Goal: Task Accomplishment & Management: Manage account settings

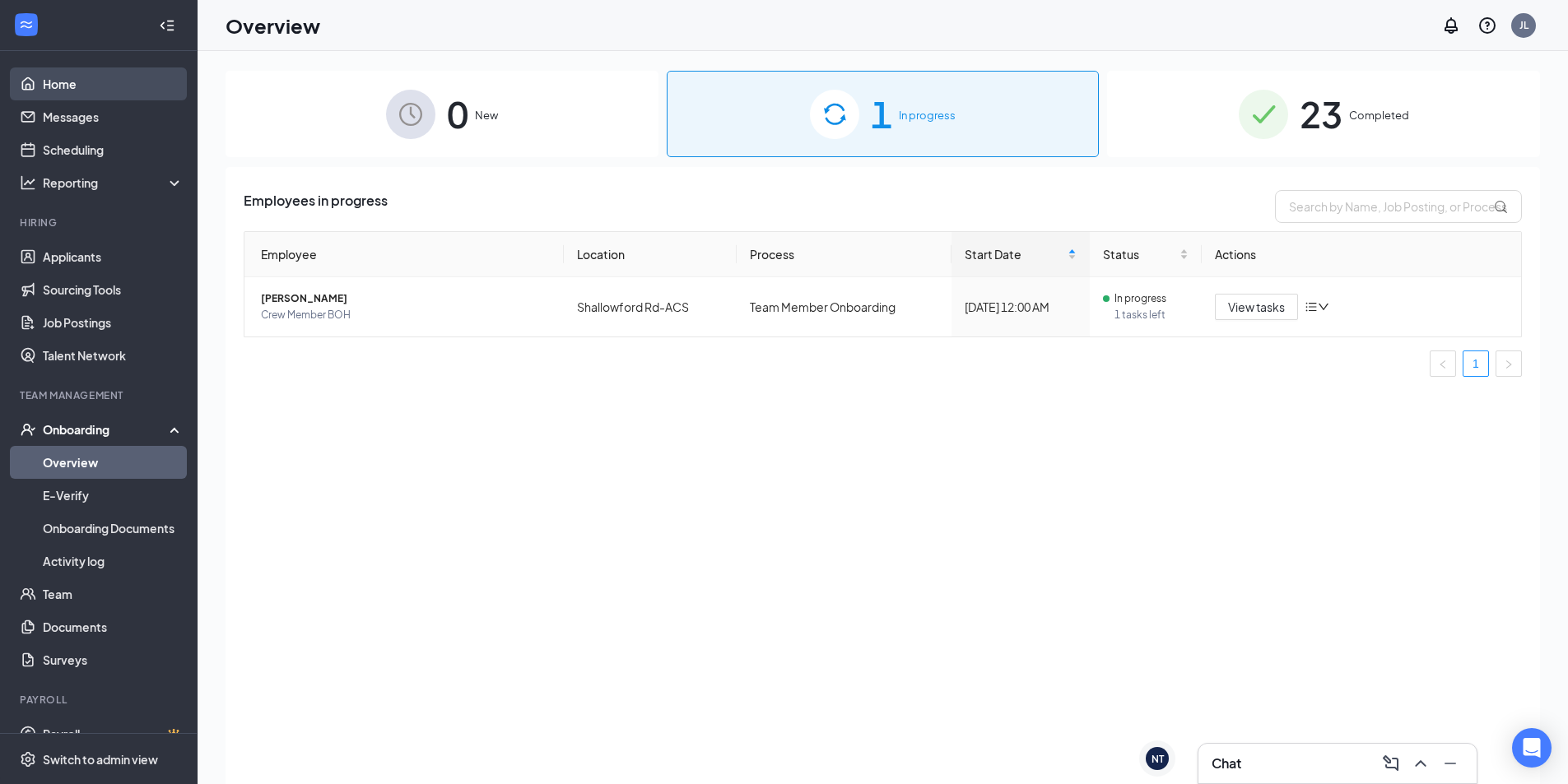
click at [43, 82] on link "Home" at bounding box center [113, 83] width 141 height 33
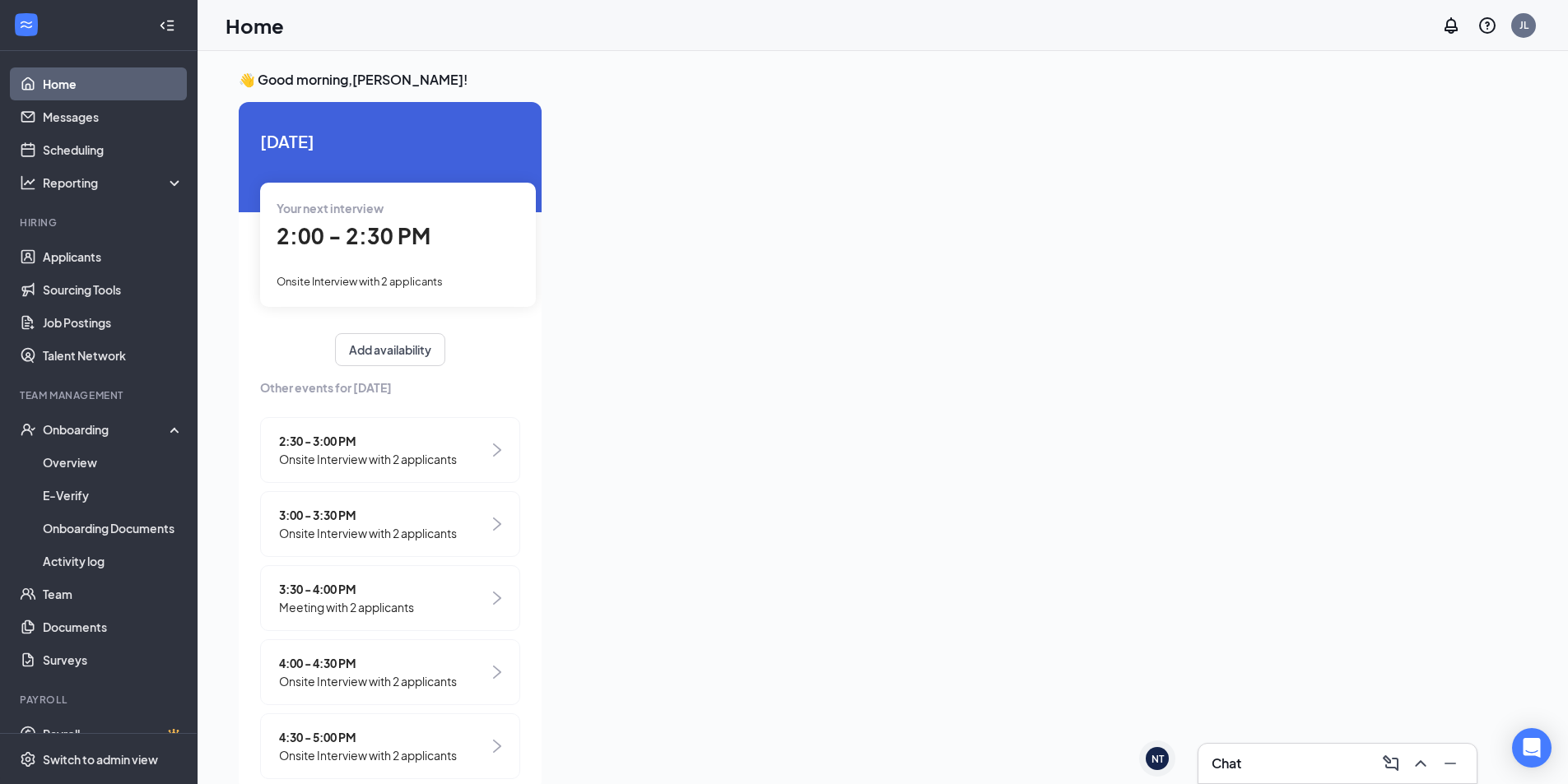
click at [352, 471] on div "2:30 - 3:00 PM Onsite Interview with 2 applicants" at bounding box center [390, 450] width 260 height 66
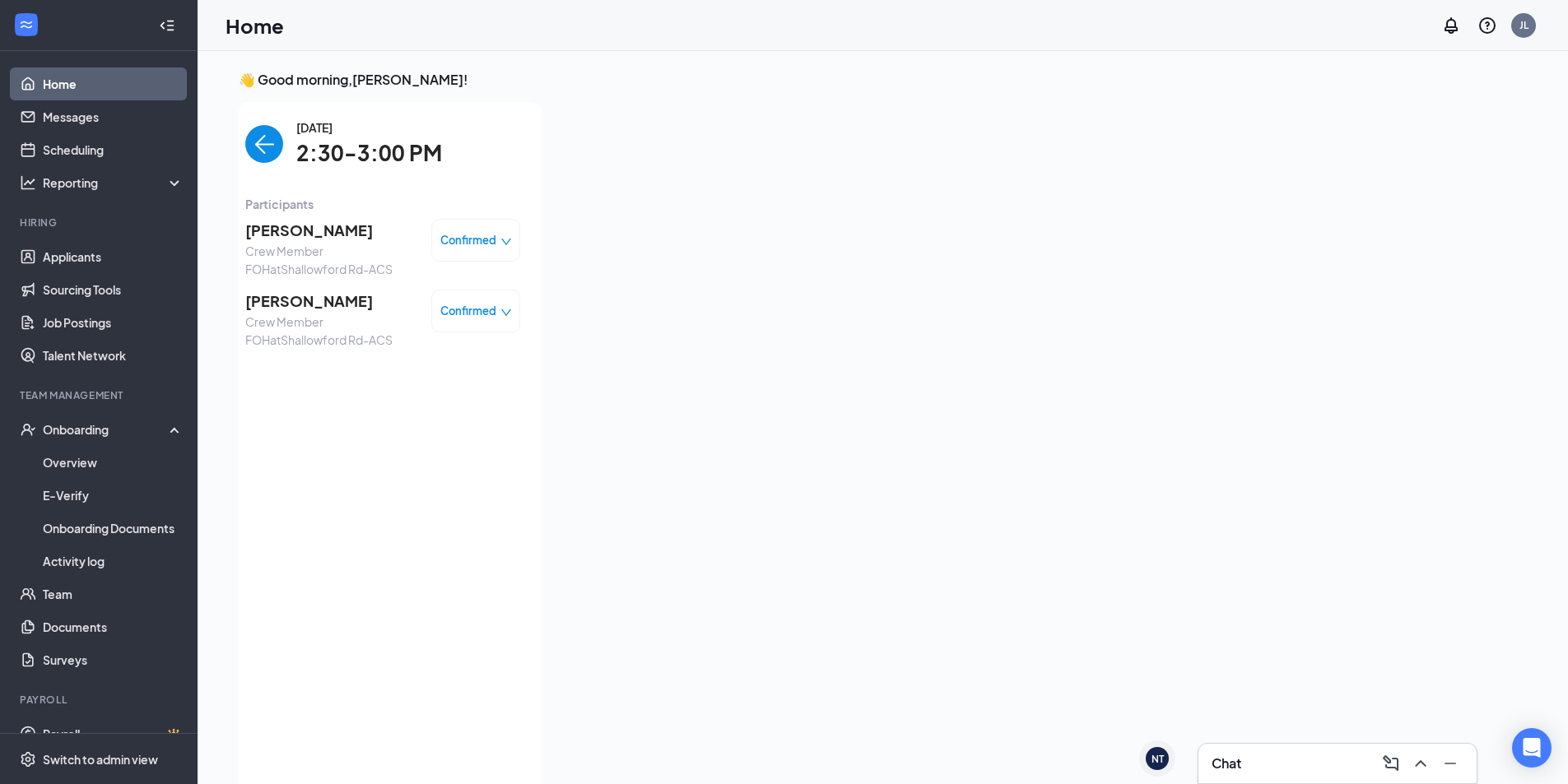
scroll to position [6, 0]
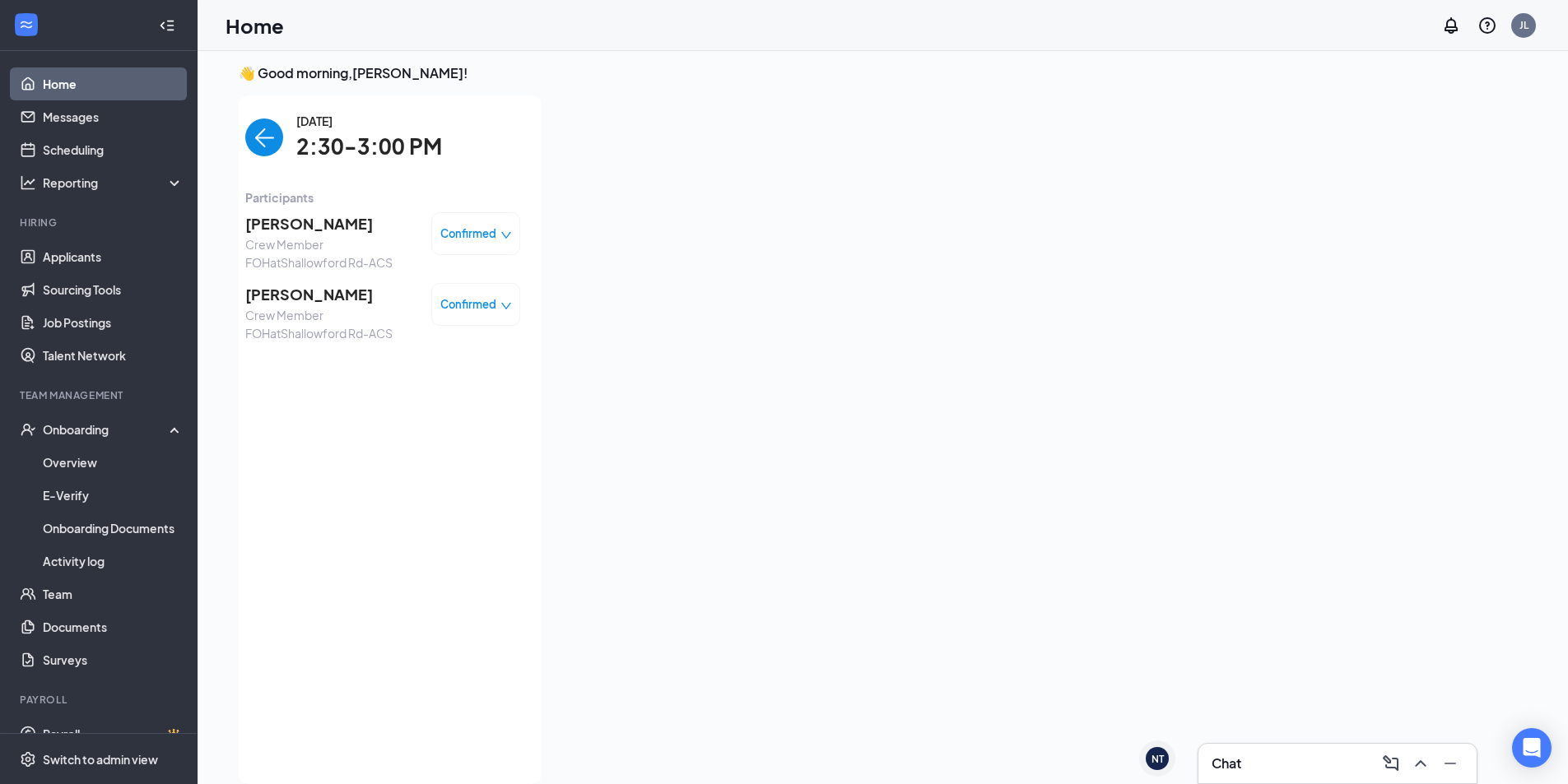
click at [260, 138] on img "back-button" at bounding box center [264, 138] width 38 height 38
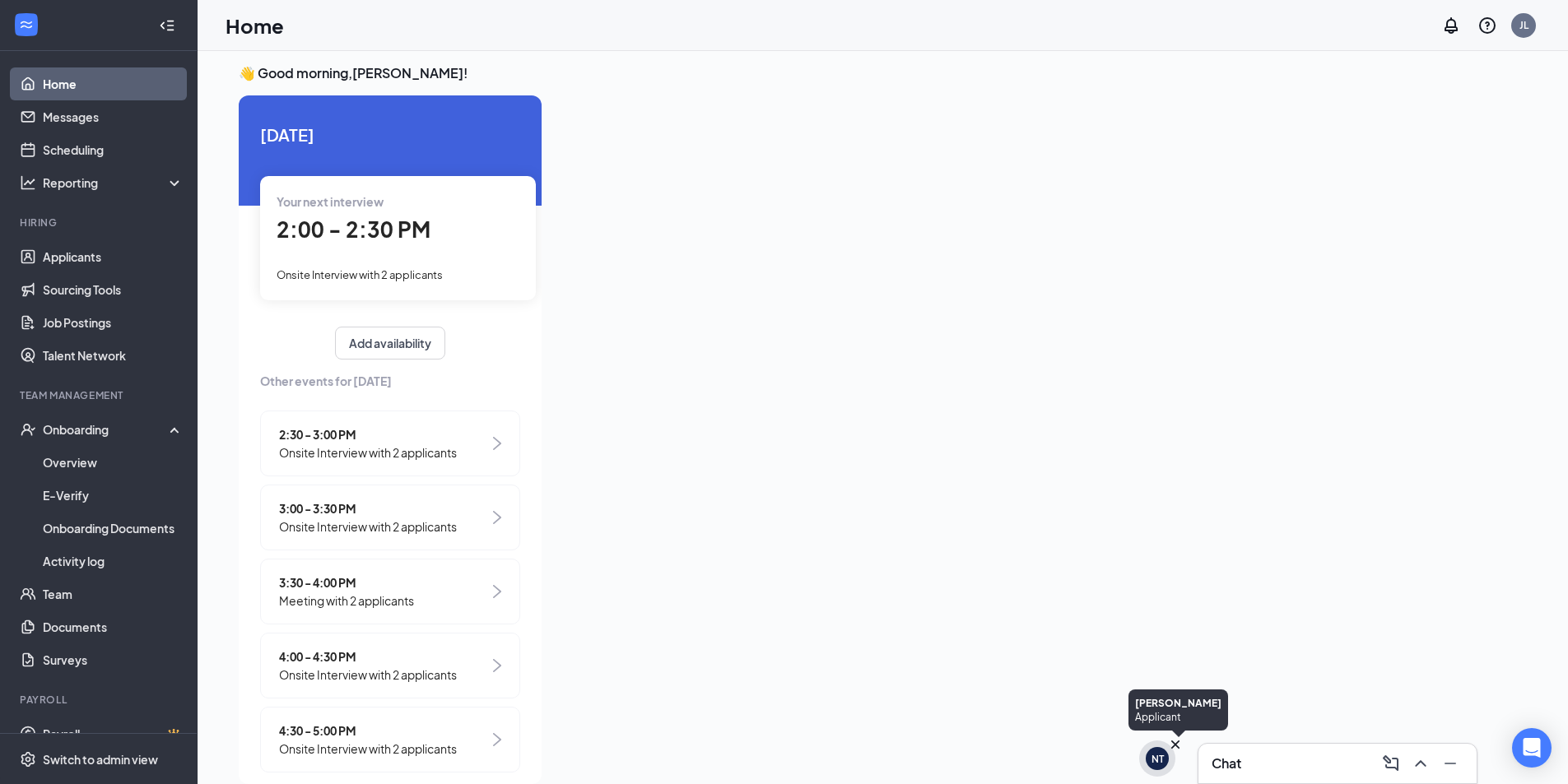
click at [1160, 754] on div "NT" at bounding box center [1158, 759] width 13 height 14
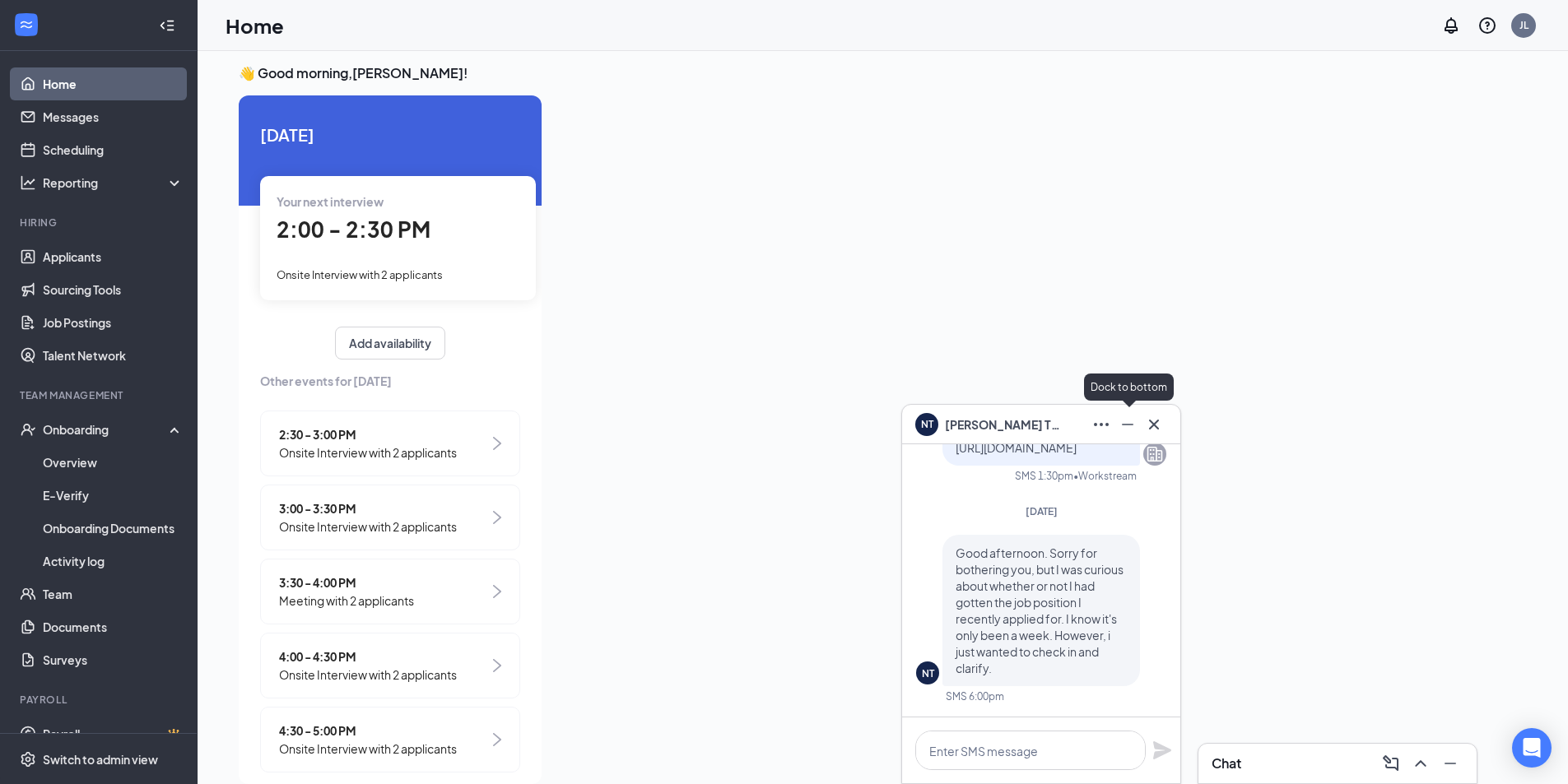
click at [1128, 428] on icon "Minimize" at bounding box center [1128, 425] width 20 height 20
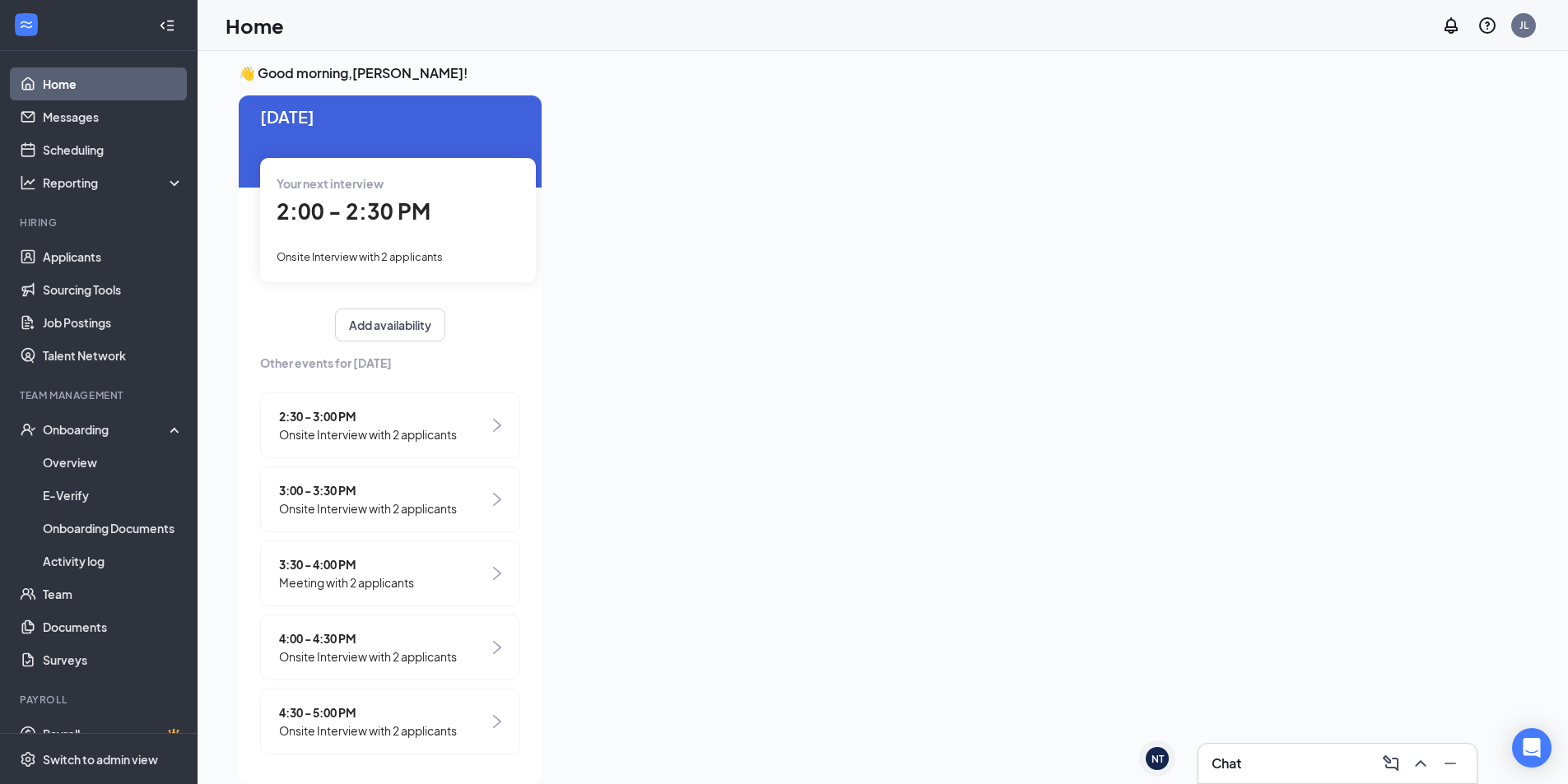
scroll to position [23, 0]
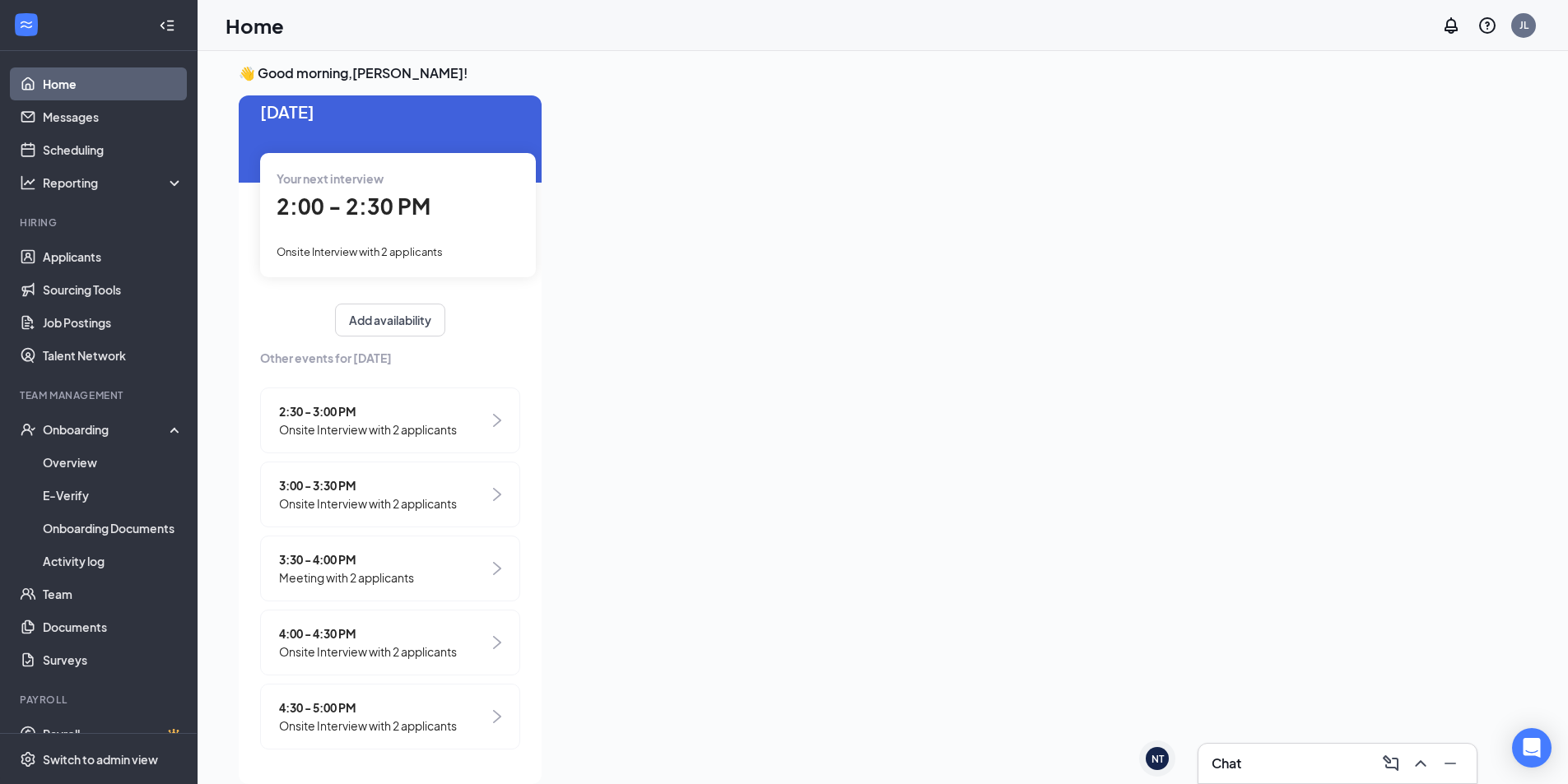
click at [461, 721] on div "4:30 - 5:00 PM Onsite Interview with 2 applicants" at bounding box center [390, 716] width 260 height 66
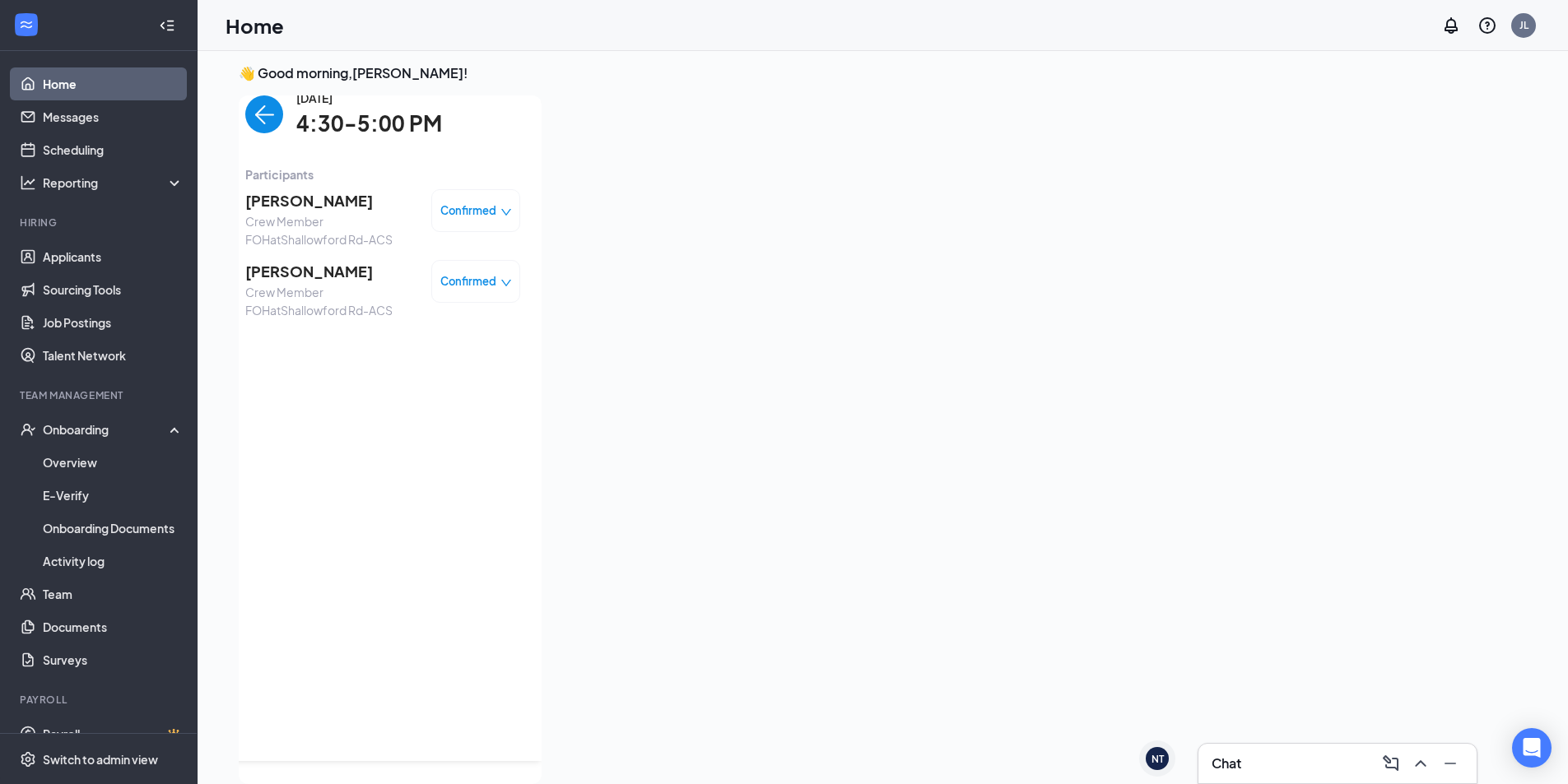
scroll to position [0, 0]
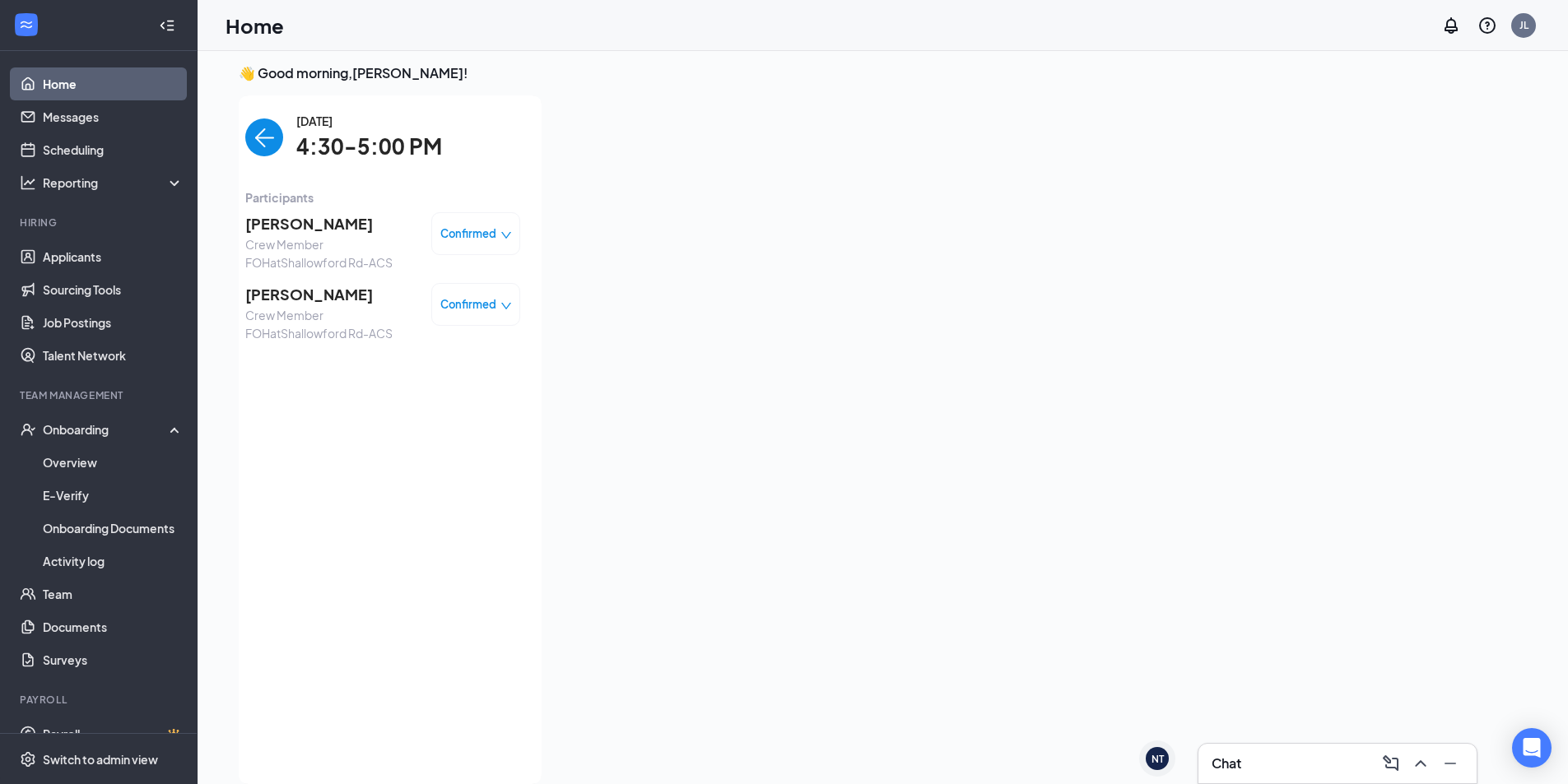
click at [249, 135] on img "back-button" at bounding box center [264, 138] width 38 height 38
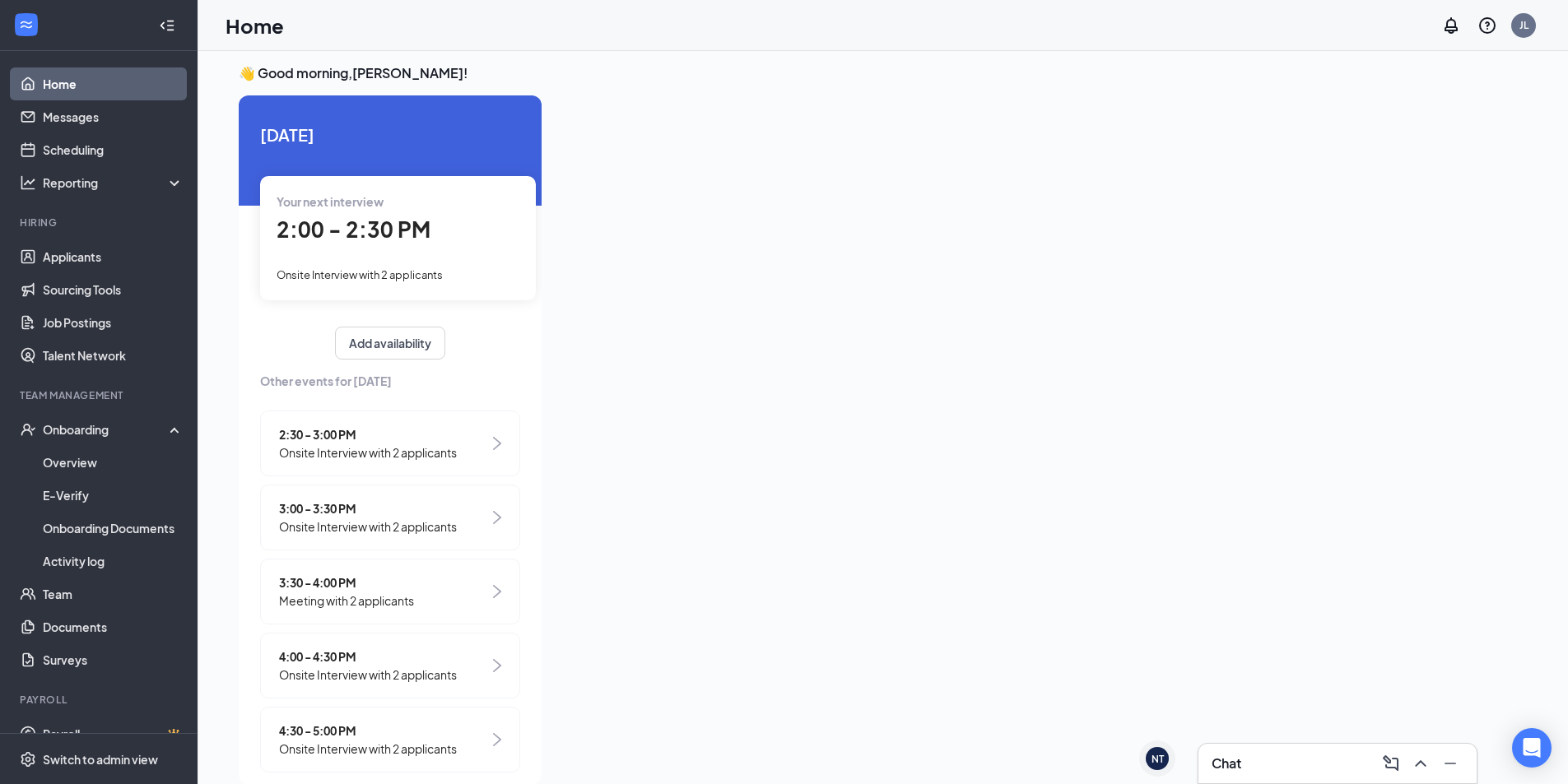
click at [330, 520] on span "Onsite Interview with 2 applicants" at bounding box center [368, 526] width 178 height 18
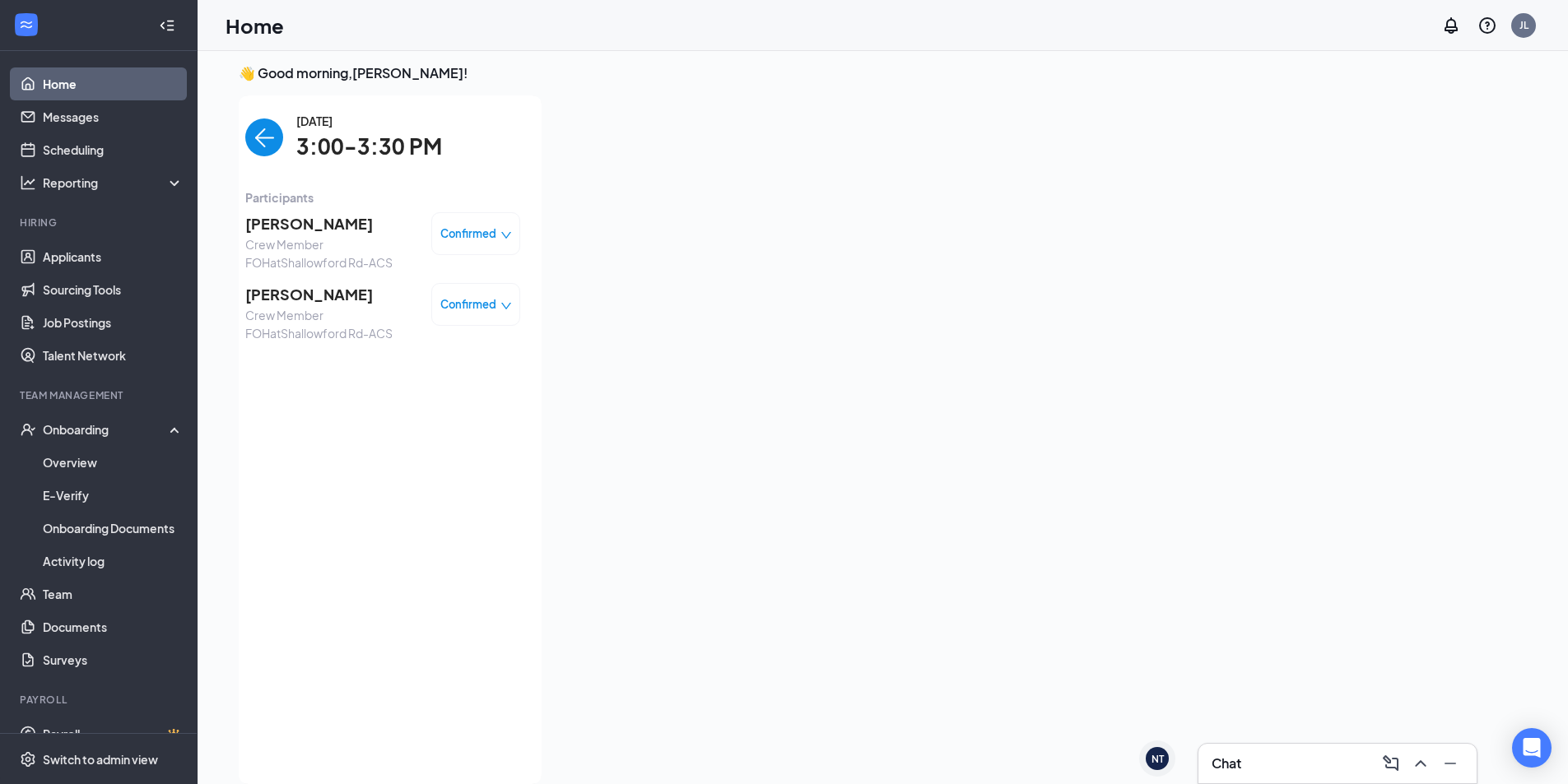
click at [452, 224] on div "Confirmed" at bounding box center [476, 233] width 89 height 43
click at [471, 240] on span "Confirmed" at bounding box center [468, 233] width 56 height 16
click at [385, 366] on span "Cancel" at bounding box center [392, 365] width 39 height 18
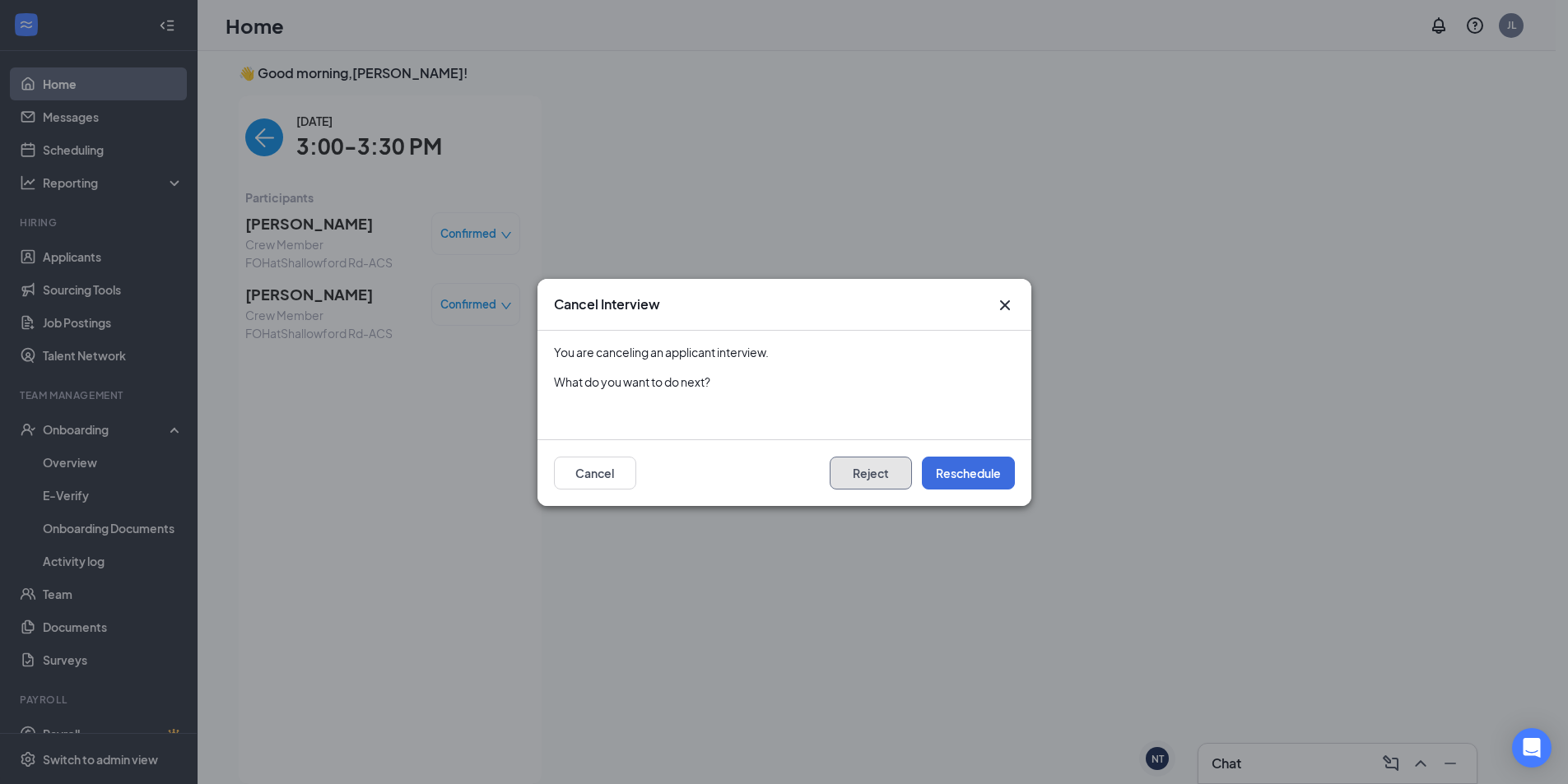
click at [840, 484] on button "Reject" at bounding box center [871, 473] width 83 height 33
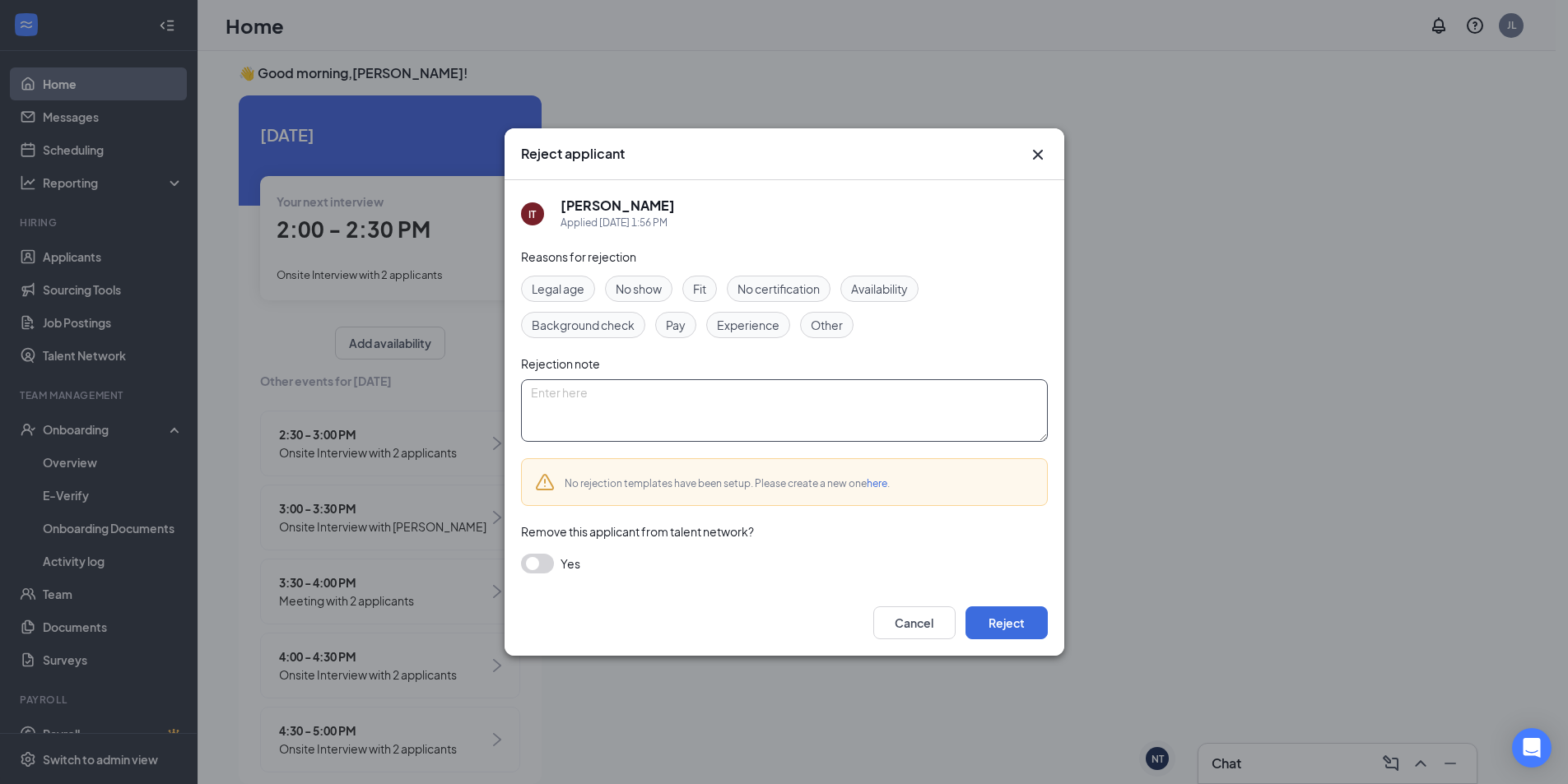
click at [676, 393] on textarea at bounding box center [784, 410] width 527 height 63
click at [724, 392] on textarea "called to let us know he got a differtent" at bounding box center [784, 410] width 527 height 63
click at [725, 397] on textarea "called to let us know he got a differtent" at bounding box center [784, 410] width 527 height 63
click at [784, 394] on textarea "called to let us know he got a differtent" at bounding box center [784, 410] width 527 height 63
type textarea "called to let us know he got a different job"
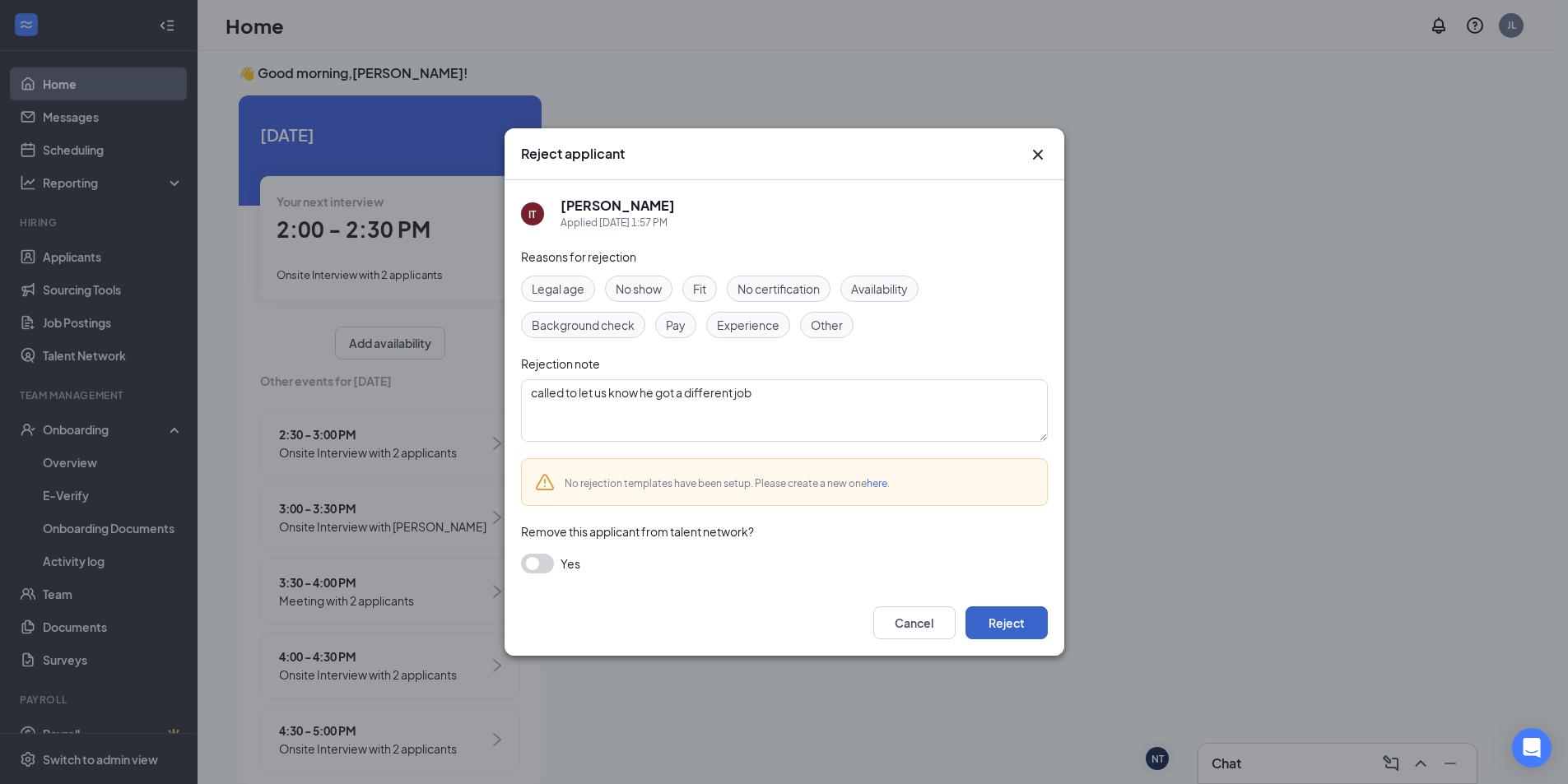
click at [978, 629] on button "Reject" at bounding box center [1006, 622] width 83 height 33
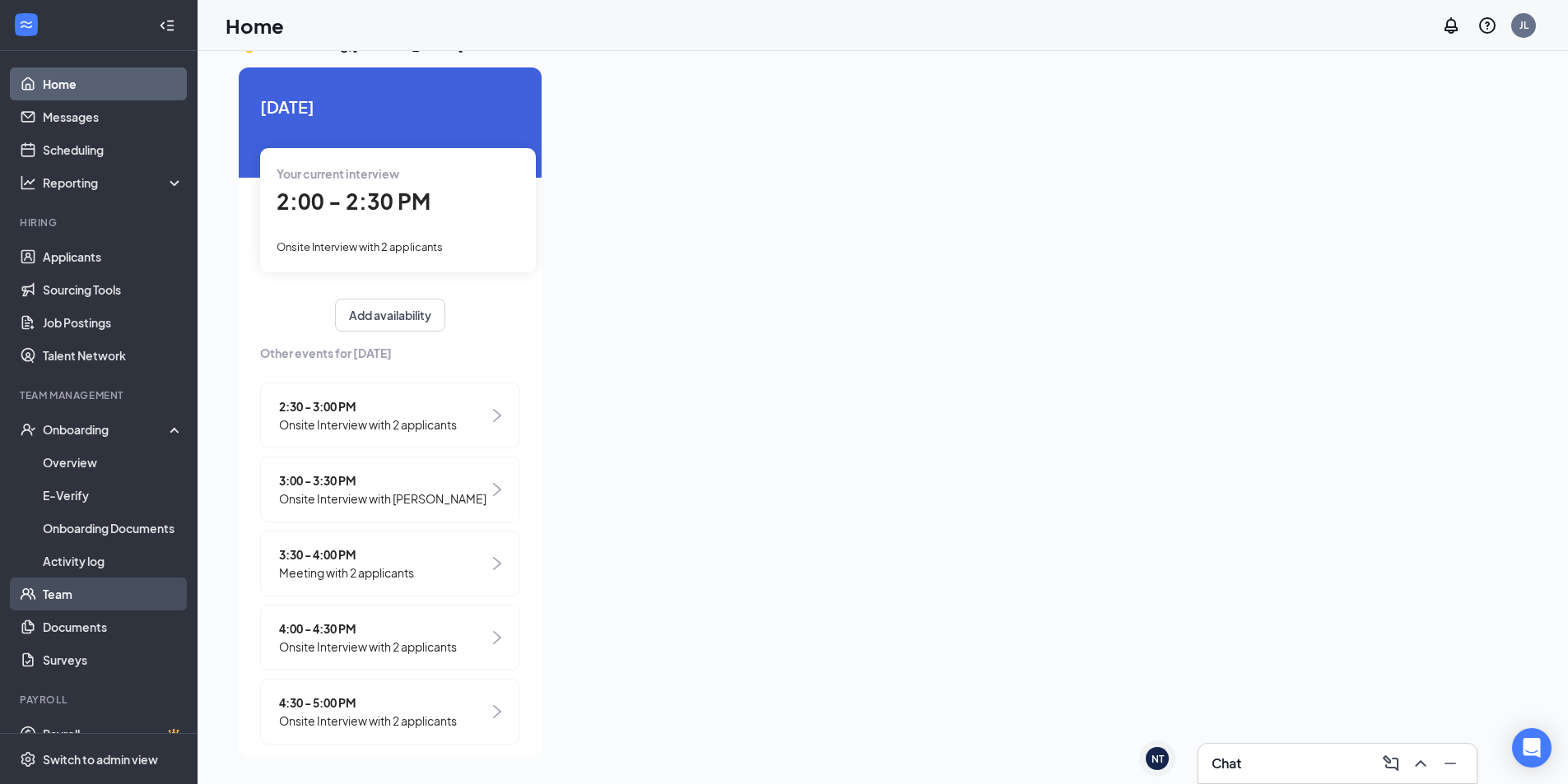
click at [87, 588] on link "Team" at bounding box center [113, 593] width 141 height 33
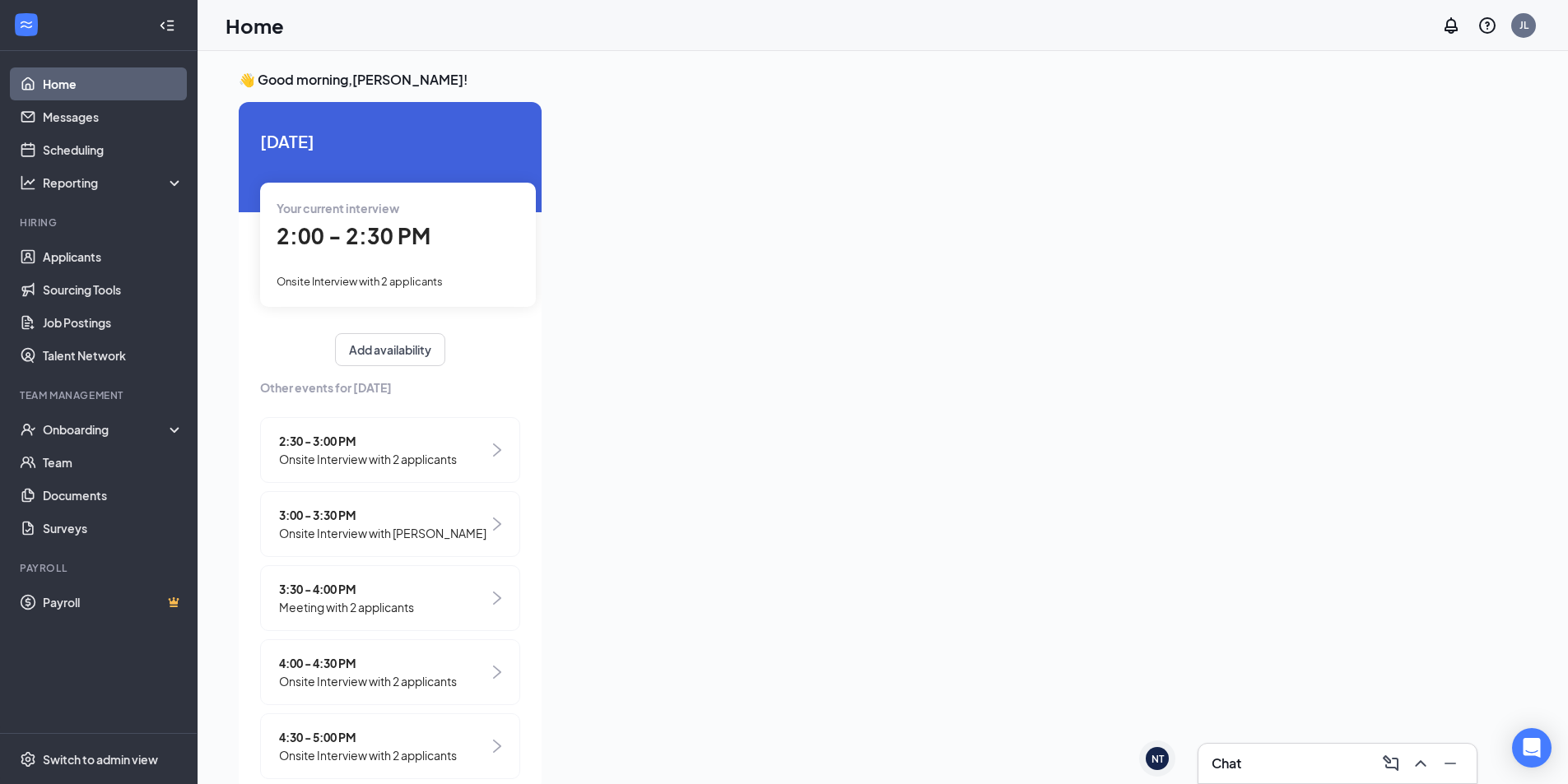
click at [449, 460] on span "Onsite Interview with 2 applicants" at bounding box center [368, 459] width 178 height 18
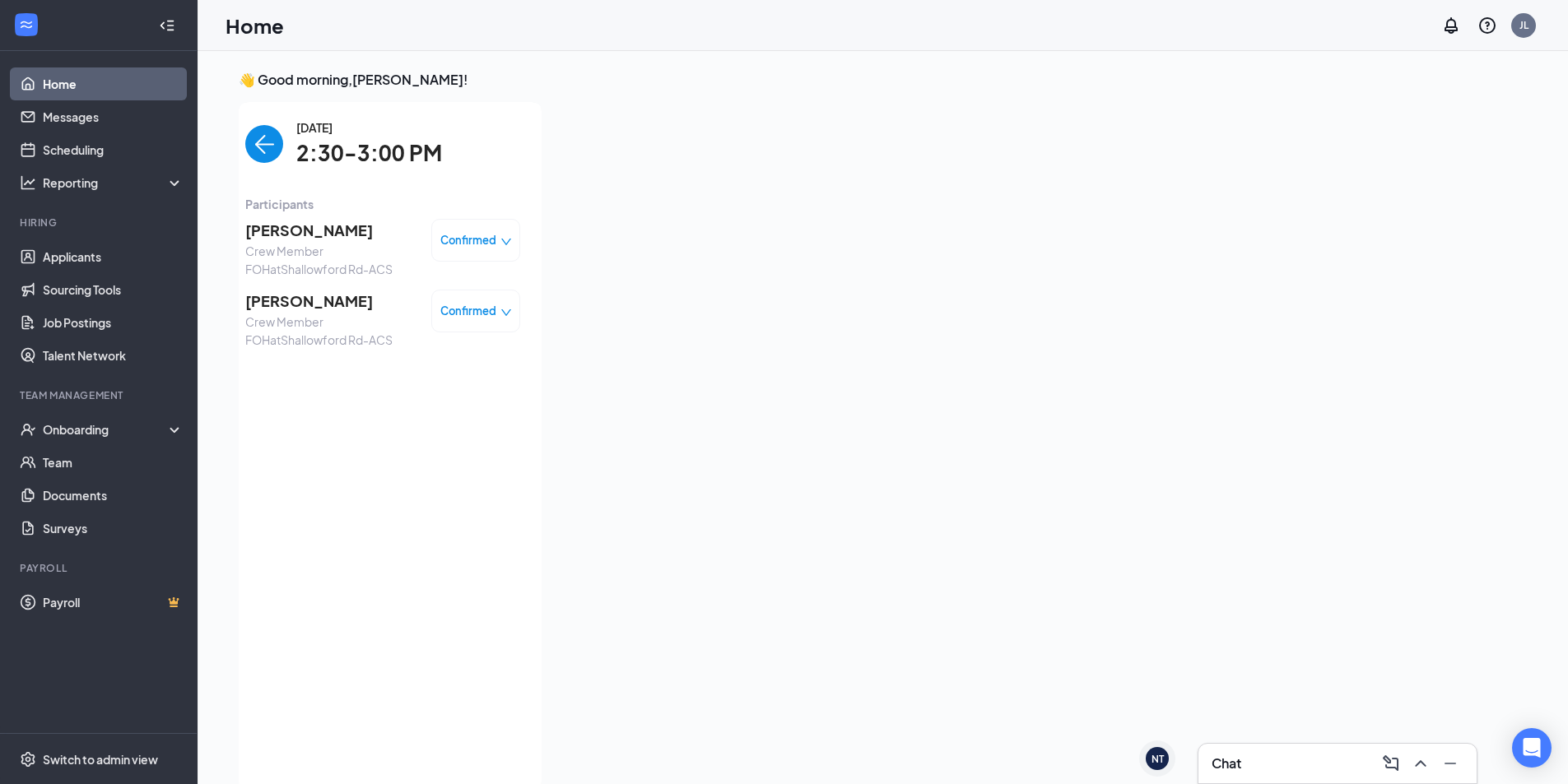
scroll to position [6, 0]
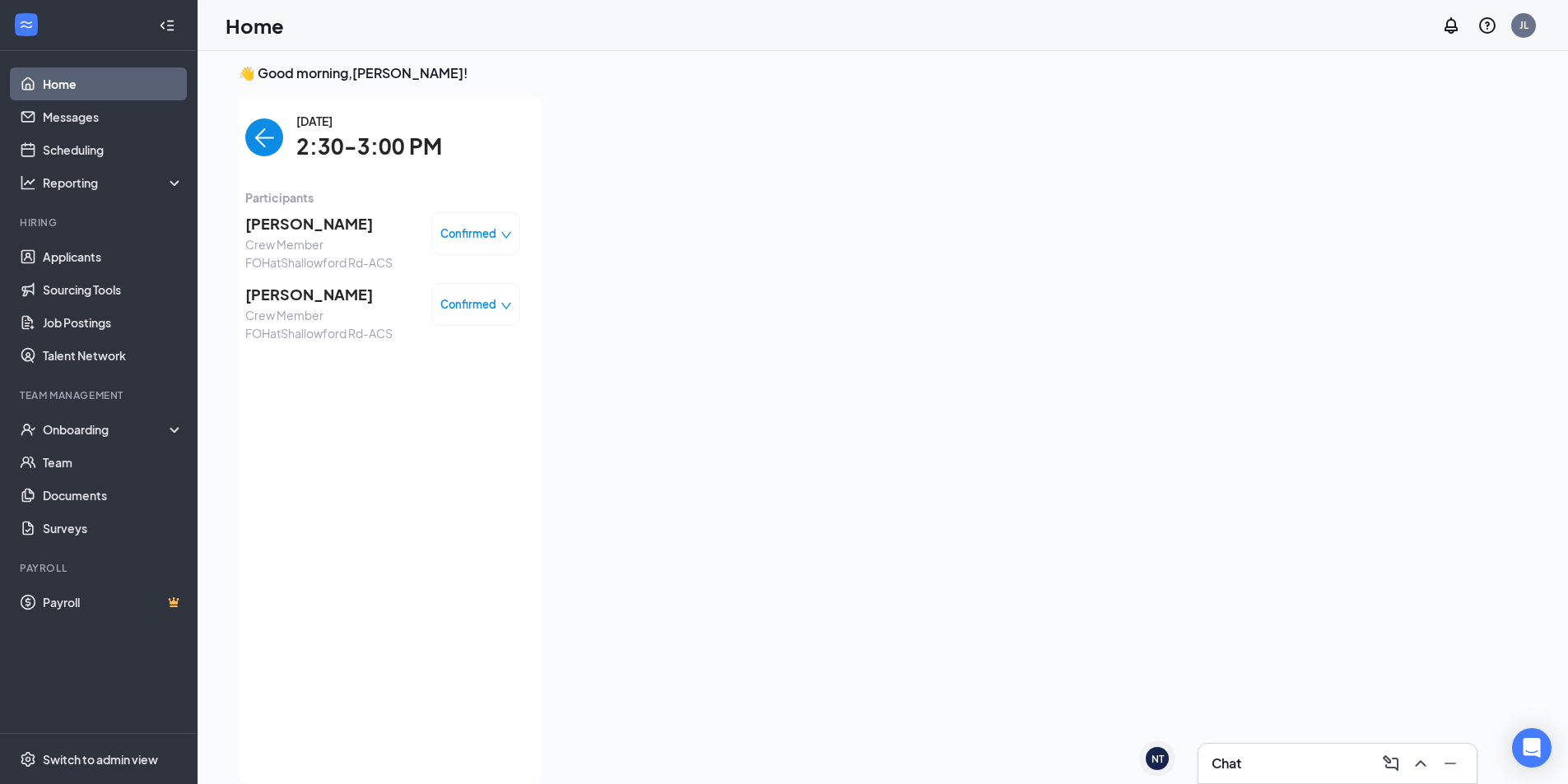
click at [245, 136] on img "back-button" at bounding box center [264, 138] width 38 height 38
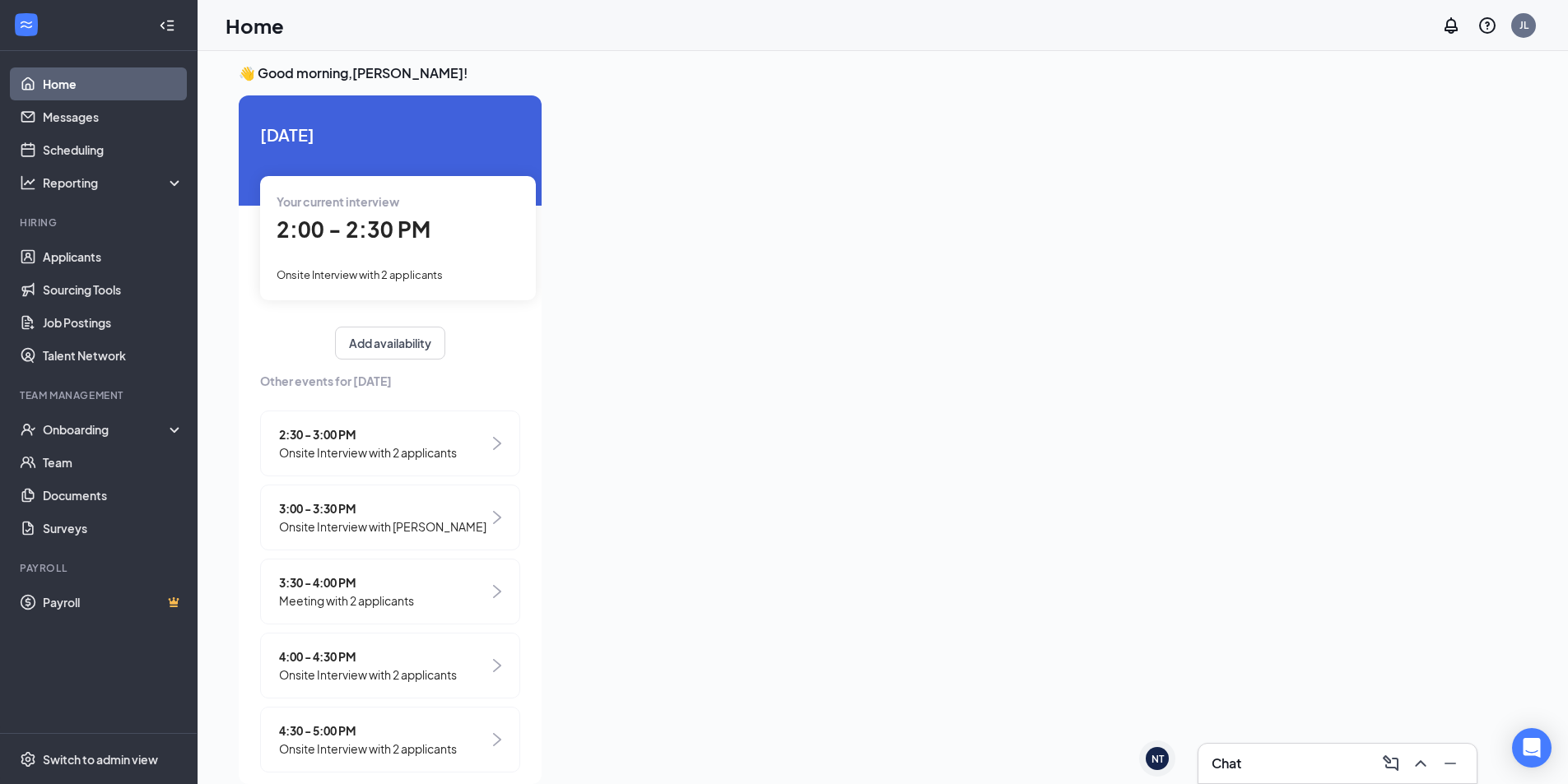
click at [301, 424] on div "2:30 - 3:00 PM Onsite Interview with 2 applicants" at bounding box center [390, 443] width 260 height 66
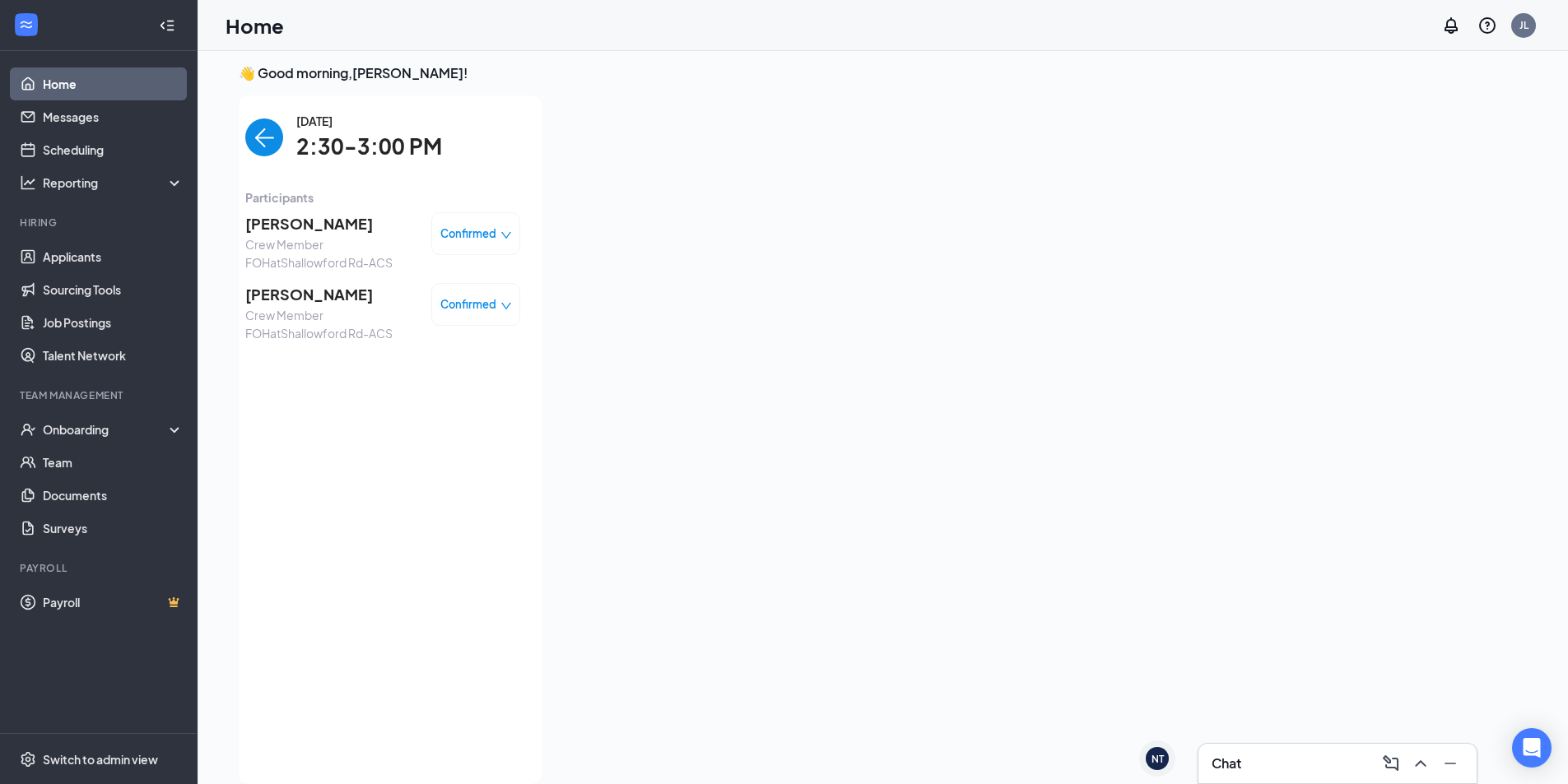
click at [245, 140] on img "back-button" at bounding box center [264, 138] width 38 height 38
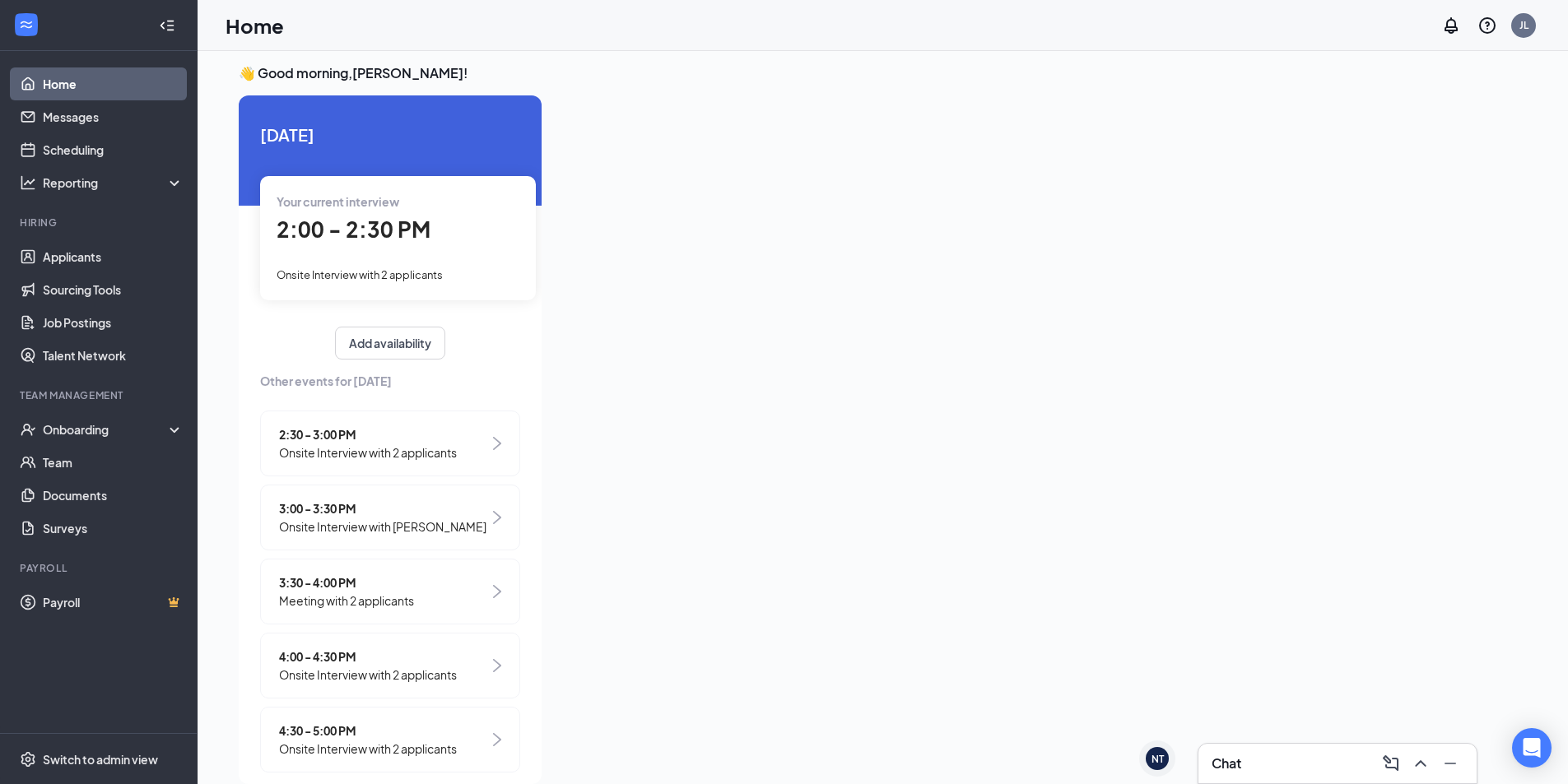
click at [340, 526] on span "Onsite Interview with [PERSON_NAME]" at bounding box center [382, 526] width 207 height 18
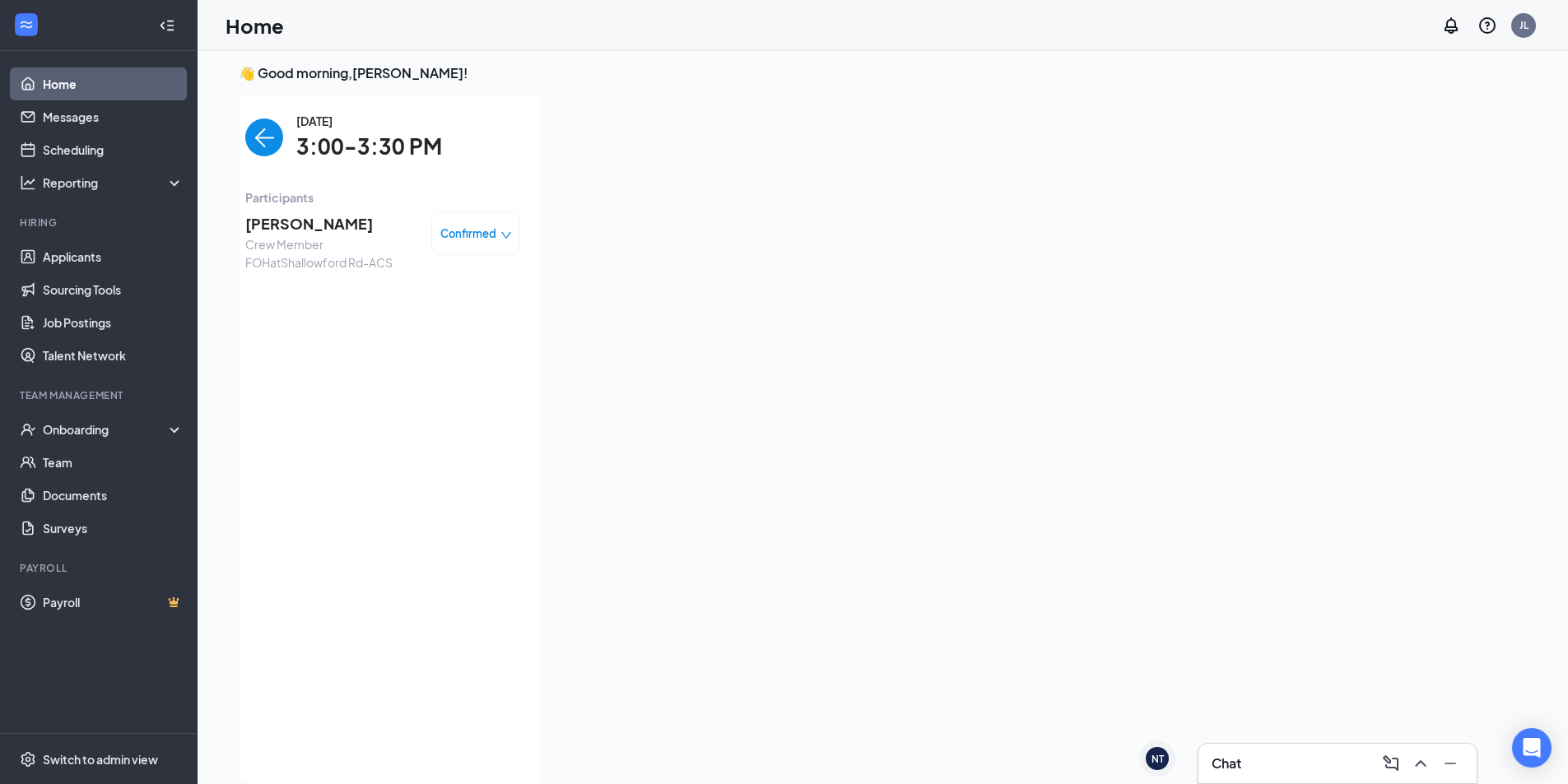
click at [269, 222] on span "[PERSON_NAME]" at bounding box center [331, 223] width 173 height 23
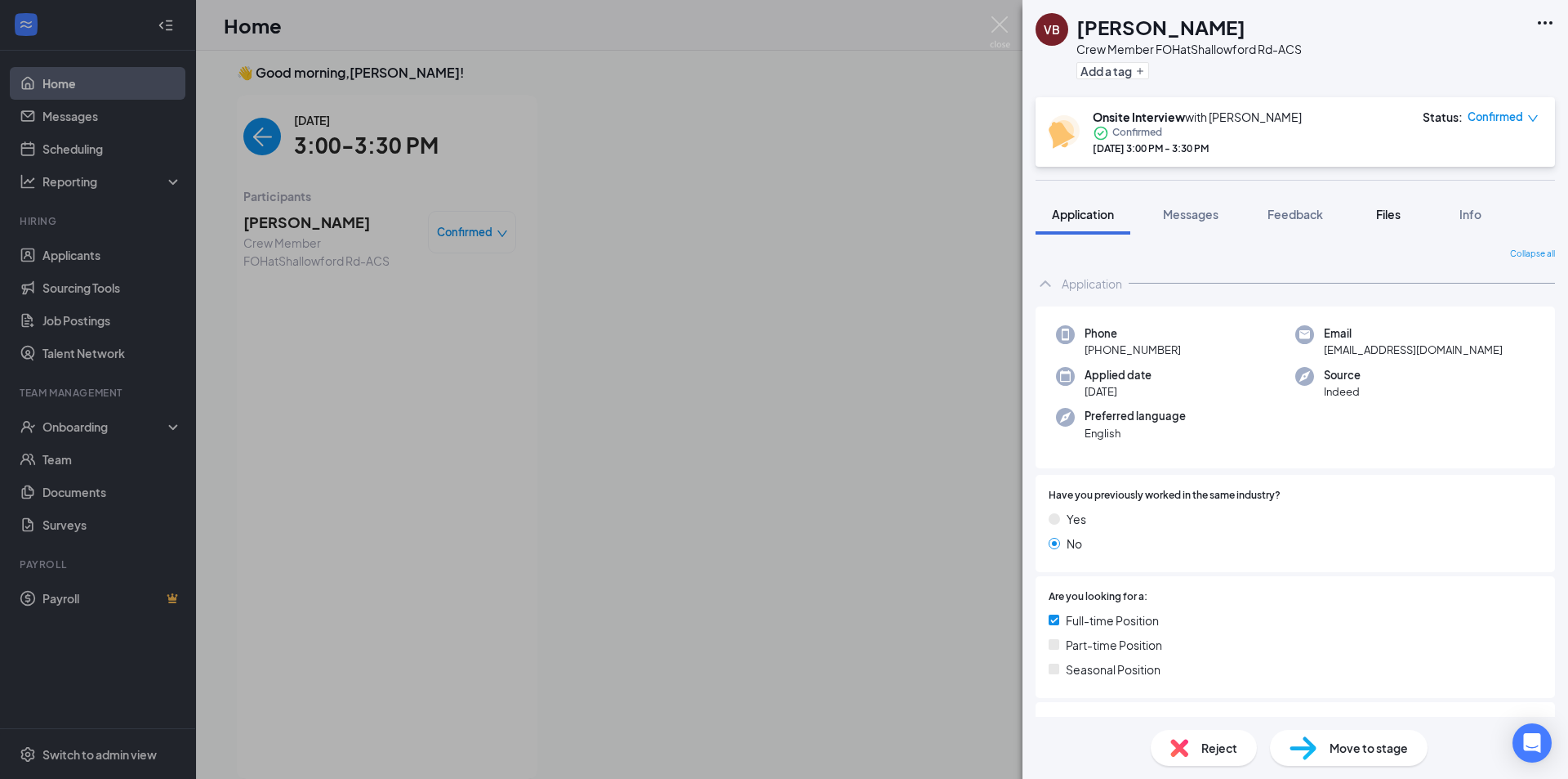
click at [1410, 216] on button "Files" at bounding box center [1389, 214] width 66 height 41
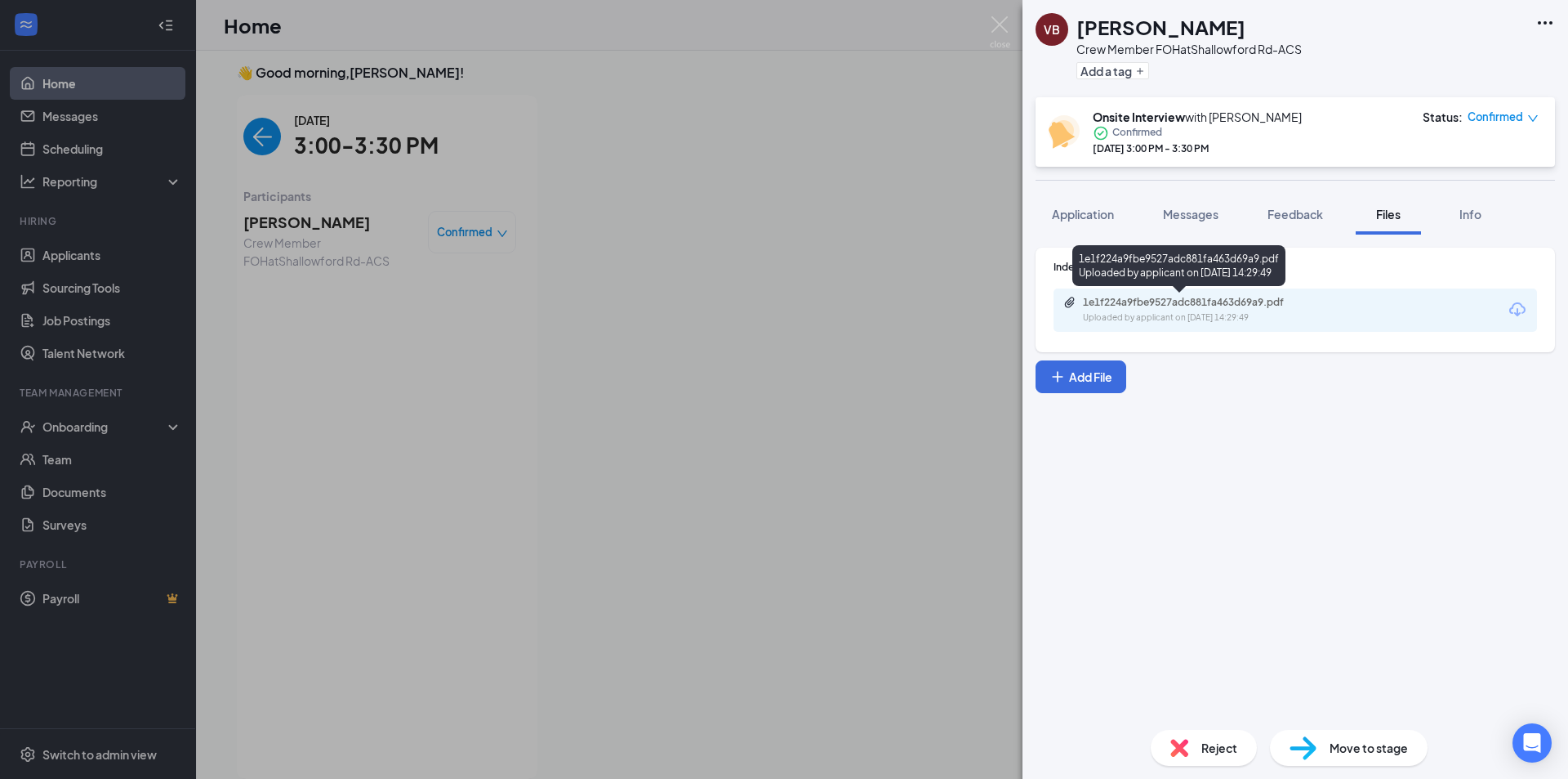
click at [1280, 311] on div "Uploaded by applicant on [DATE] 14:29:49" at bounding box center [1206, 317] width 245 height 14
click at [770, 141] on div "VB [PERSON_NAME] Crew Member FOH at Shallowford Rd-ACS Add a tag Onsite Intervi…" at bounding box center [784, 390] width 1568 height 779
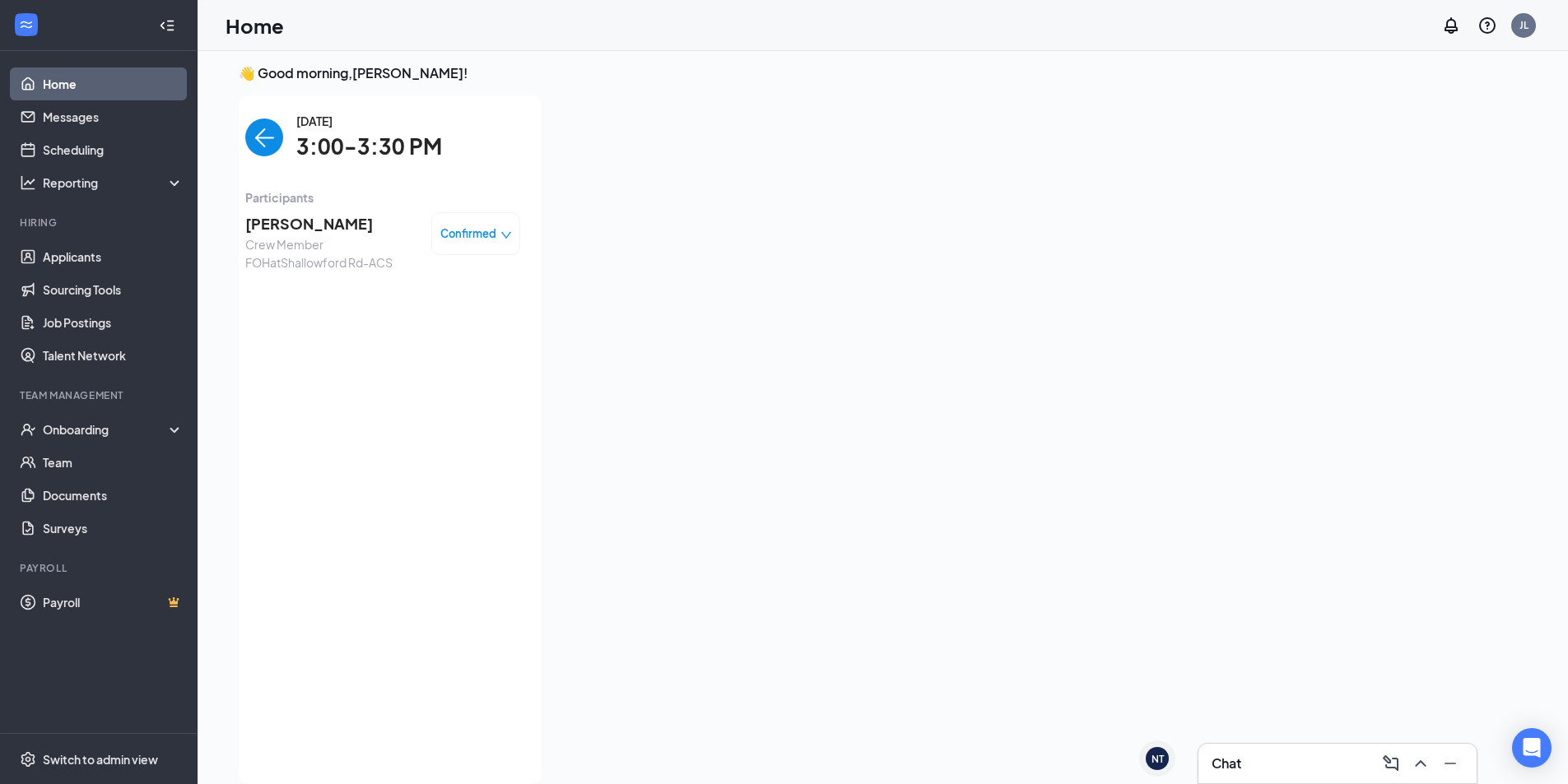
click at [297, 227] on span "[PERSON_NAME]" at bounding box center [331, 223] width 173 height 23
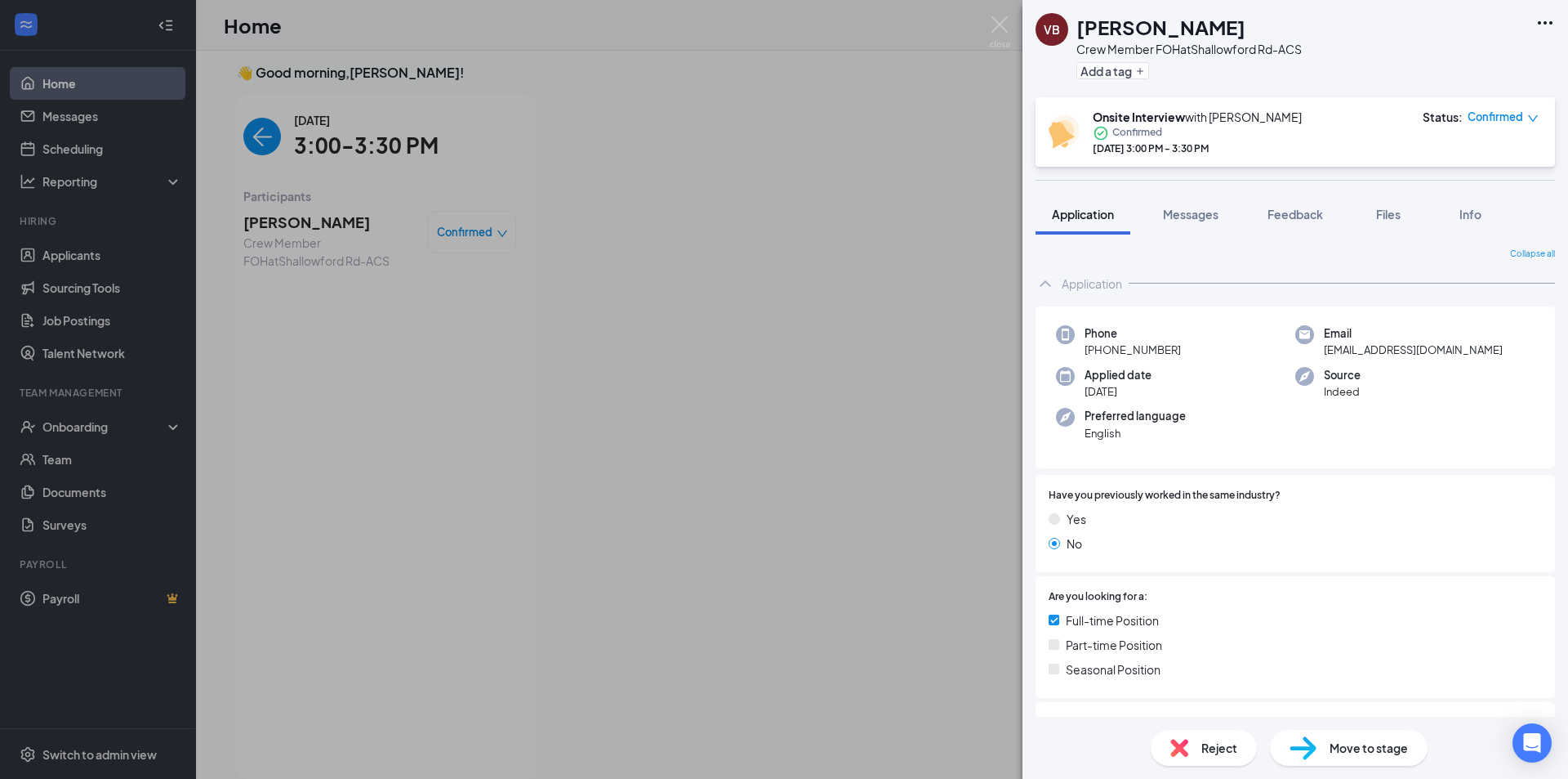
drag, startPoint x: 858, startPoint y: 264, endPoint x: 600, endPoint y: 196, distance: 266.8
click at [857, 264] on div "VB [PERSON_NAME] Crew Member FOH at Shallowford Rd-ACS Add a tag Onsite Intervi…" at bounding box center [784, 390] width 1568 height 779
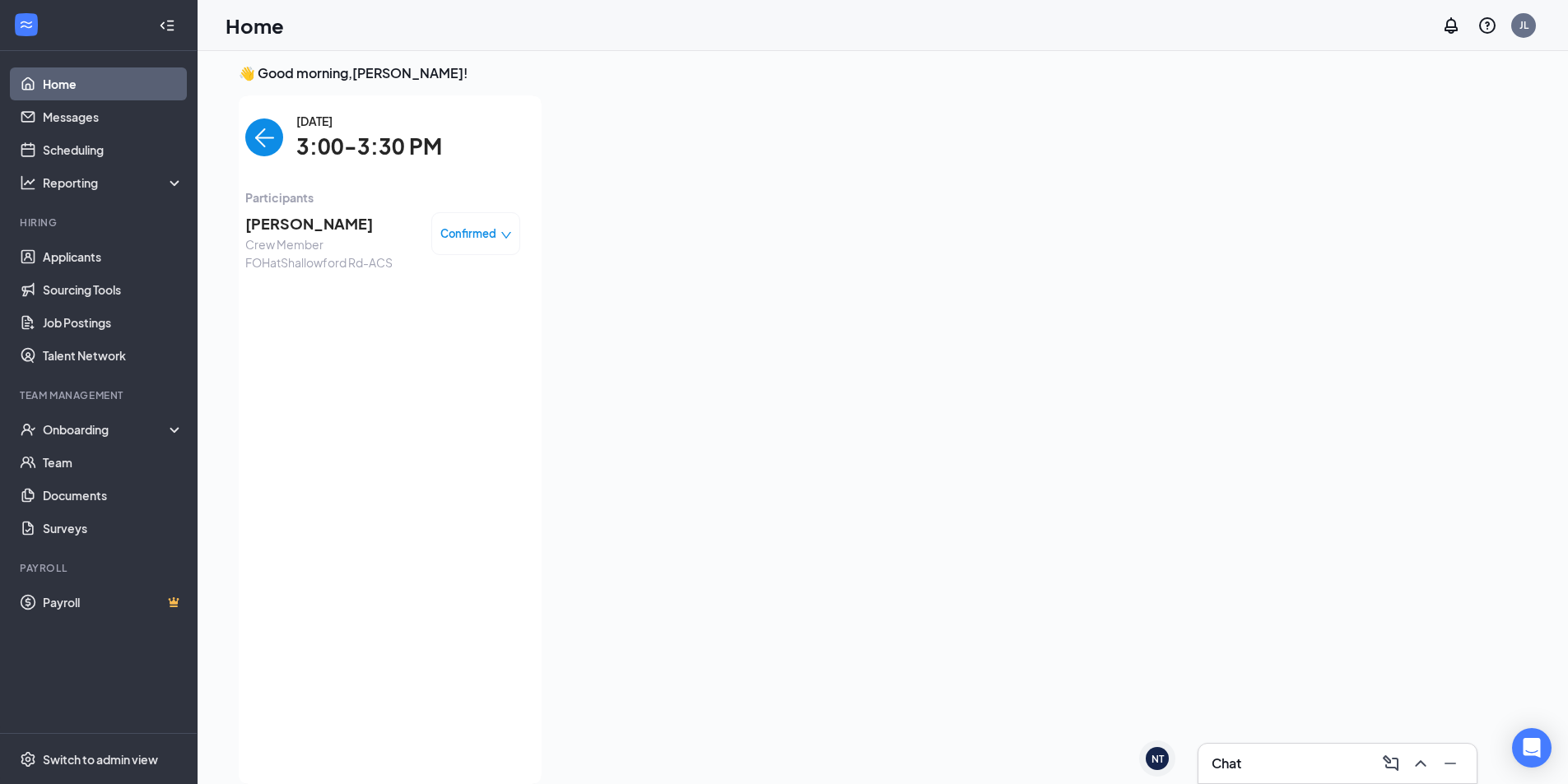
click at [260, 146] on img "back-button" at bounding box center [264, 138] width 38 height 38
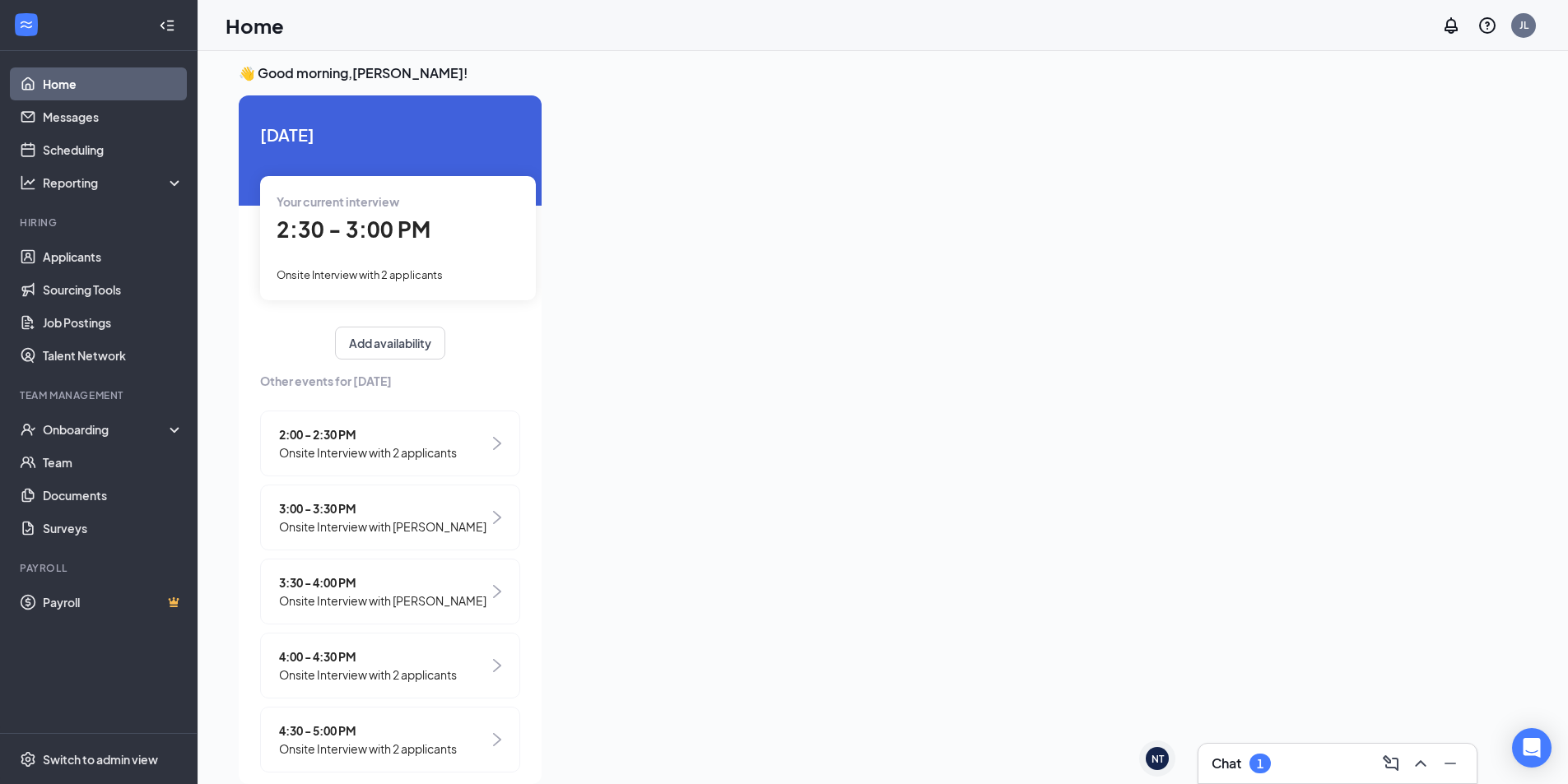
click at [1237, 765] on h3 "Chat" at bounding box center [1226, 763] width 30 height 18
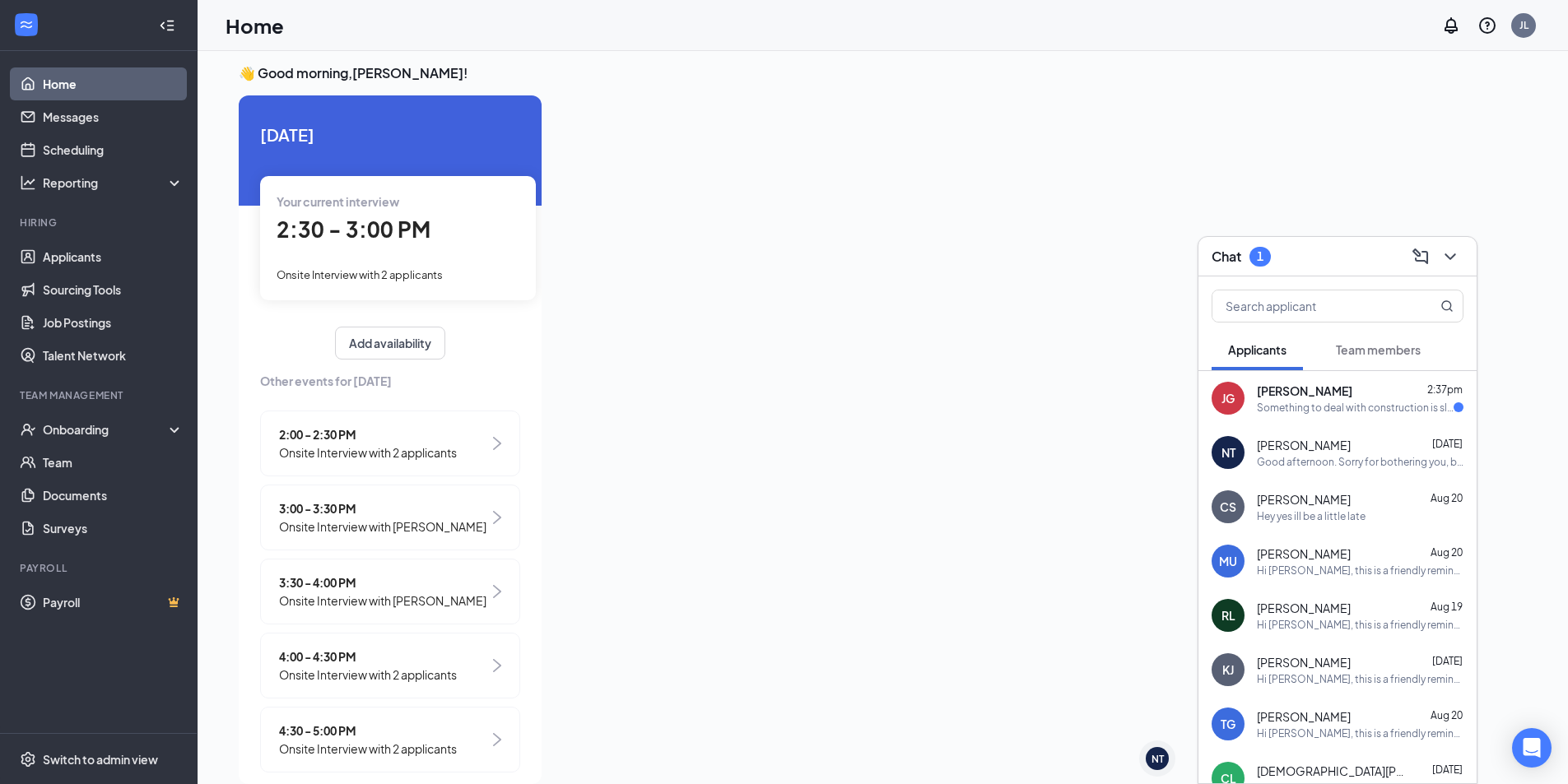
click at [1356, 416] on div "[PERSON_NAME] [PERSON_NAME] 2:37pm Something to deal with construction is slowi…" at bounding box center [1337, 398] width 278 height 54
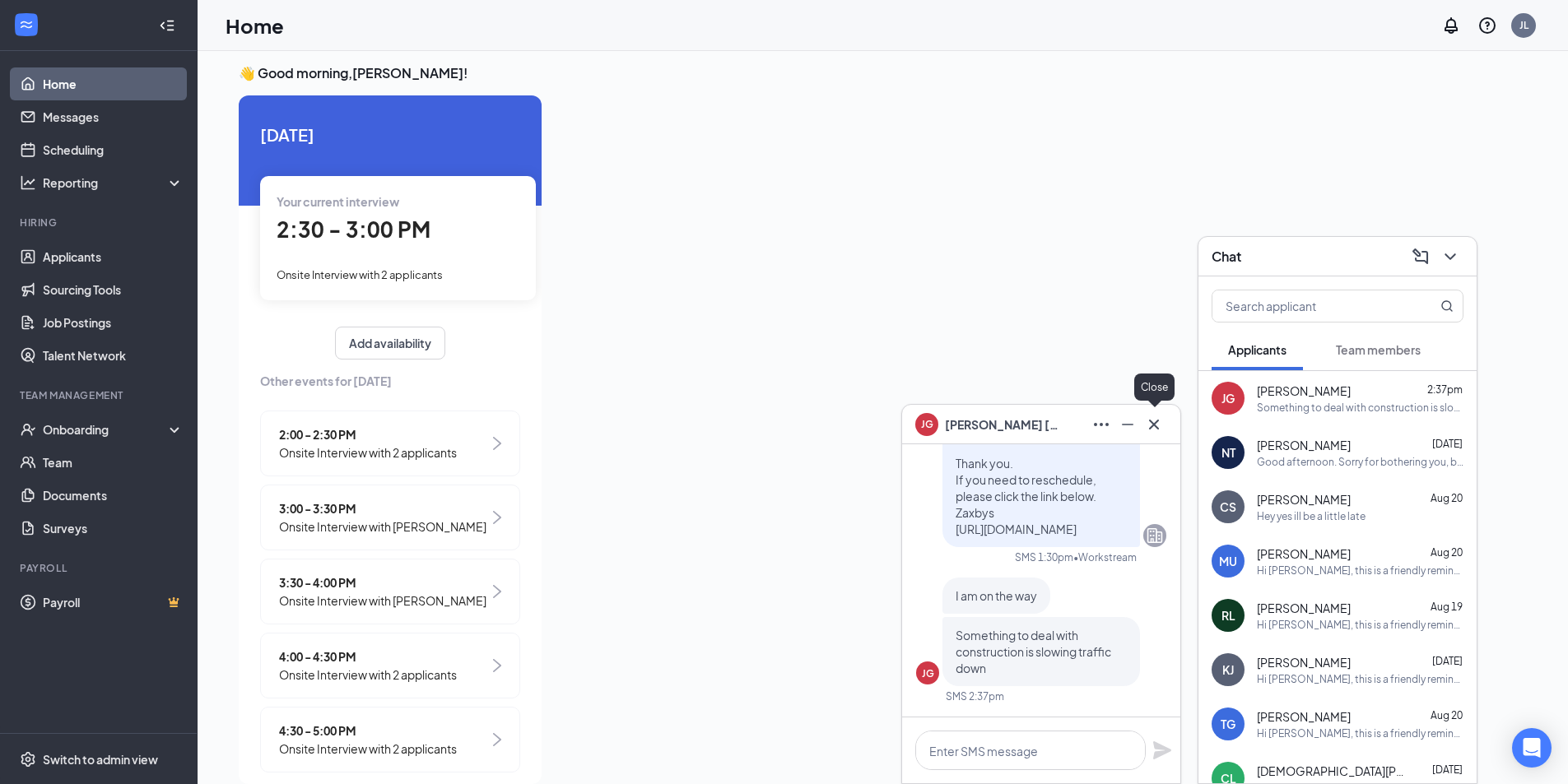
click at [1147, 424] on icon "Cross" at bounding box center [1154, 425] width 20 height 20
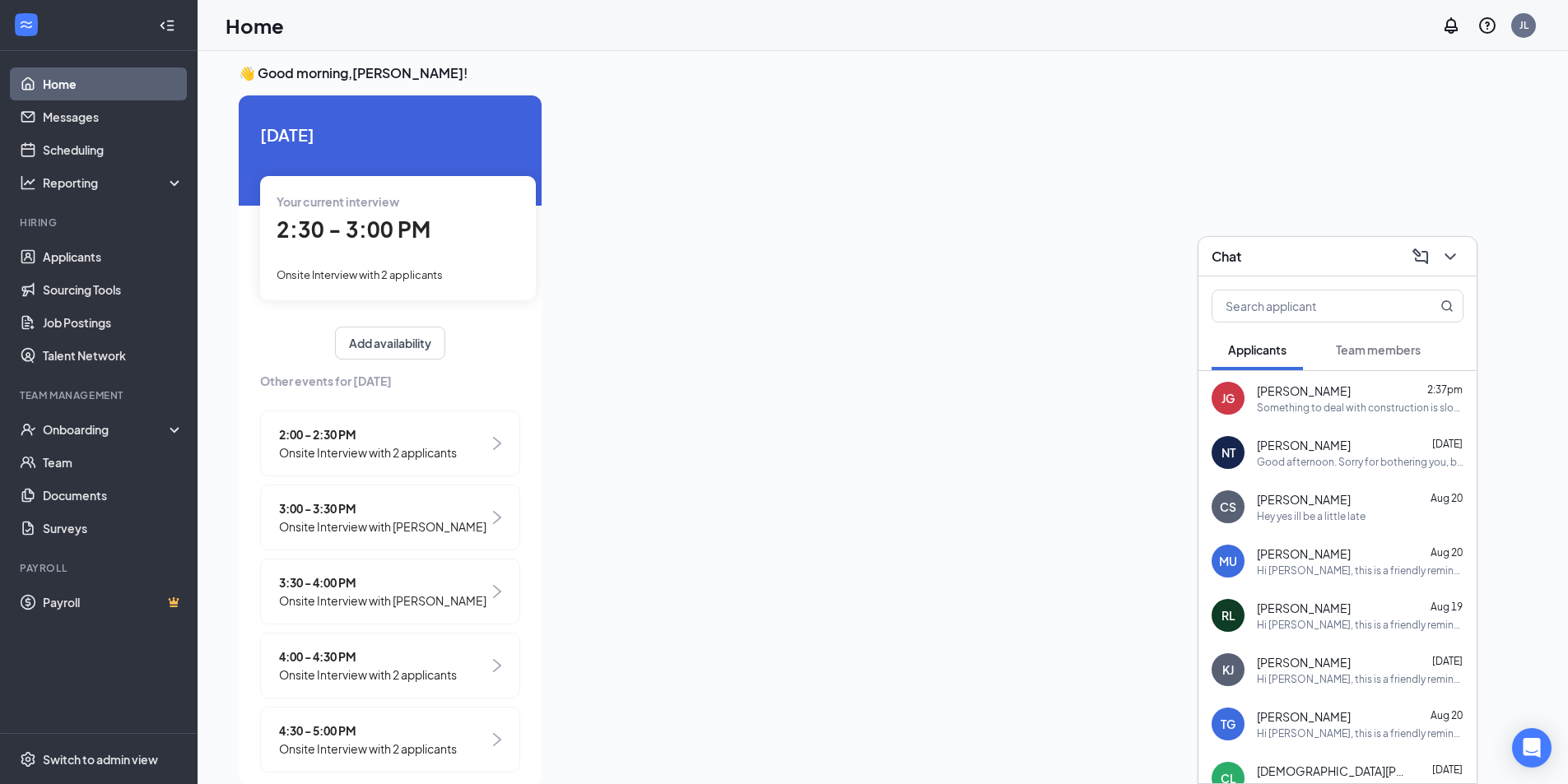
click at [406, 462] on div "2:00 - 2:30 PM Onsite Interview with 2 applicants" at bounding box center [390, 443] width 260 height 66
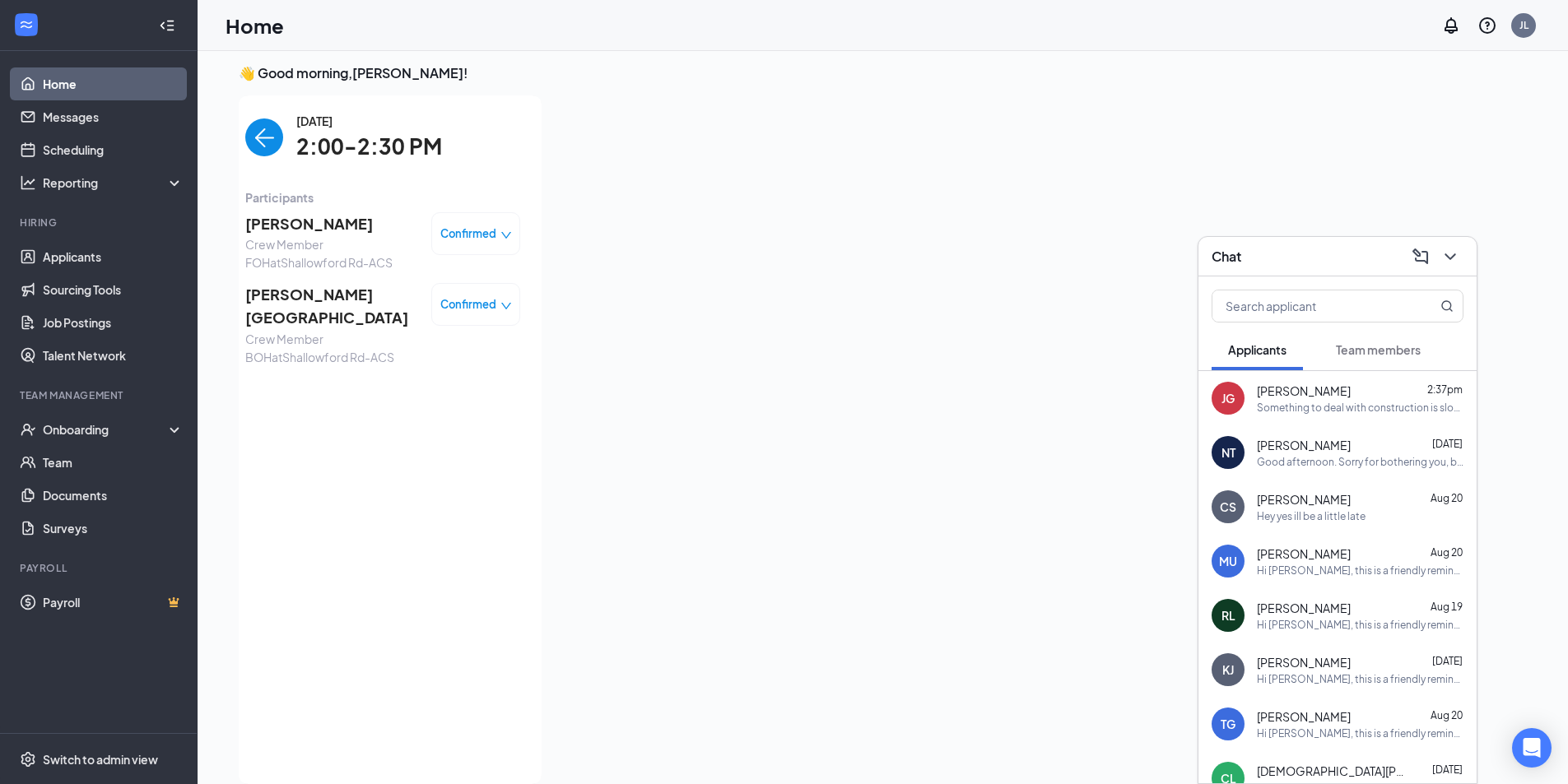
click at [250, 132] on img "back-button" at bounding box center [264, 138] width 38 height 38
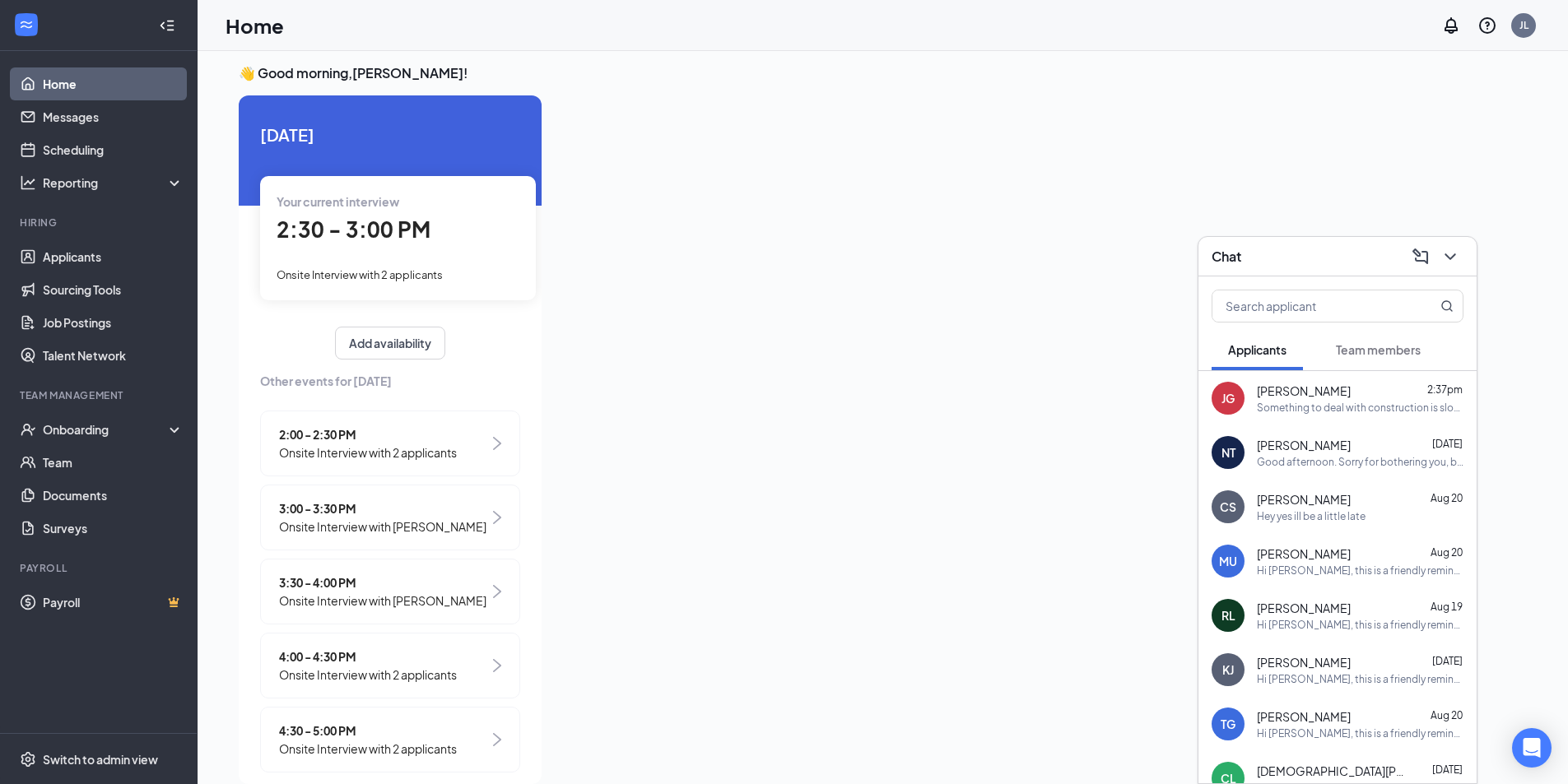
click at [360, 505] on span "3:00 - 3:30 PM" at bounding box center [382, 508] width 207 height 18
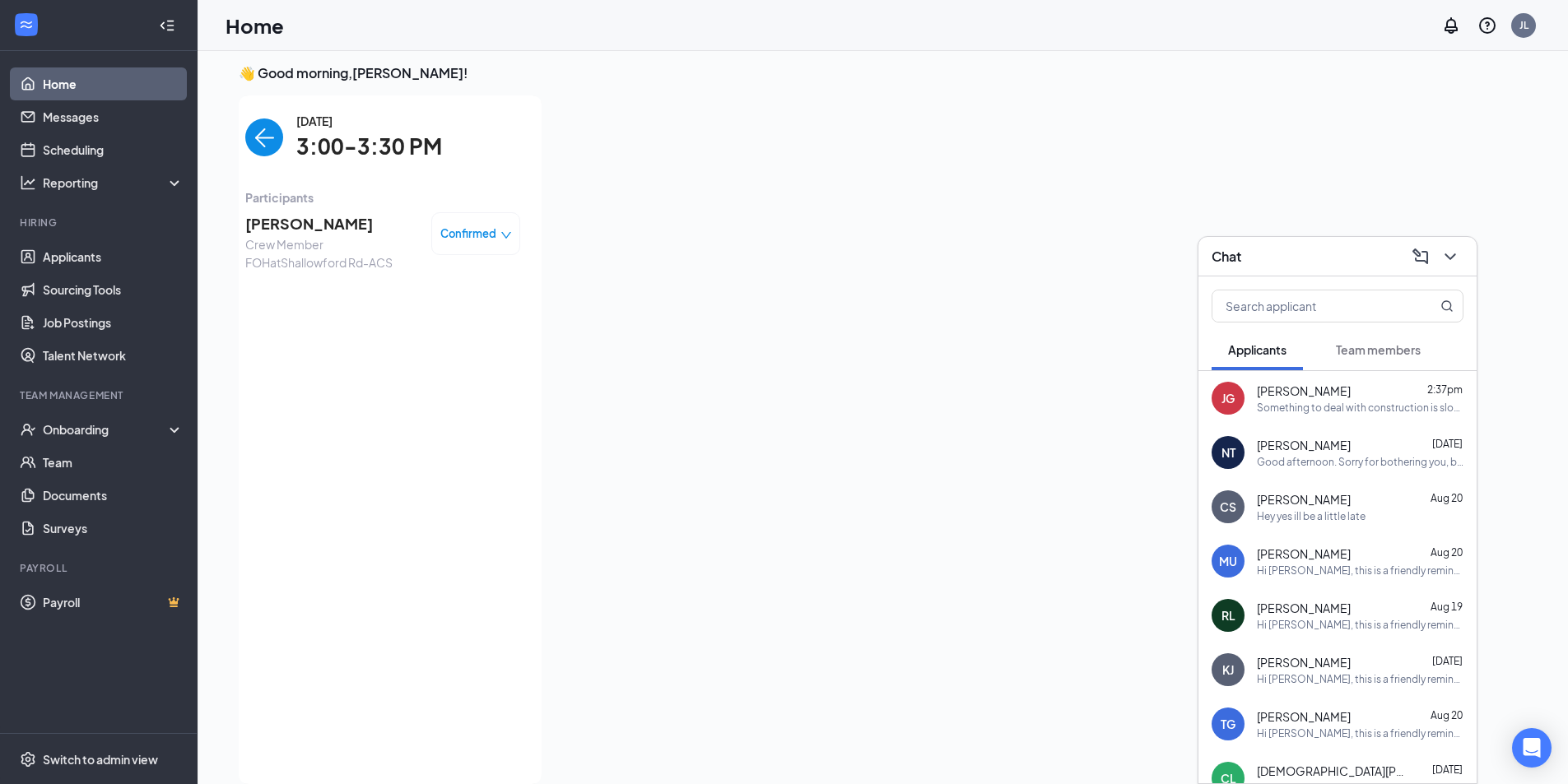
click at [255, 147] on img "back-button" at bounding box center [264, 138] width 38 height 38
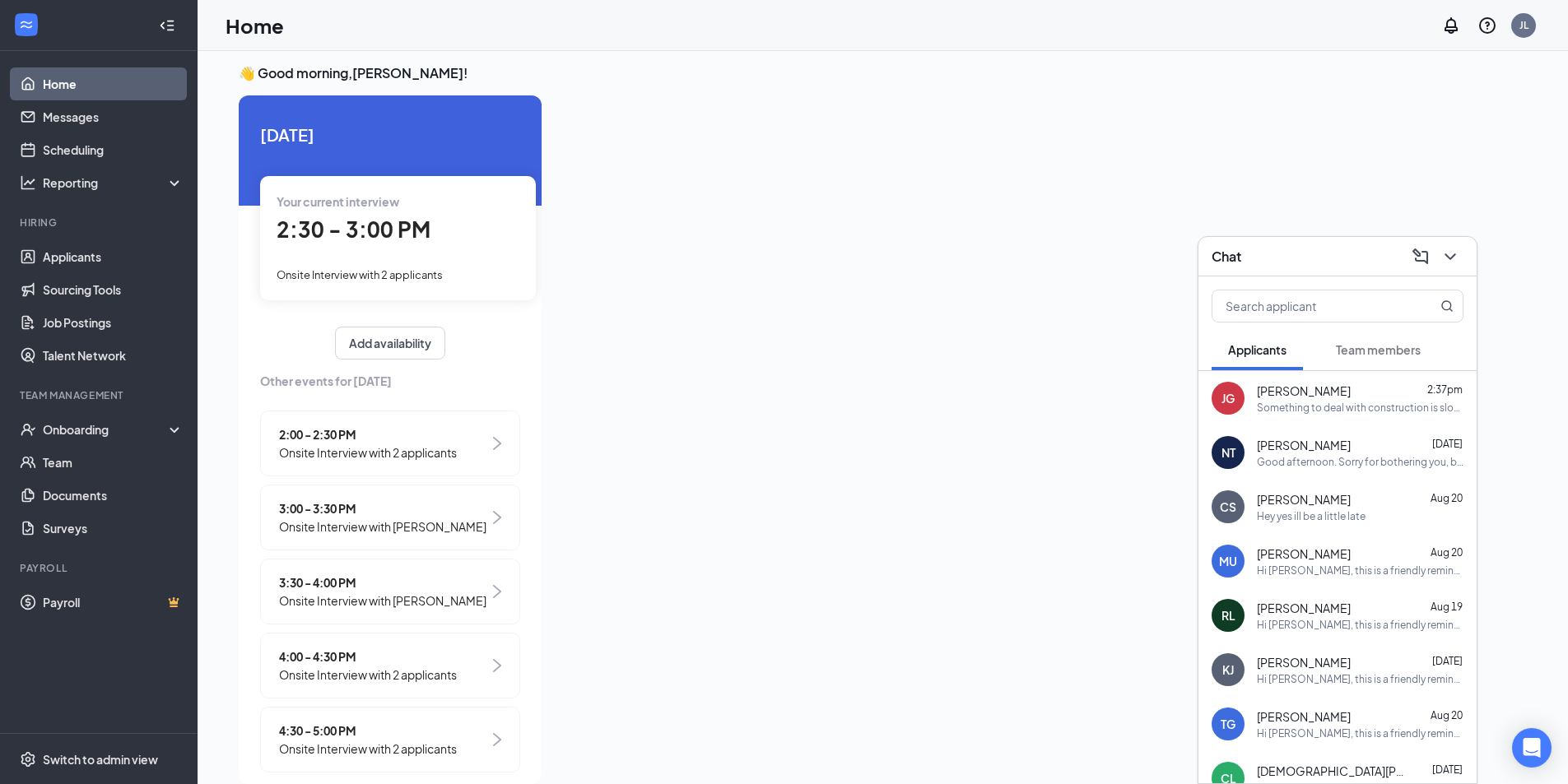
click at [370, 606] on span "Onsite Interview with [PERSON_NAME]" at bounding box center [382, 601] width 207 height 18
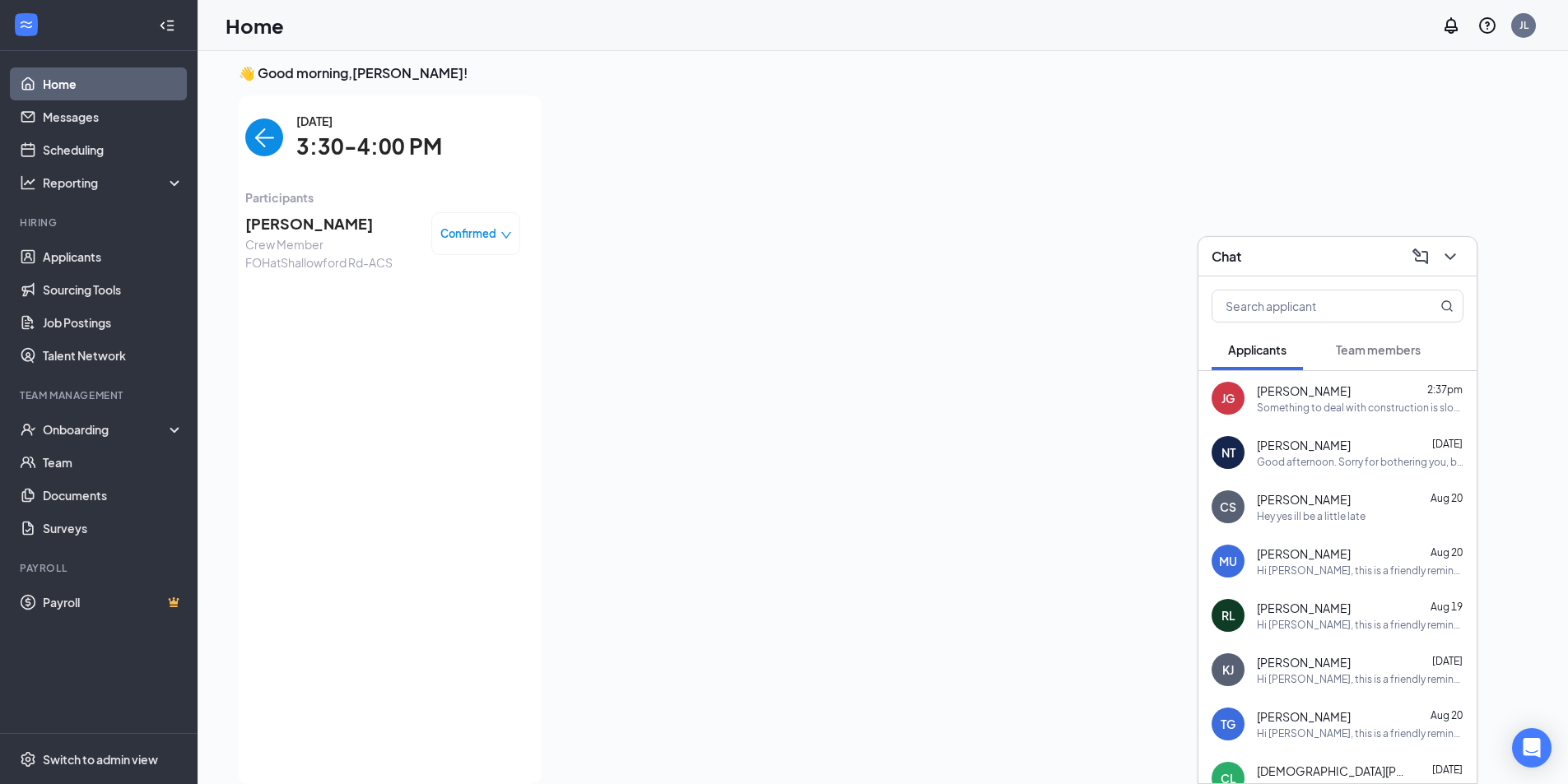
click at [256, 136] on img "back-button" at bounding box center [264, 138] width 38 height 38
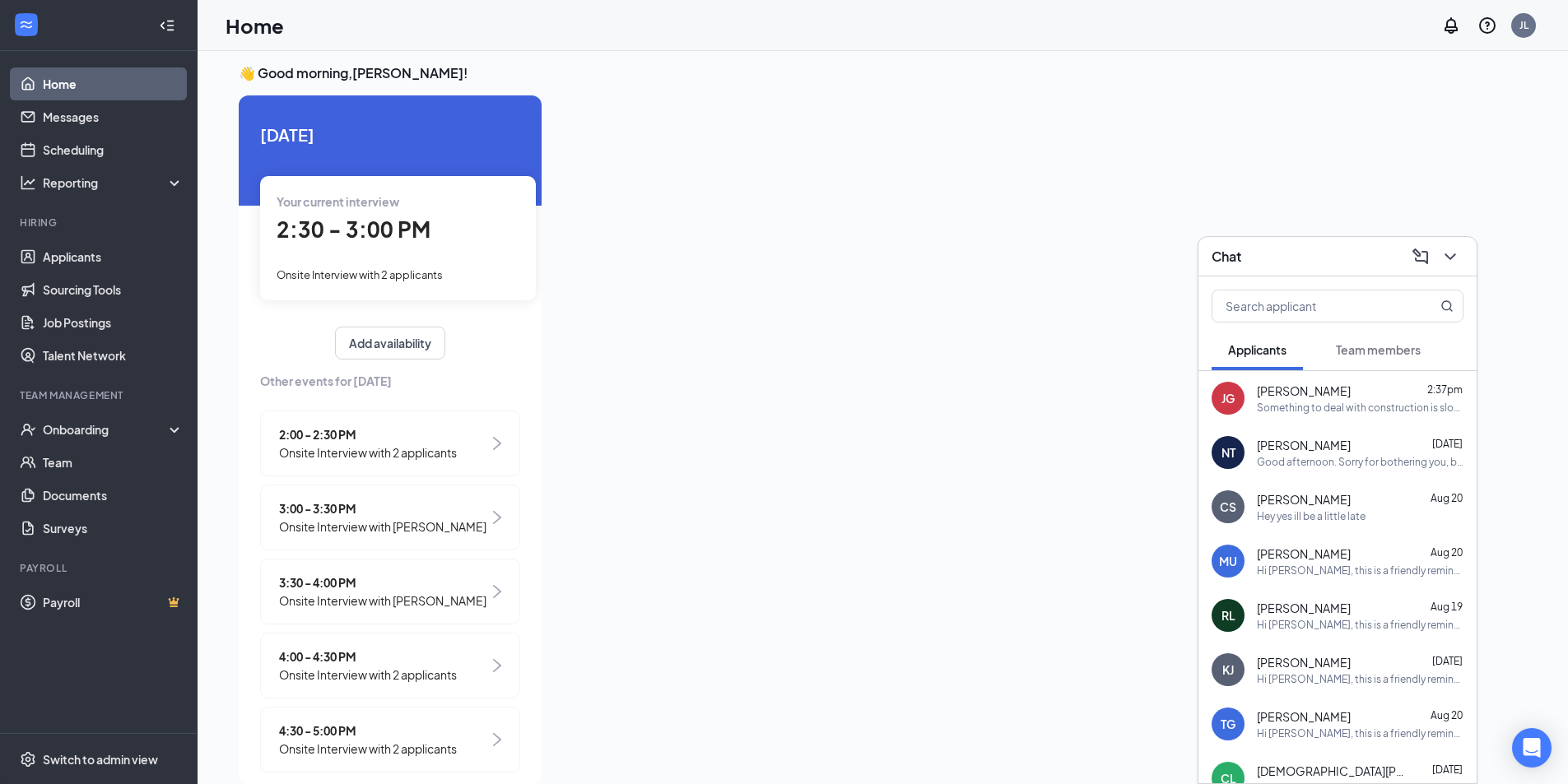
drag, startPoint x: 418, startPoint y: 735, endPoint x: 405, endPoint y: 704, distance: 33.6
click at [405, 704] on div "2:00 - 2:30 PM Onsite Interview with 2 applicants 3:00 - 3:30 PM Onsite Intervi…" at bounding box center [390, 595] width 260 height 370
click at [409, 737] on span "4:30 - 5:00 PM" at bounding box center [368, 730] width 178 height 18
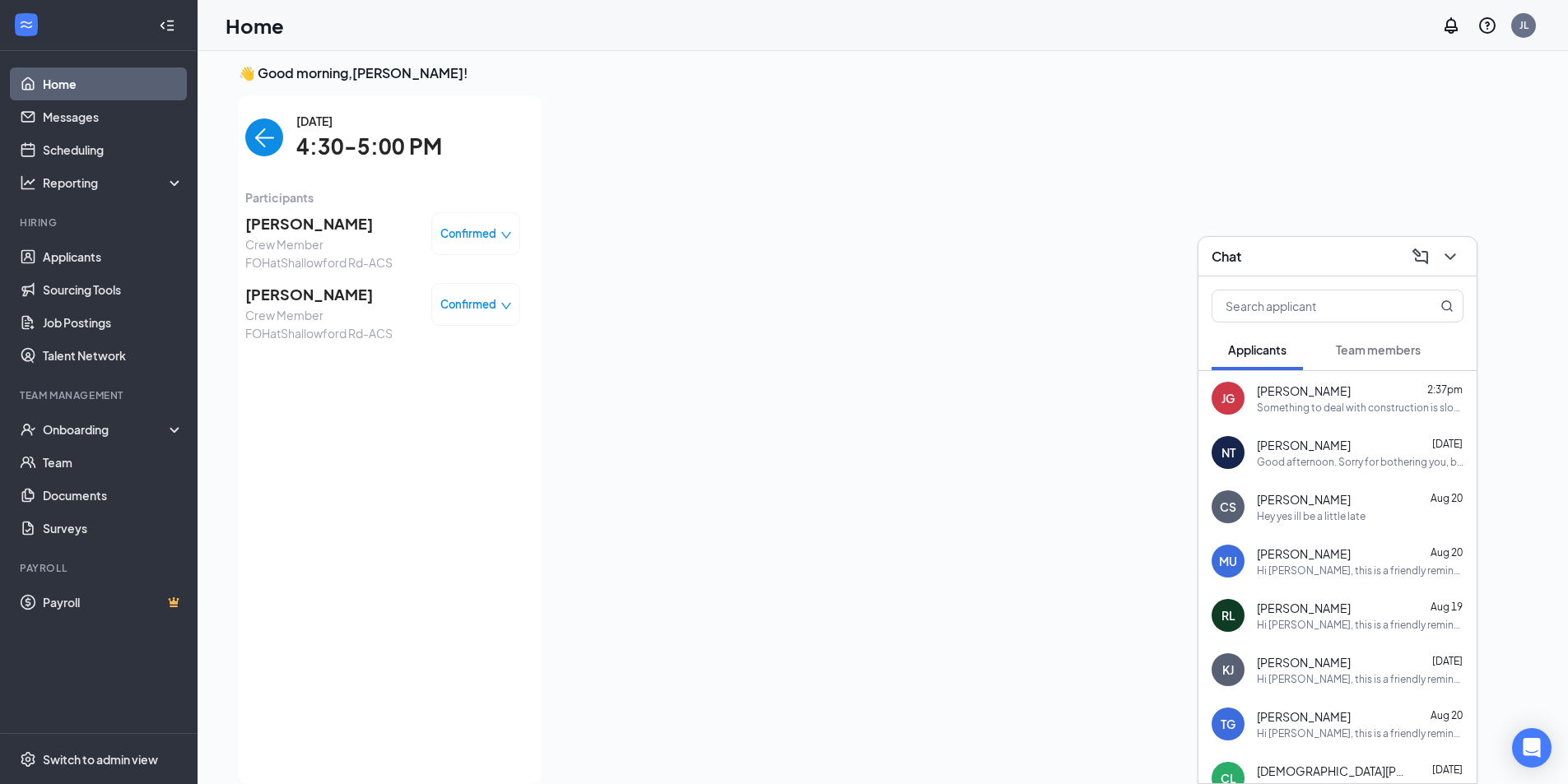
click at [259, 136] on img "back-button" at bounding box center [264, 138] width 38 height 38
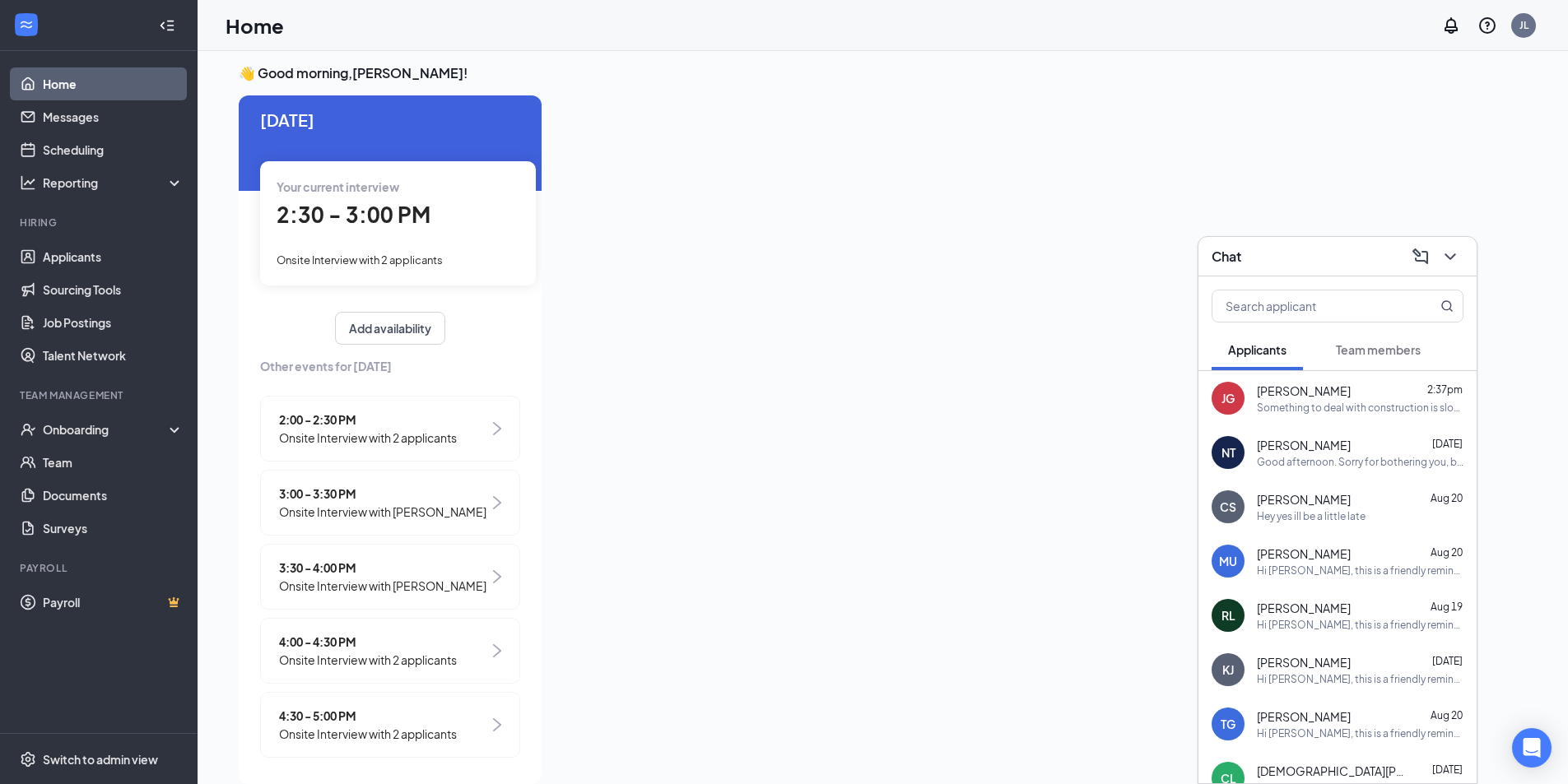
scroll to position [23, 0]
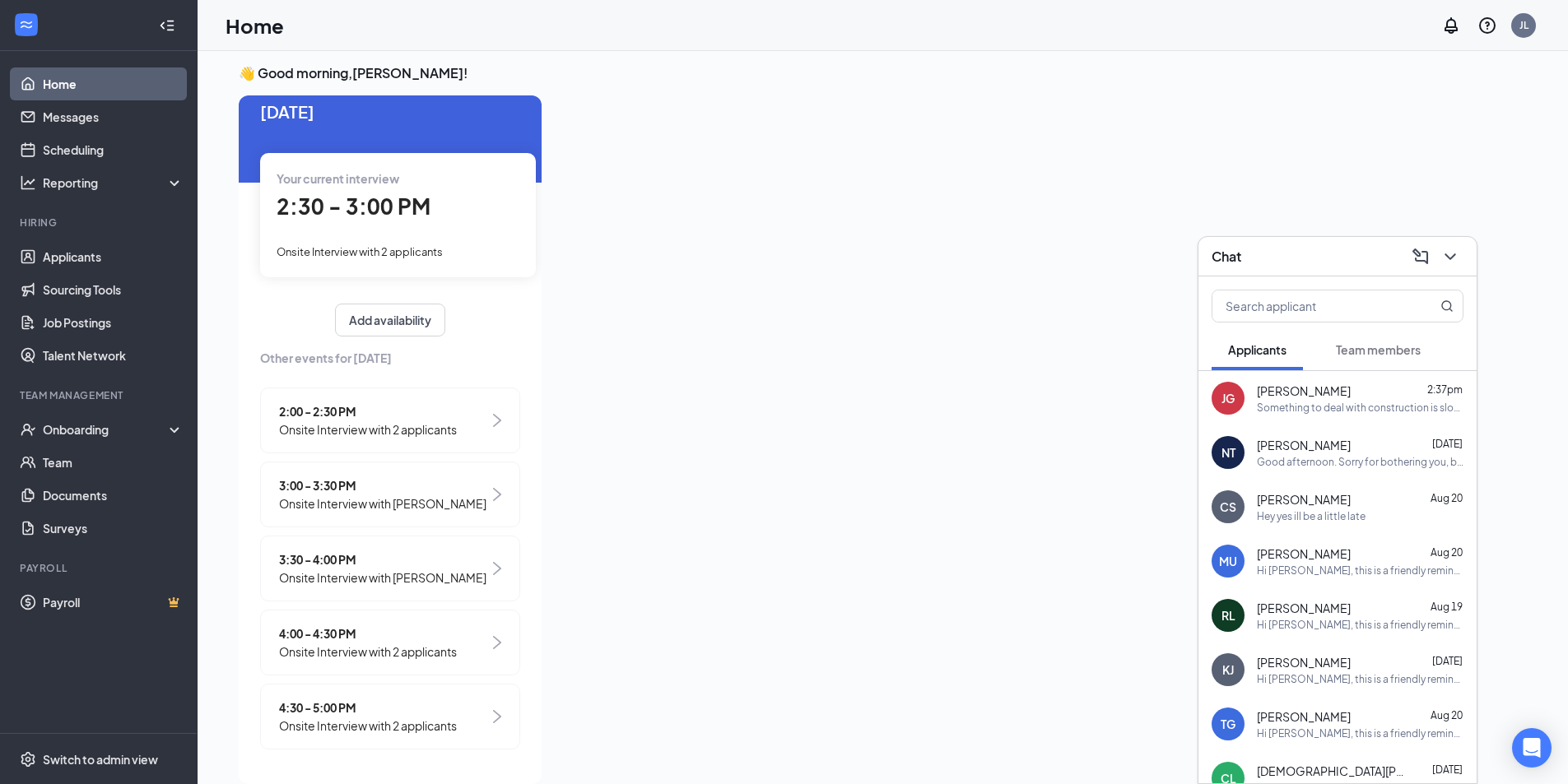
click at [336, 424] on span "Onsite Interview with 2 applicants" at bounding box center [368, 429] width 178 height 18
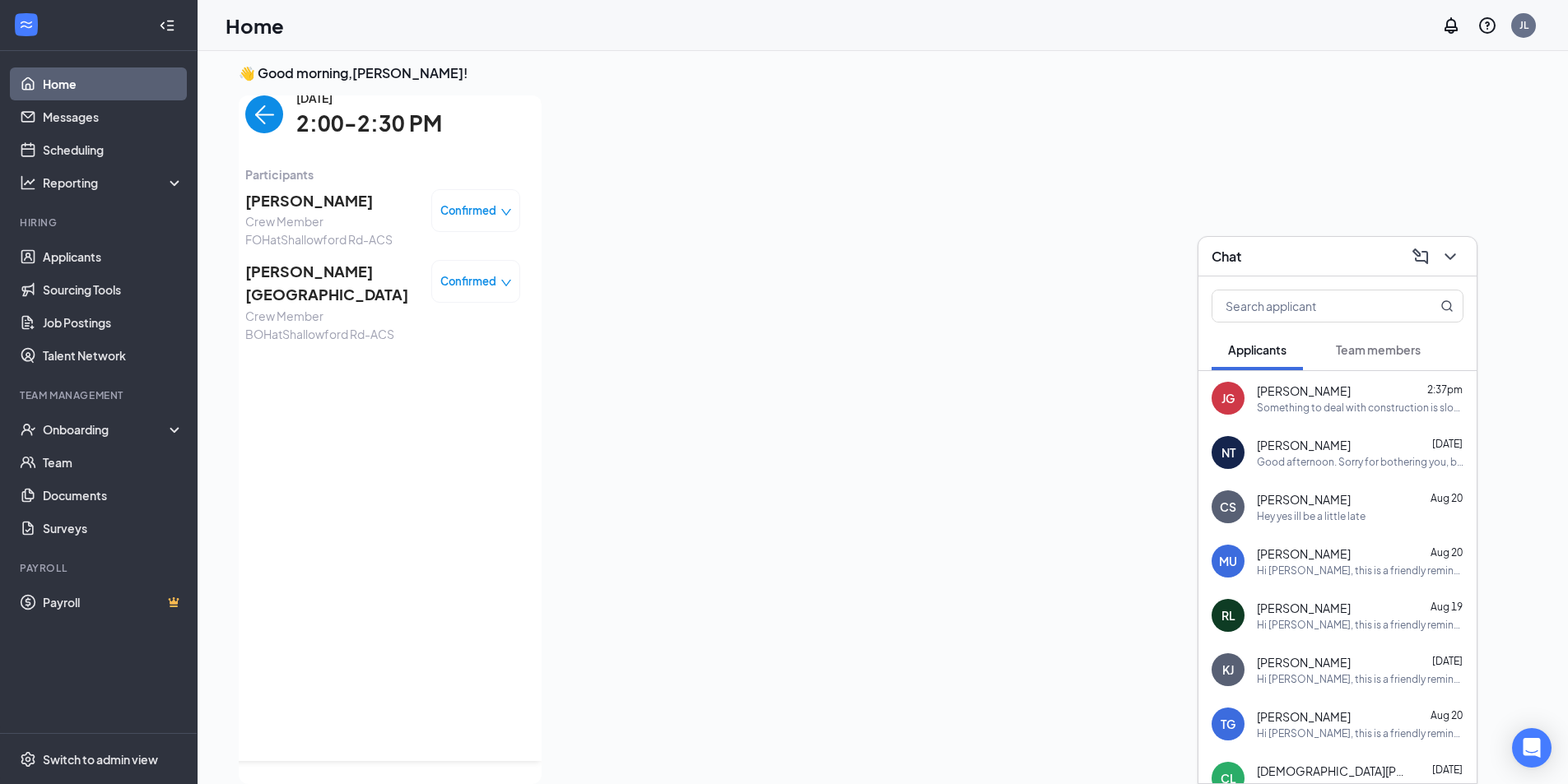
scroll to position [0, 0]
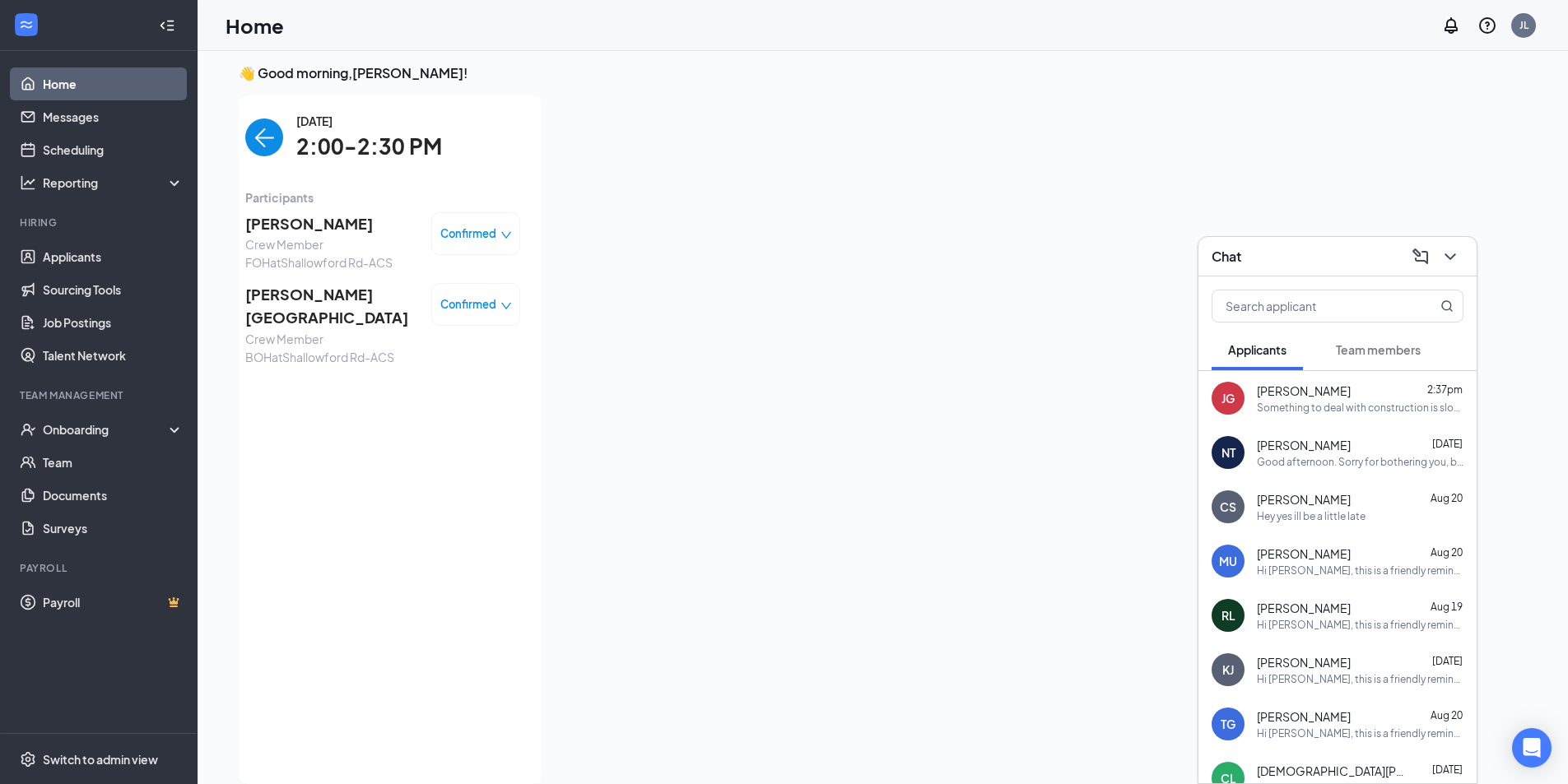
click at [251, 149] on img "back-button" at bounding box center [264, 138] width 38 height 38
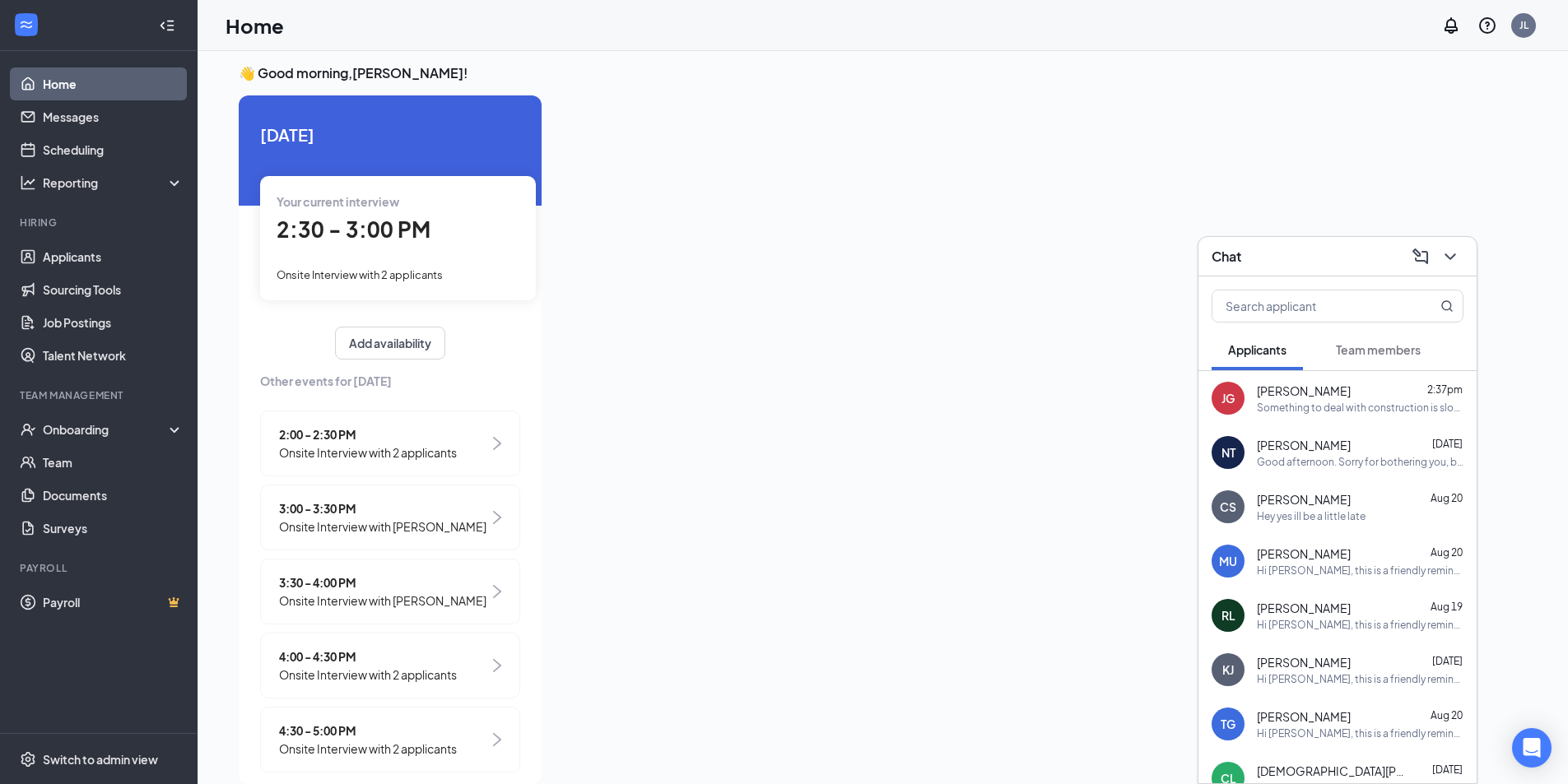
click at [348, 514] on span "3:00 - 3:30 PM" at bounding box center [382, 508] width 207 height 18
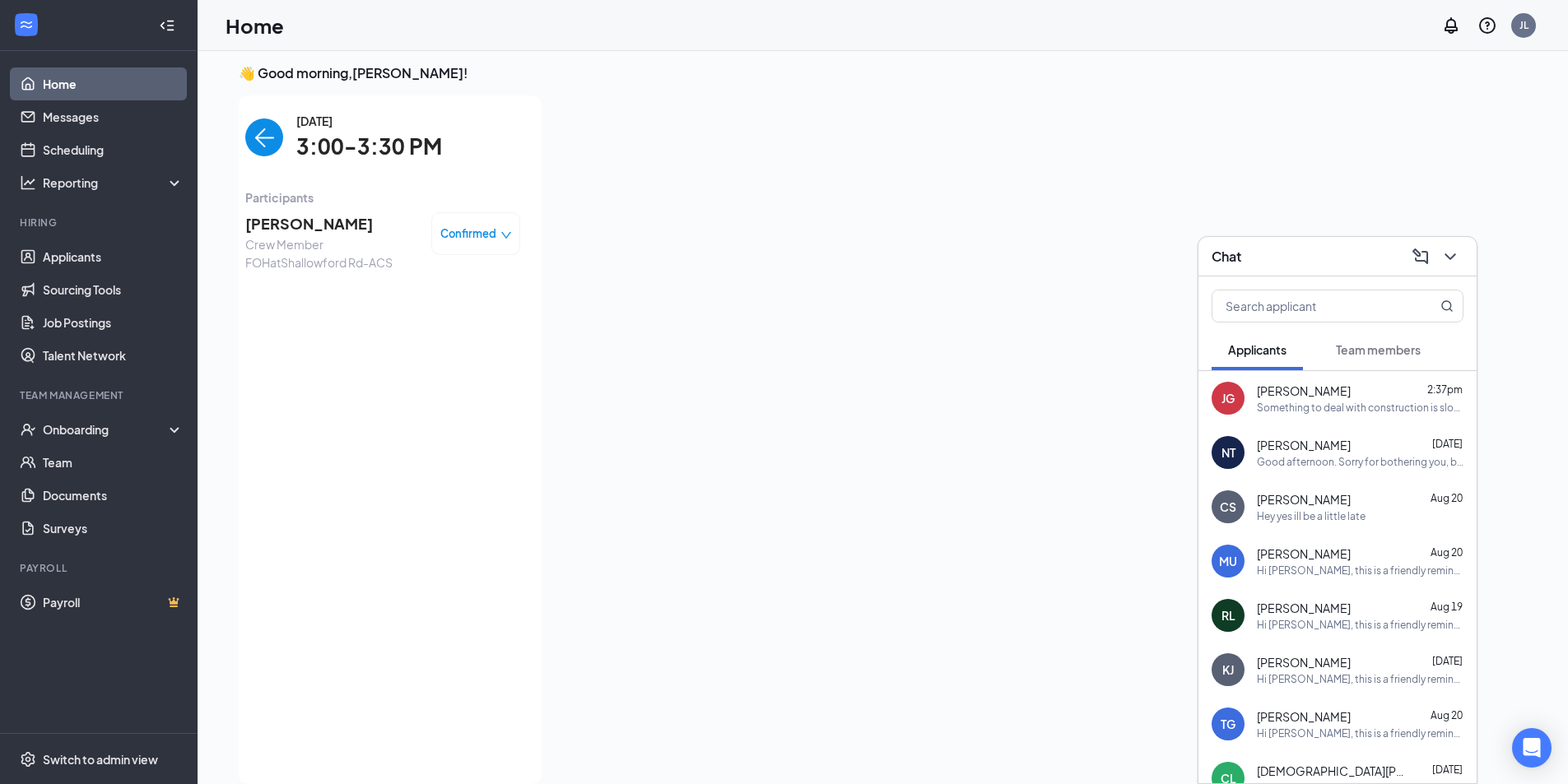
click at [262, 137] on img "back-button" at bounding box center [264, 138] width 38 height 38
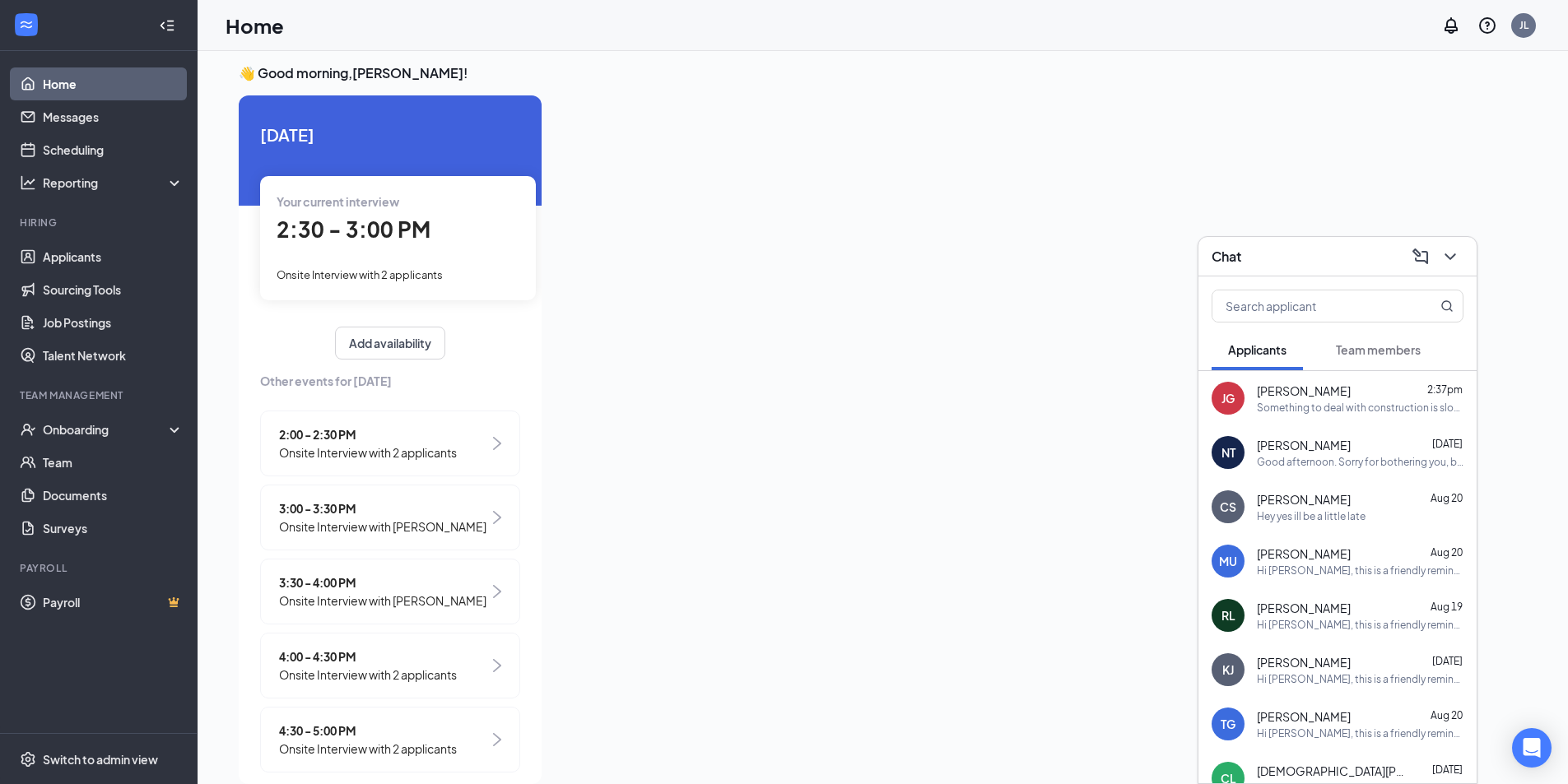
click at [392, 603] on span "Onsite Interview with [PERSON_NAME]" at bounding box center [382, 601] width 207 height 18
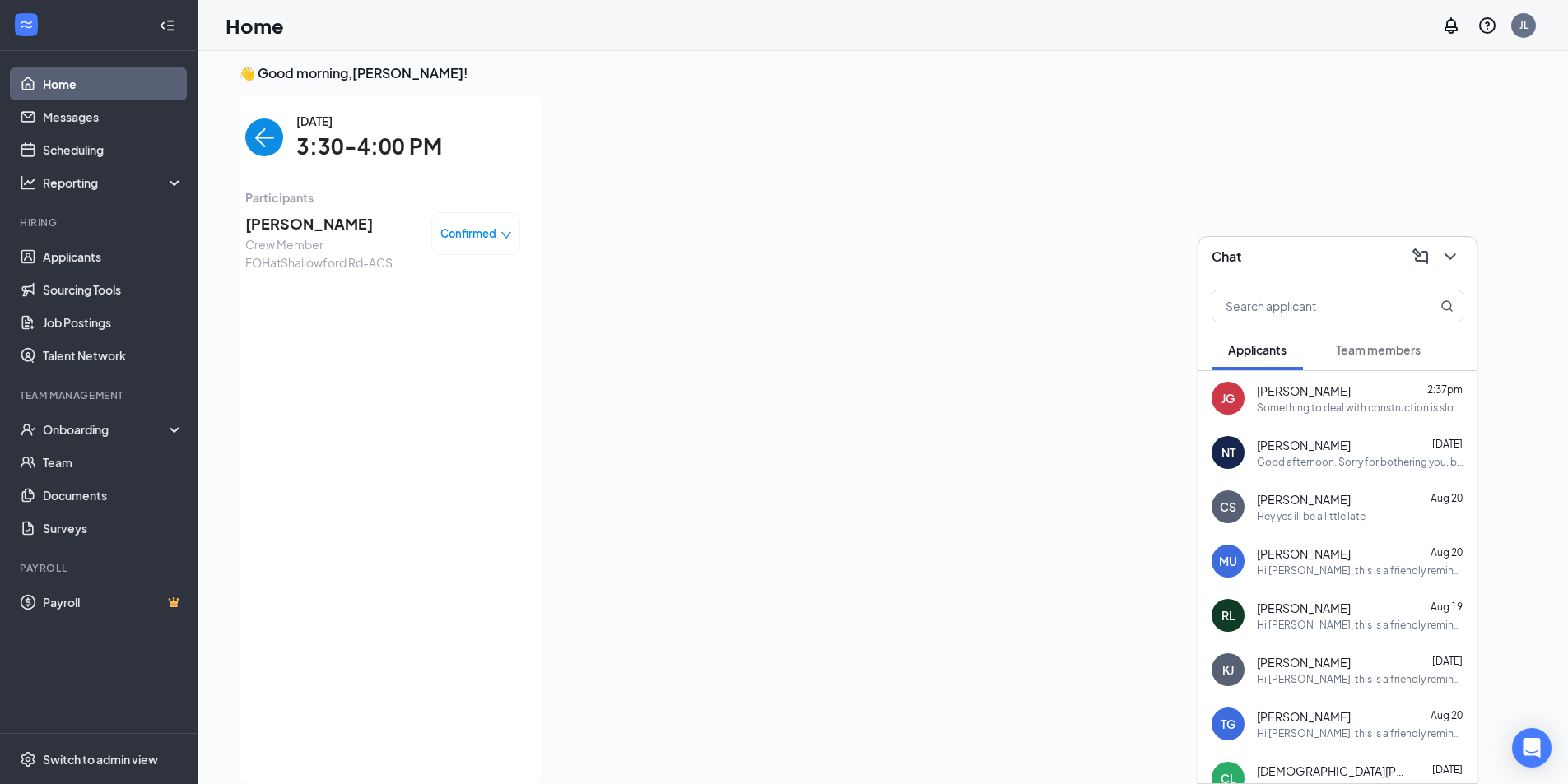
click at [255, 158] on div "[DATE] 3:30-4:00 PM" at bounding box center [382, 137] width 275 height 52
click at [259, 152] on img "back-button" at bounding box center [264, 138] width 38 height 38
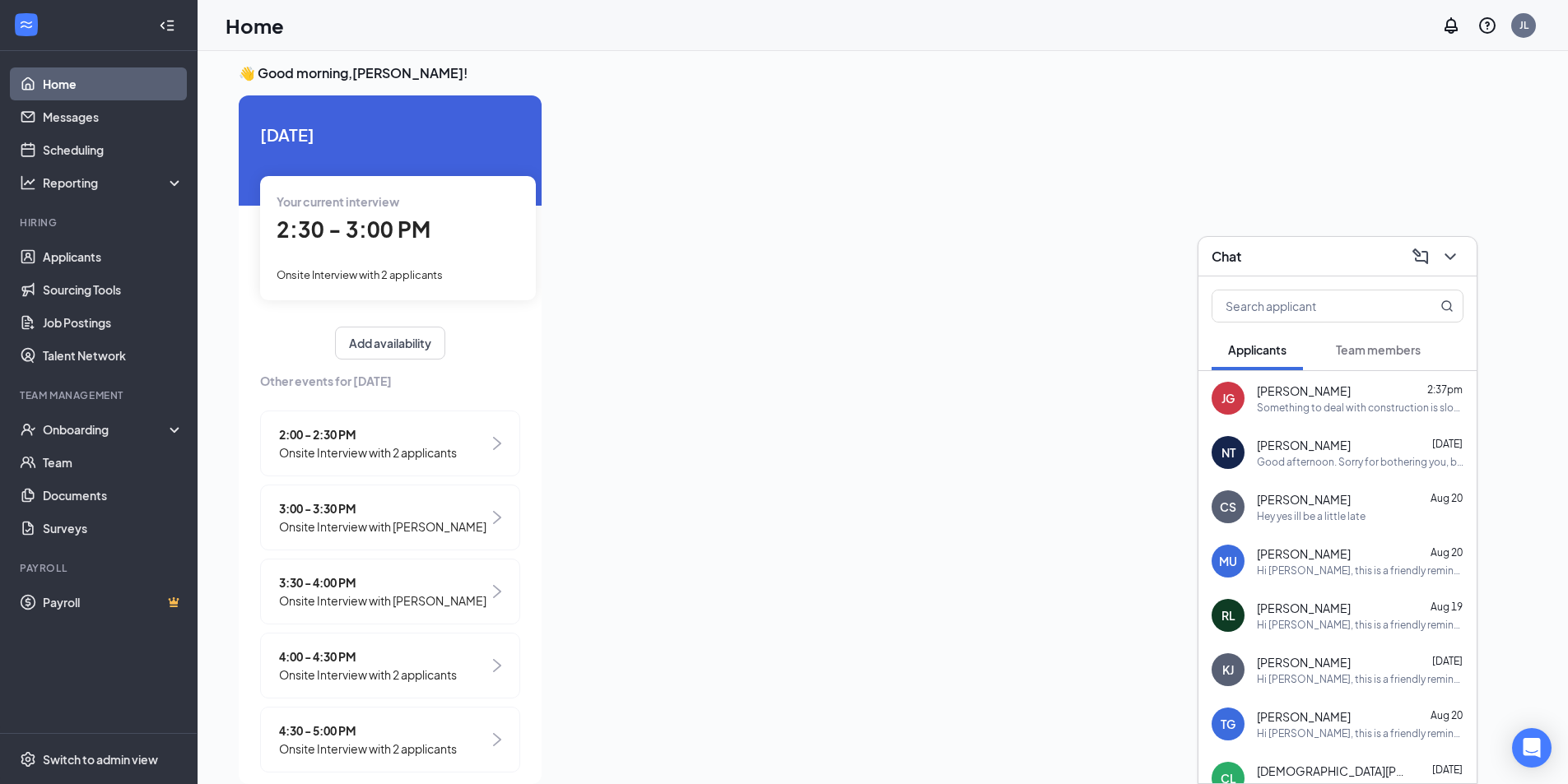
click at [418, 657] on span "4:00 - 4:30 PM" at bounding box center [368, 656] width 178 height 18
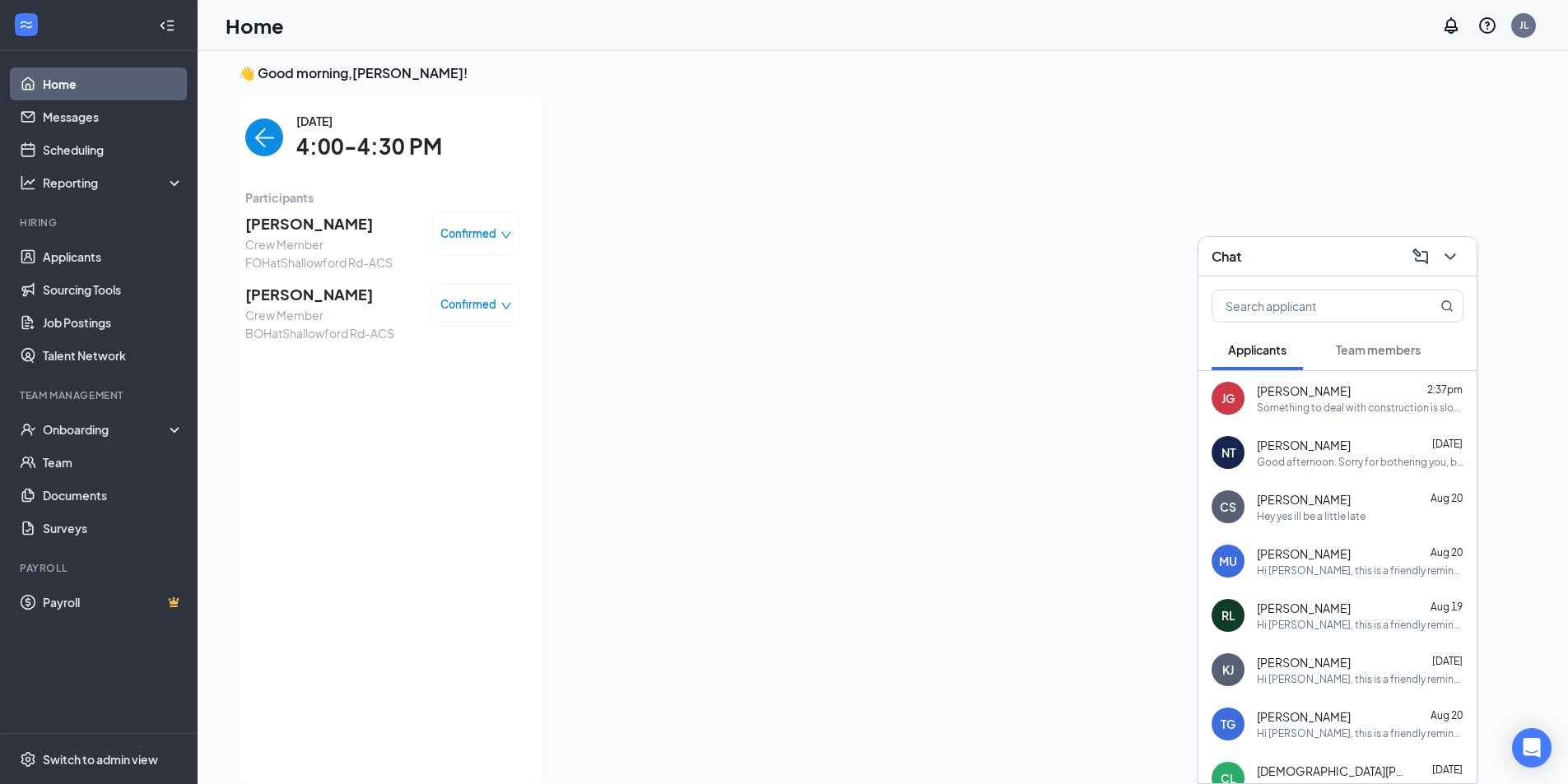
click at [254, 136] on img "back-button" at bounding box center [264, 138] width 38 height 38
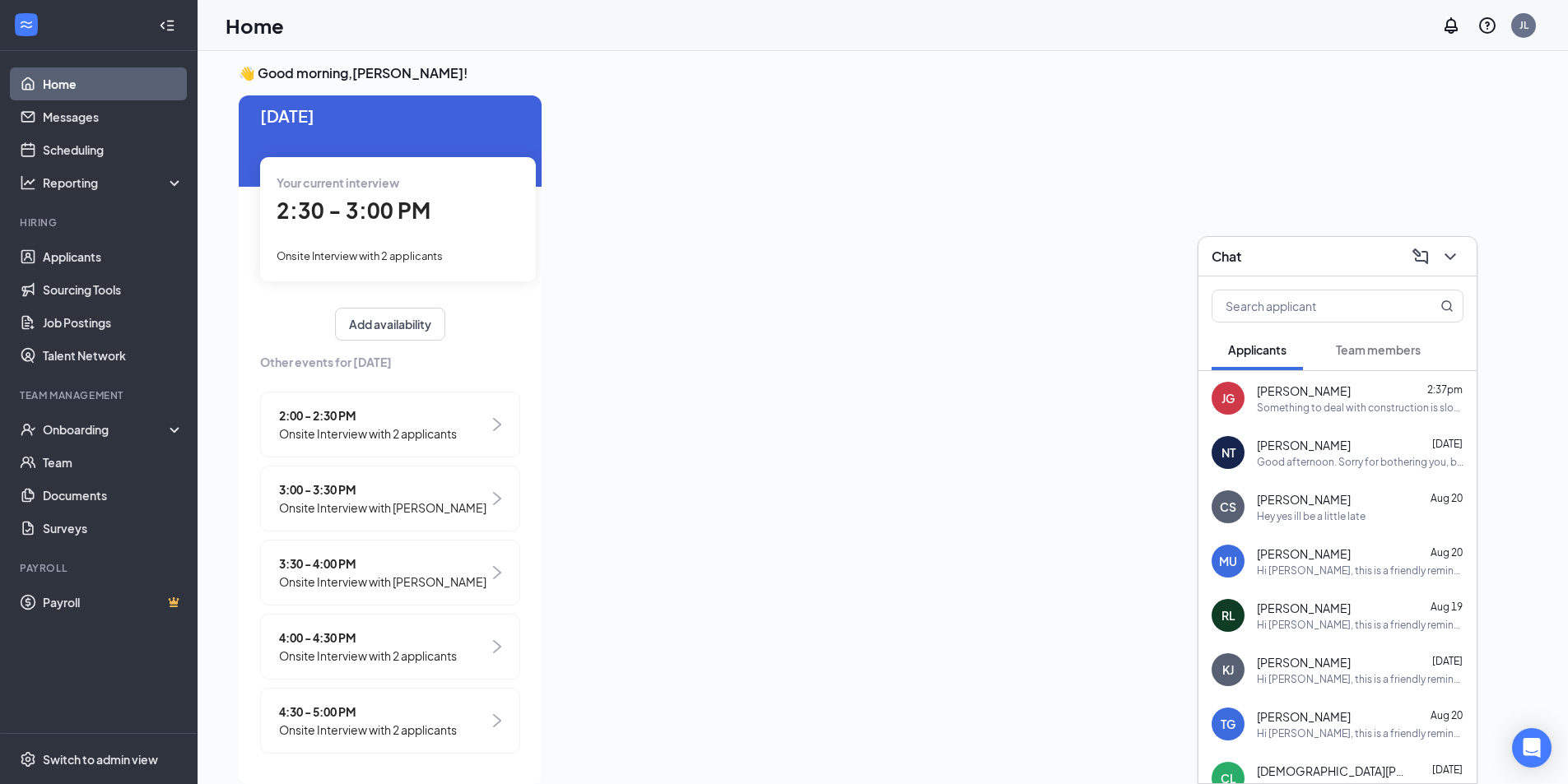
scroll to position [23, 0]
click at [395, 709] on span "4:30 - 5:00 PM" at bounding box center [368, 708] width 178 height 18
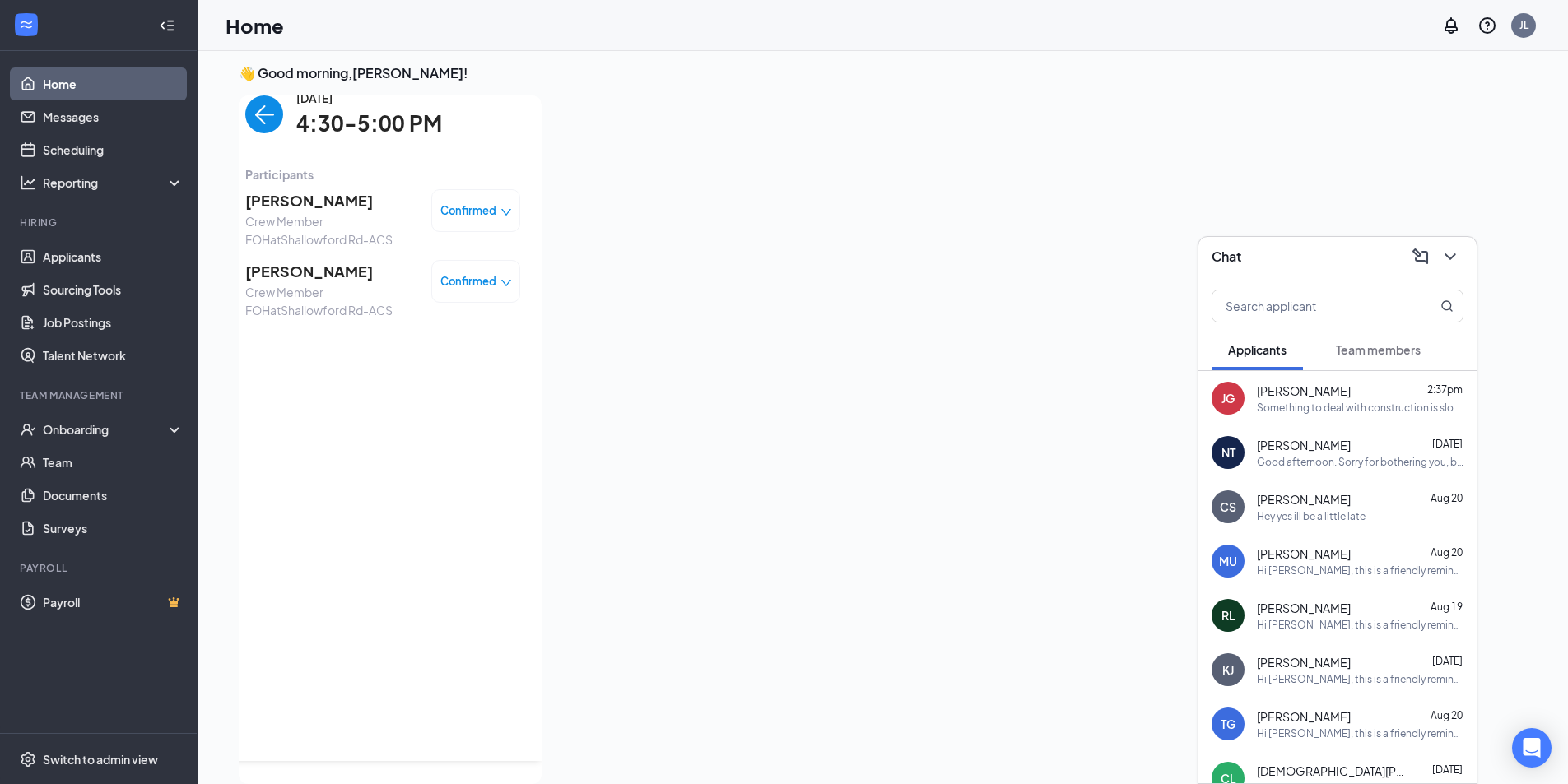
scroll to position [0, 0]
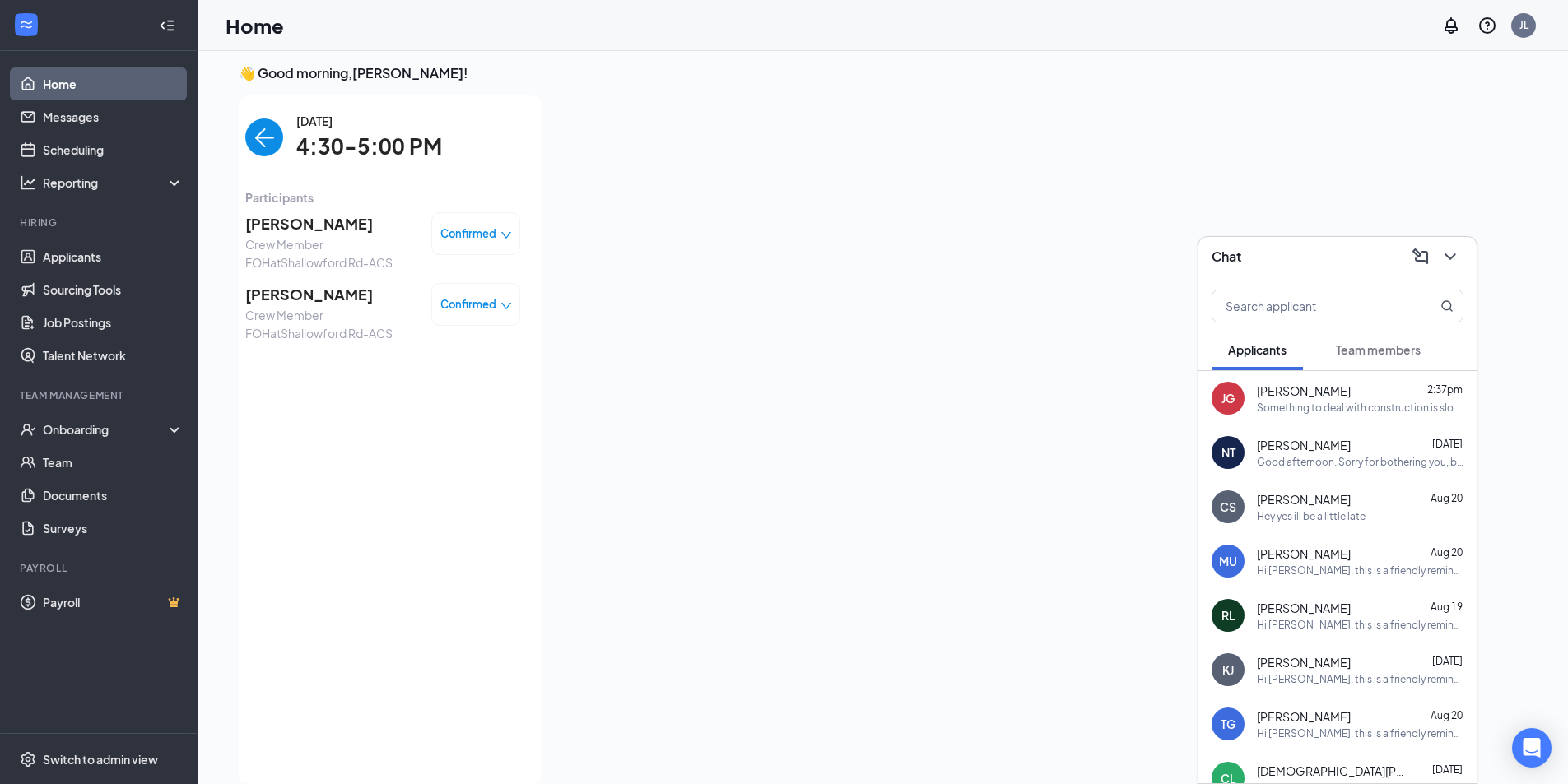
click at [249, 134] on img "back-button" at bounding box center [264, 138] width 38 height 38
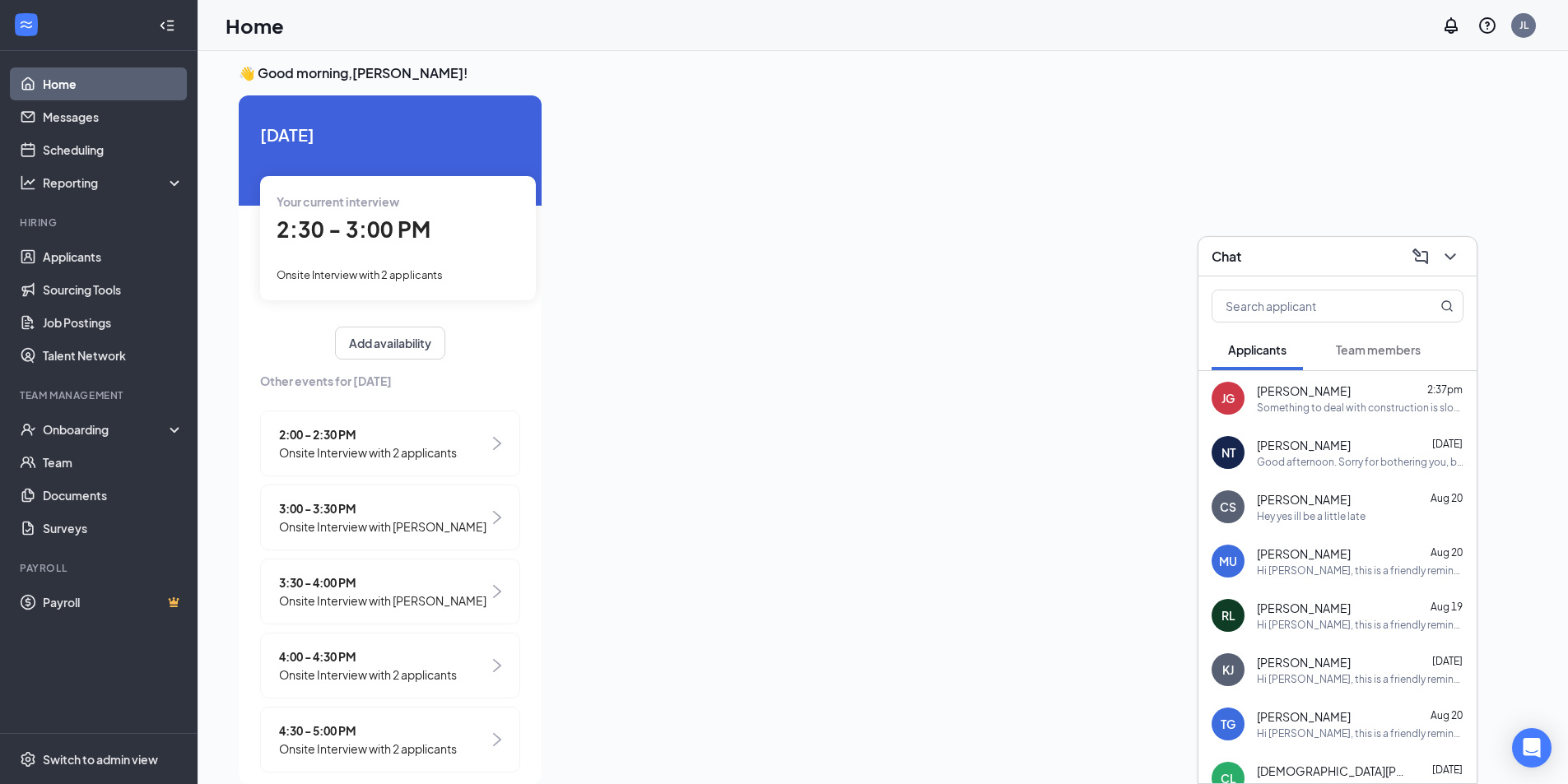
click at [391, 687] on div "4:00 - 4:30 PM Onsite Interview with 2 applicants" at bounding box center [390, 665] width 260 height 66
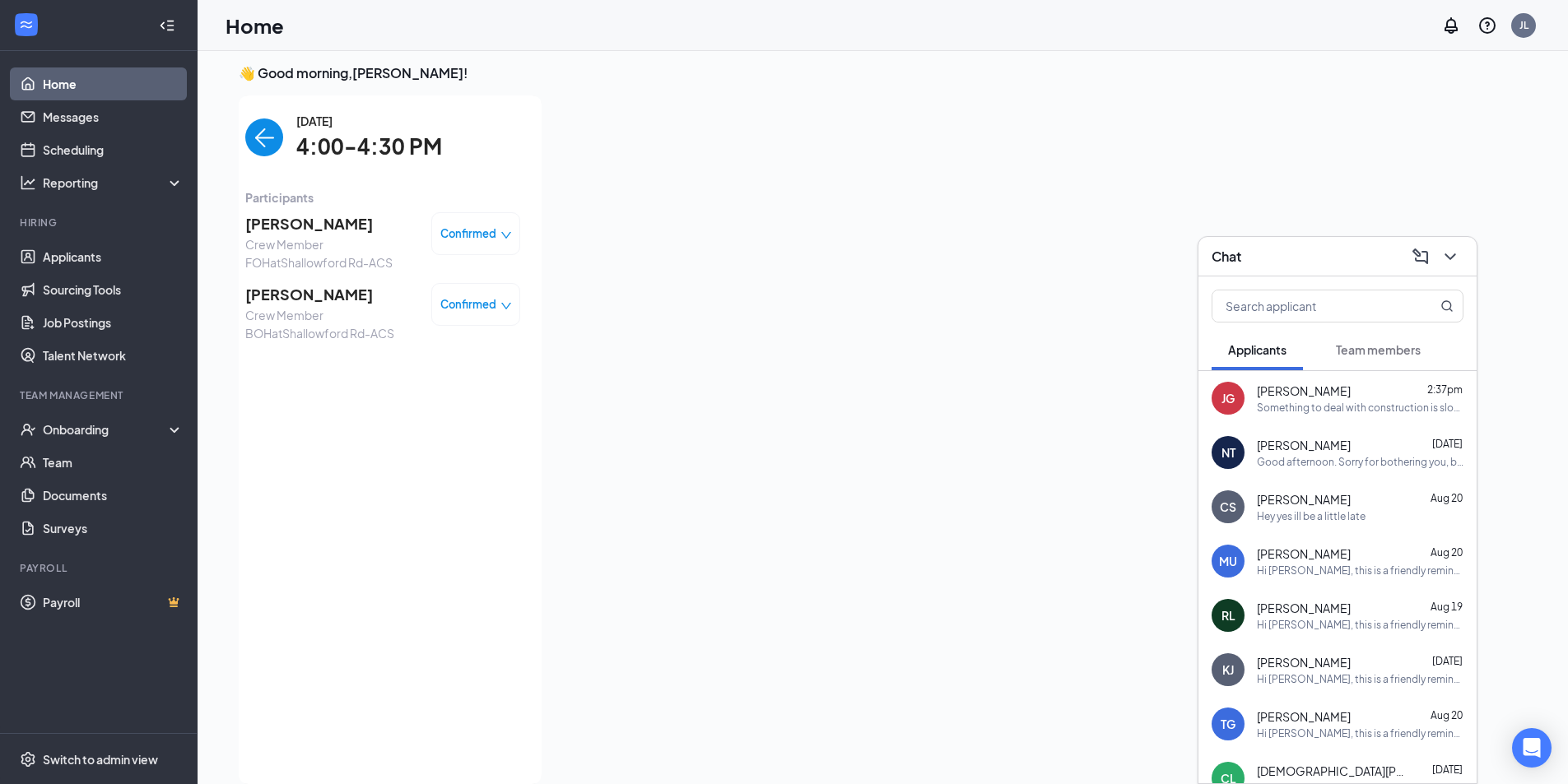
click at [254, 152] on img "back-button" at bounding box center [264, 138] width 38 height 38
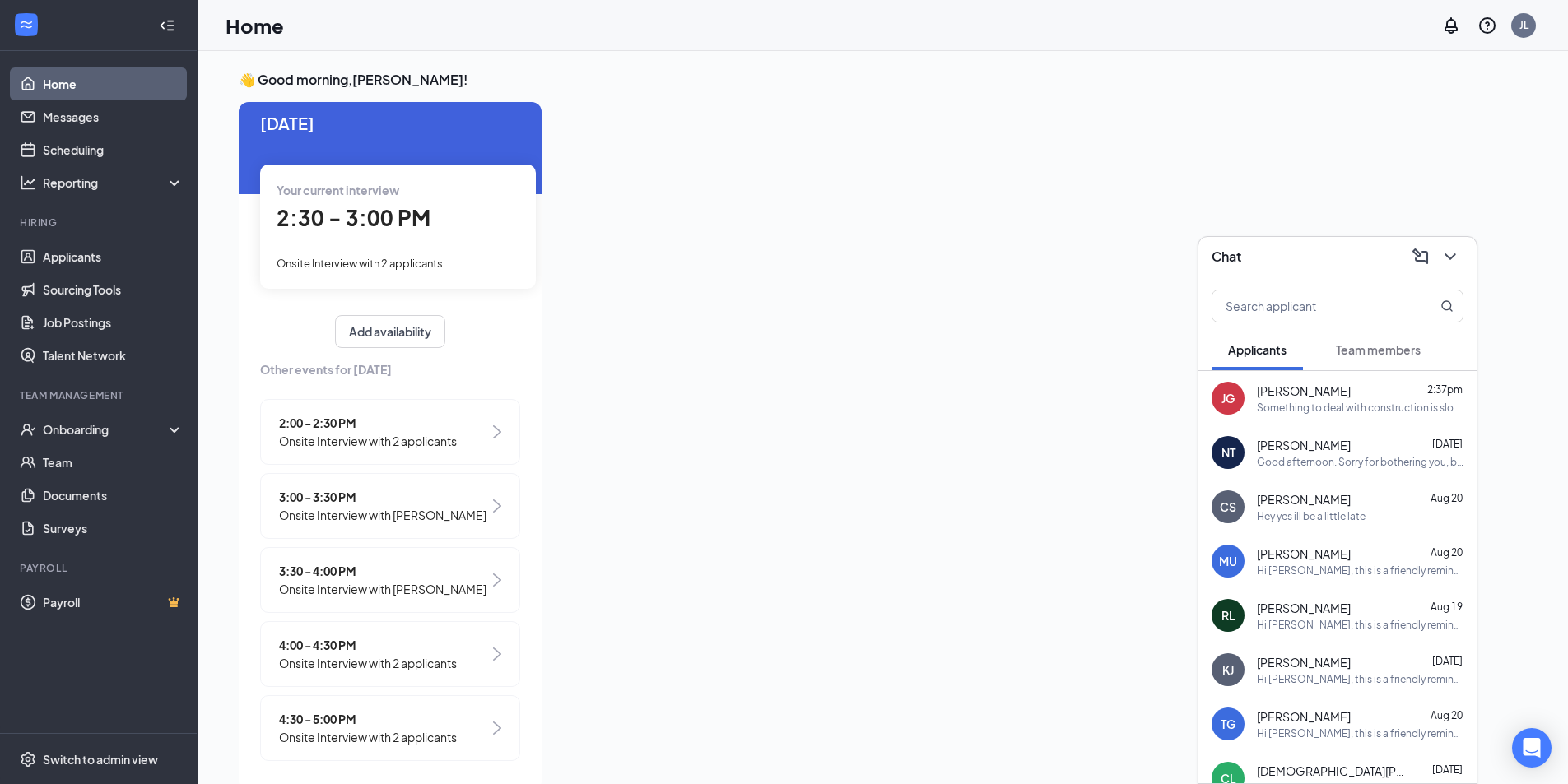
scroll to position [23, 0]
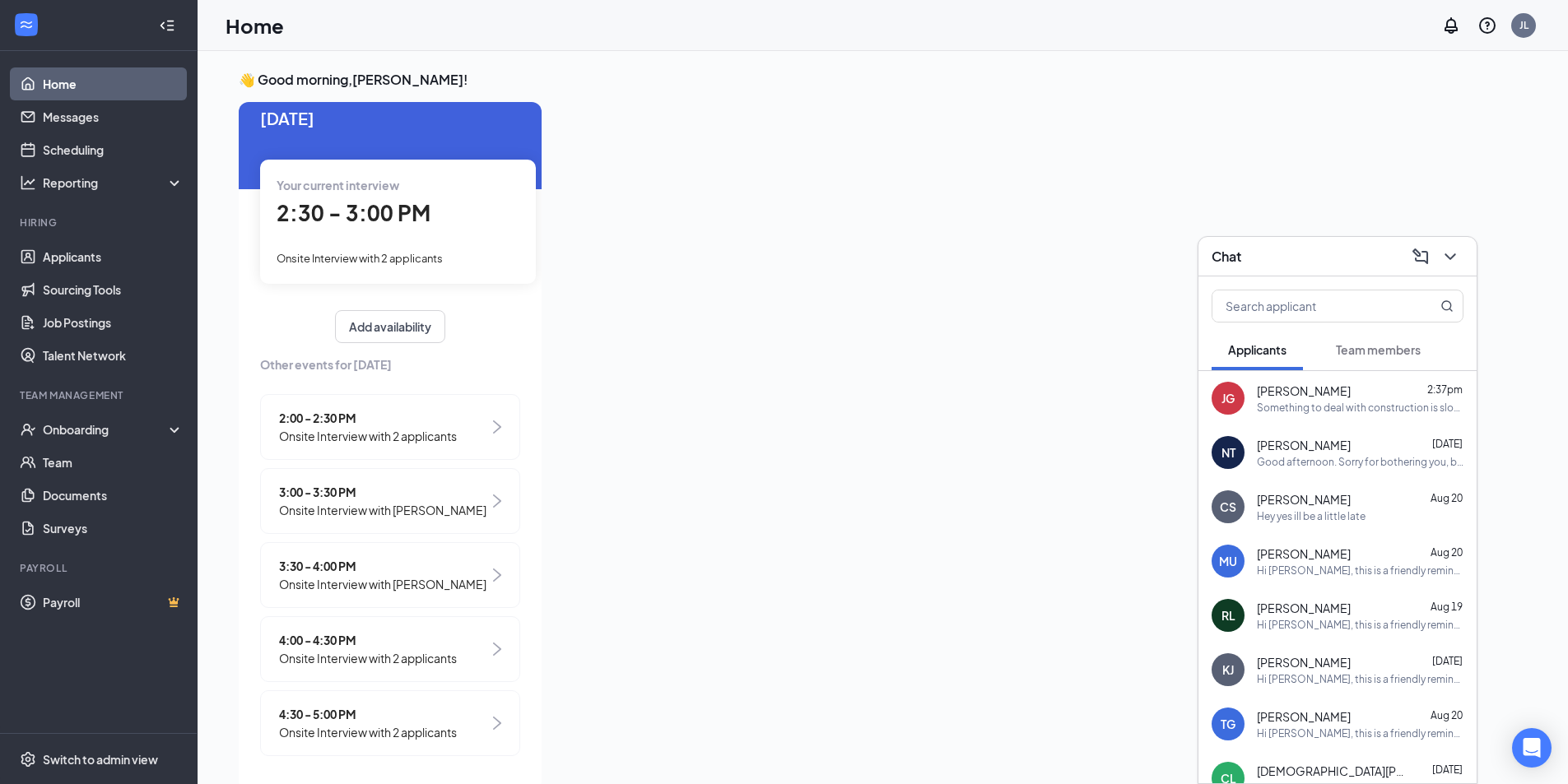
click at [1287, 386] on span "[PERSON_NAME]" at bounding box center [1303, 391] width 94 height 16
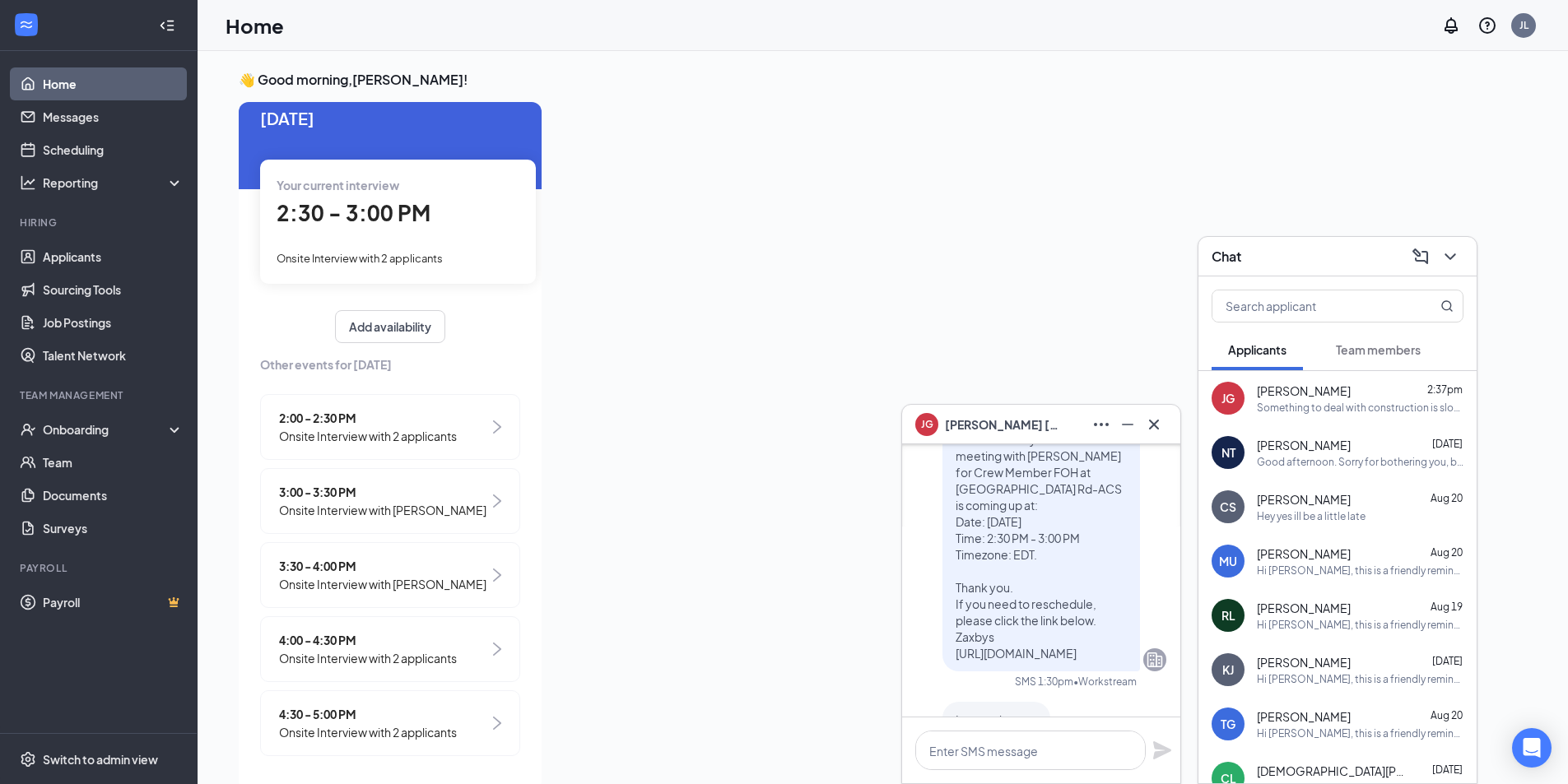
scroll to position [-164, 0]
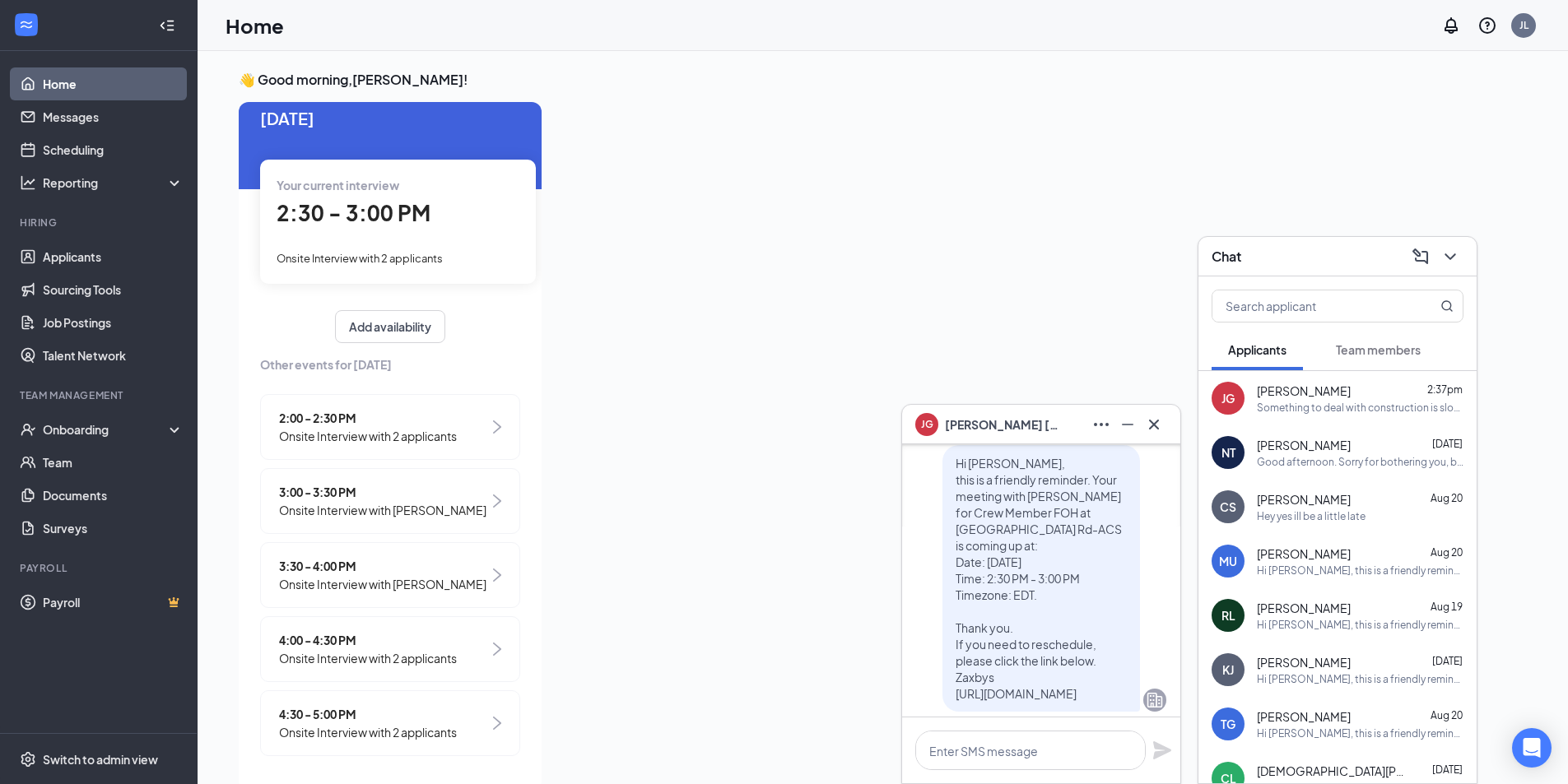
click at [969, 430] on span "[PERSON_NAME]" at bounding box center [1002, 425] width 115 height 18
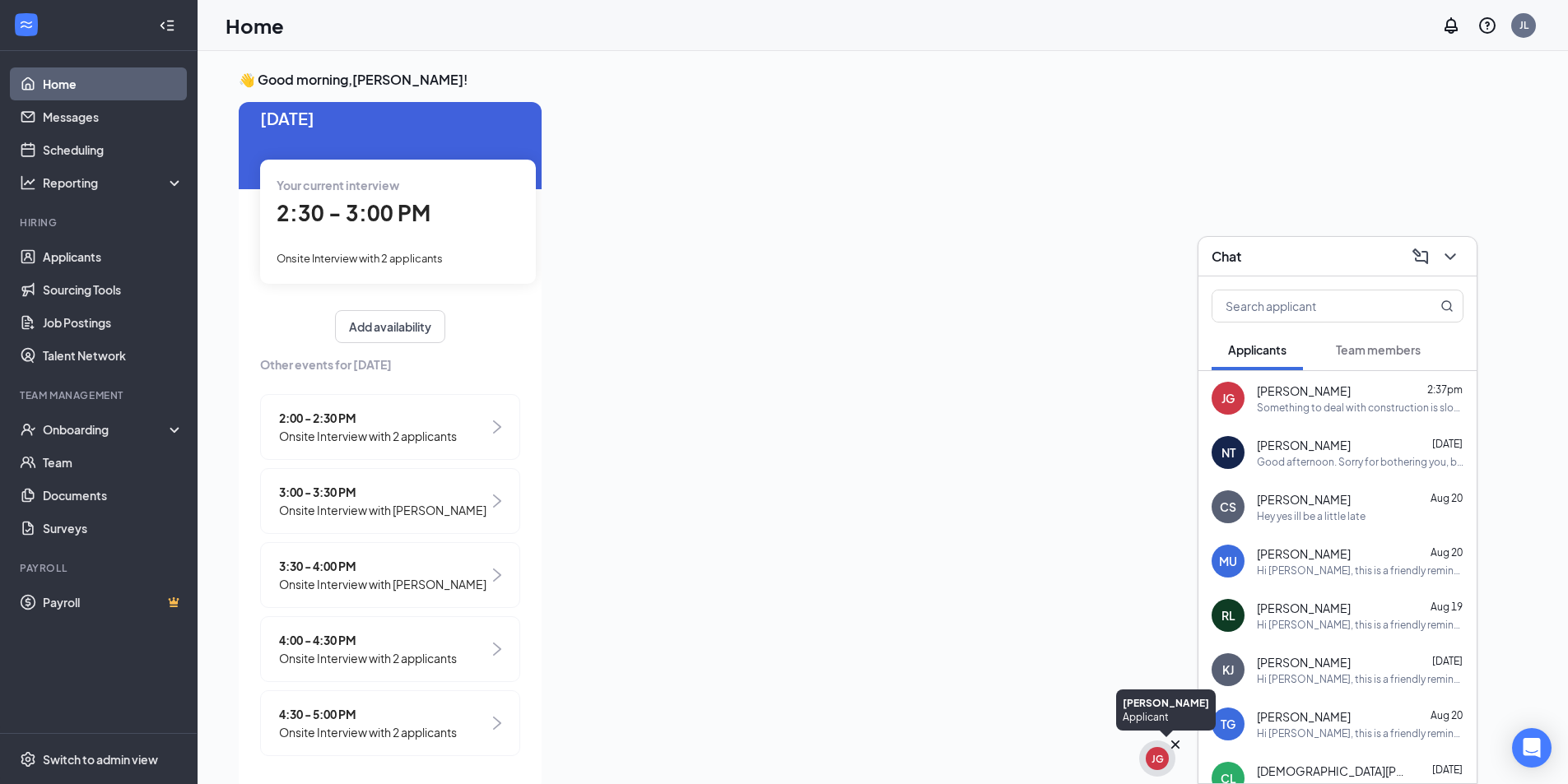
click at [1149, 759] on div "JG" at bounding box center [1157, 758] width 23 height 23
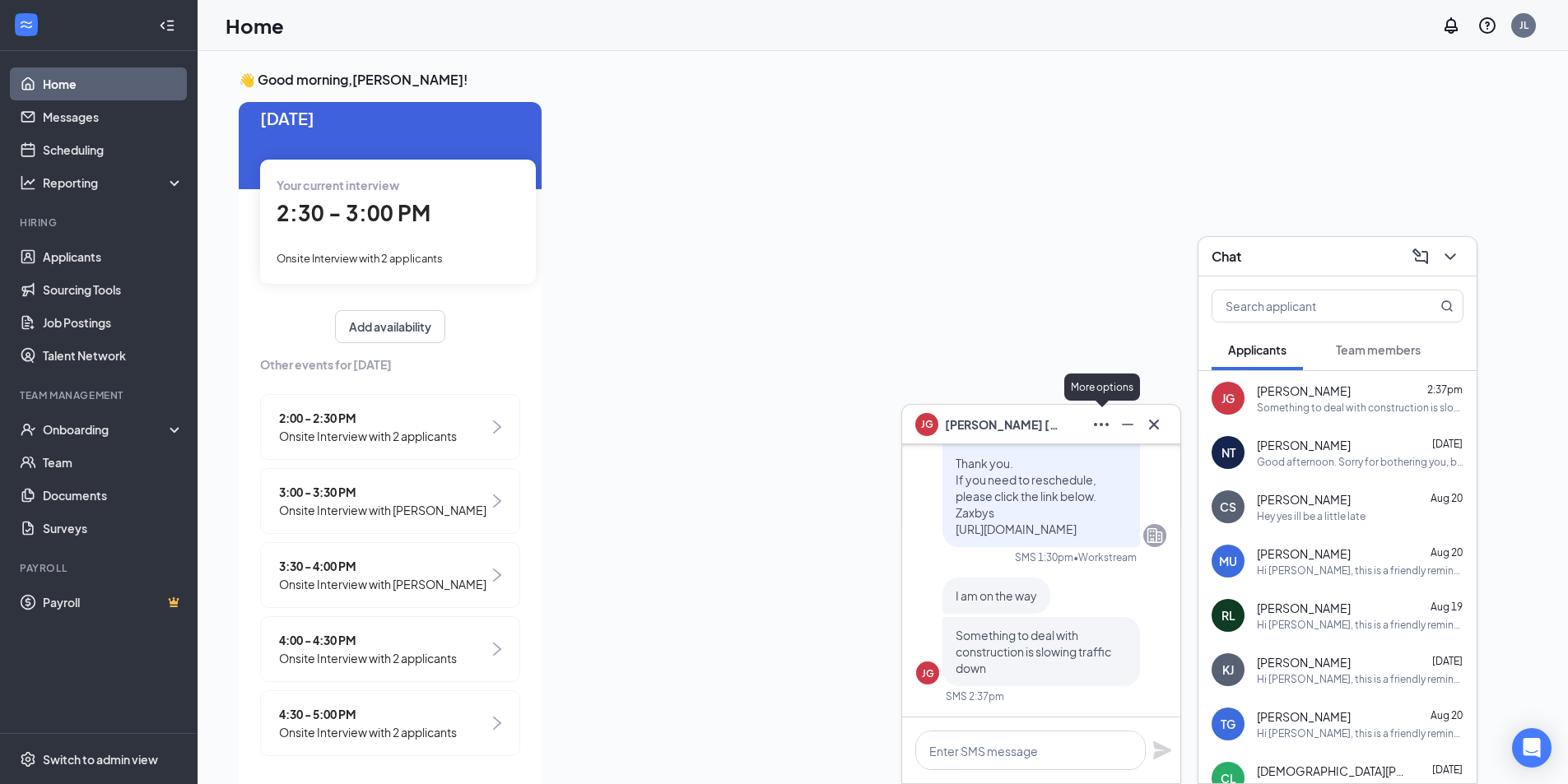
click at [1093, 425] on icon "Ellipses" at bounding box center [1101, 425] width 20 height 20
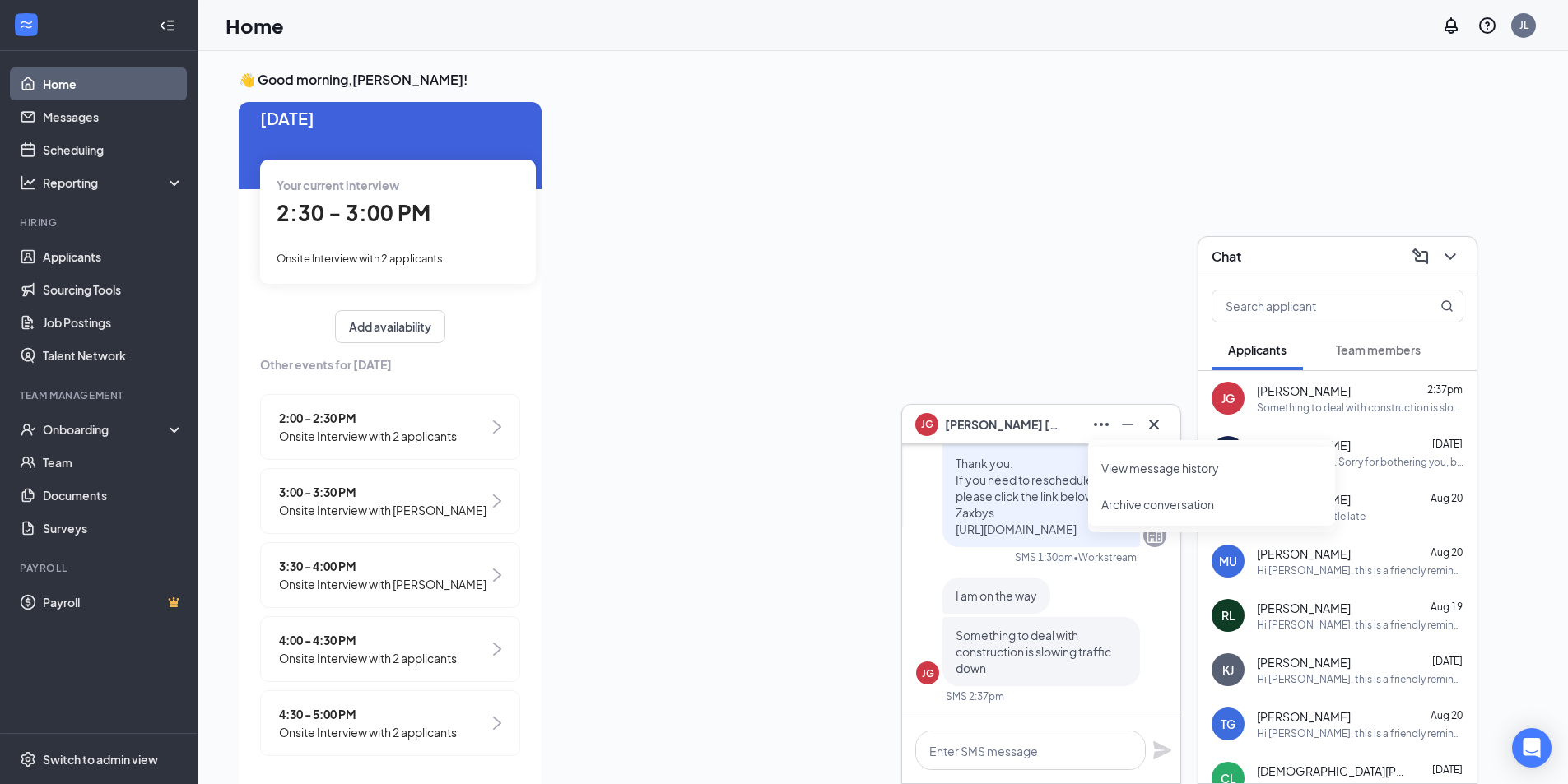
click at [343, 207] on span "2:30 - 3:00 PM" at bounding box center [354, 212] width 154 height 27
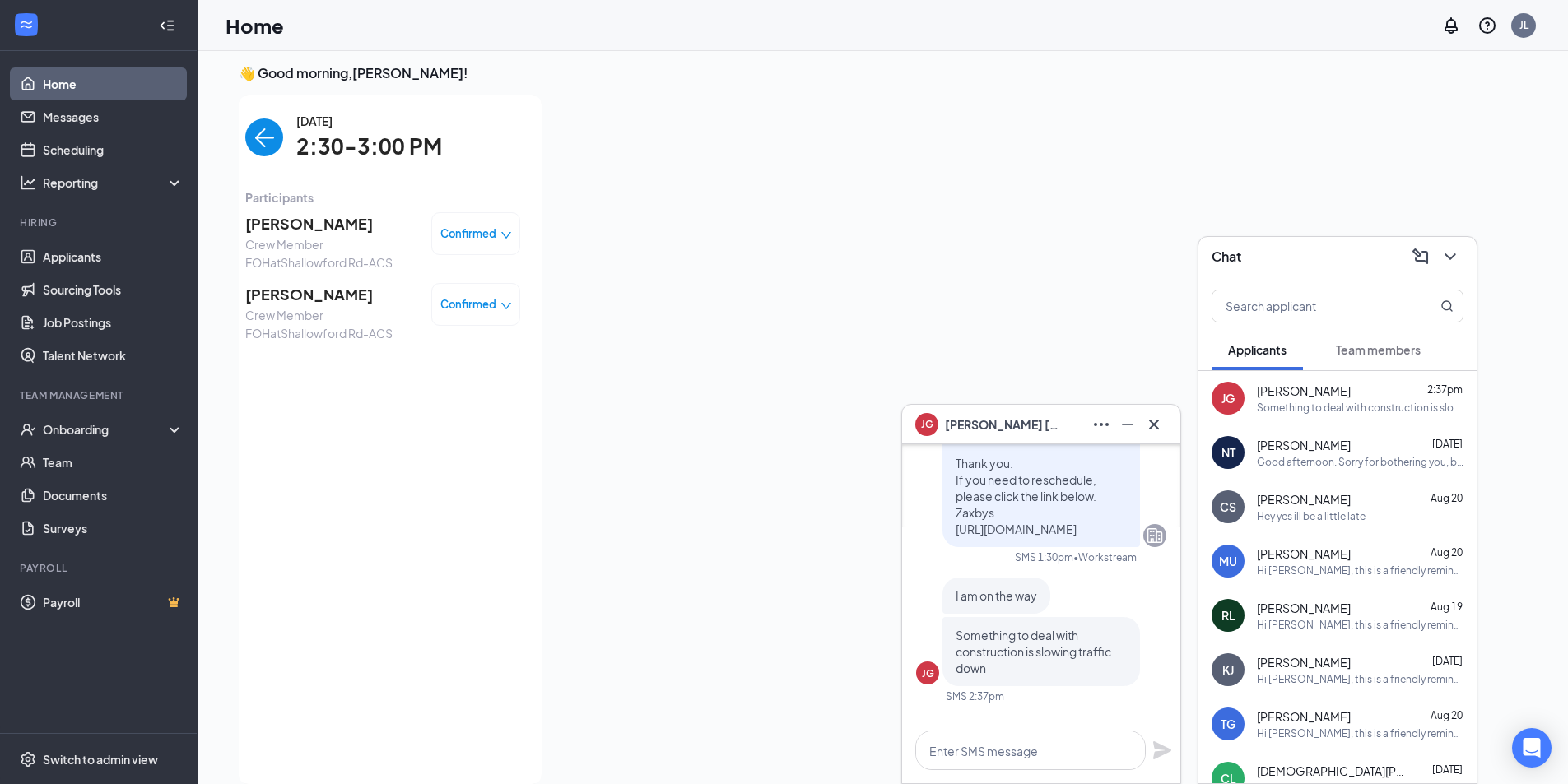
click at [304, 299] on span "[PERSON_NAME]" at bounding box center [331, 294] width 173 height 23
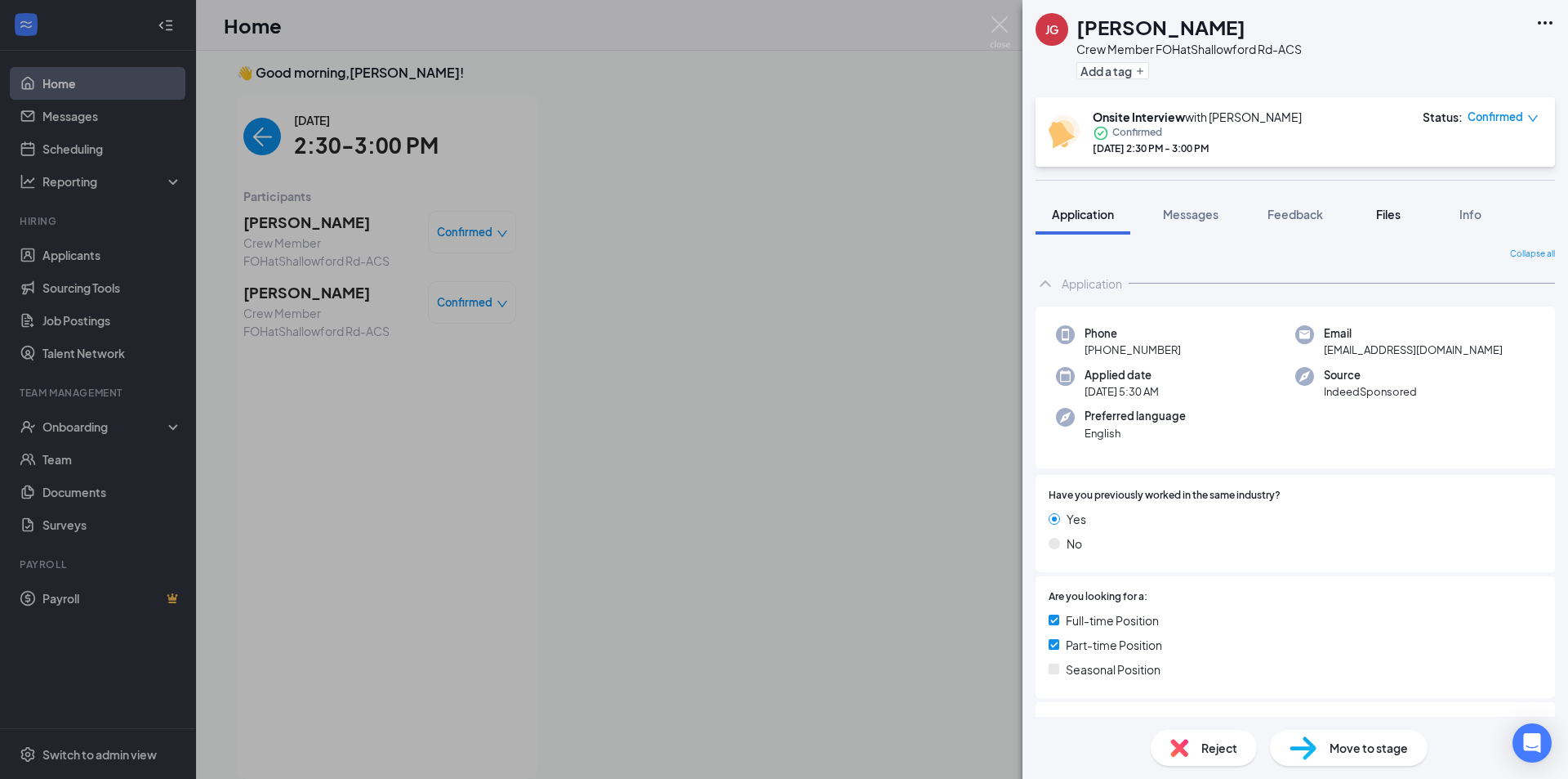
click at [1393, 216] on span "Files" at bounding box center [1388, 214] width 24 height 14
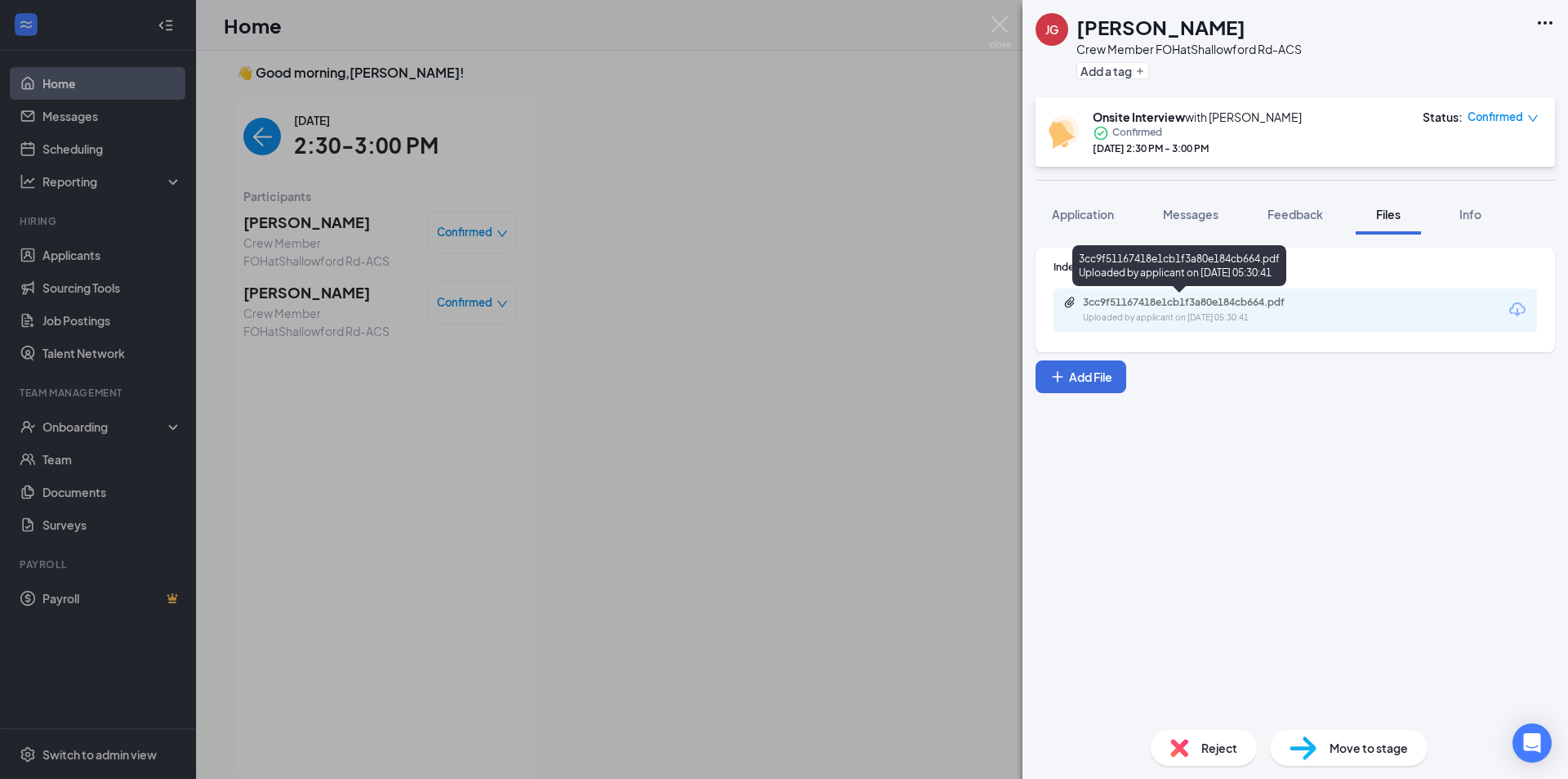
click at [1316, 301] on div "3cc9f51167418e1cb1f3a80e184cb664.pdf" at bounding box center [1196, 302] width 265 height 14
click at [306, 157] on div "[PERSON_NAME] [PERSON_NAME] Crew Member FOH at Shallowford Rd-ACS Add a tag Ons…" at bounding box center [784, 390] width 1568 height 779
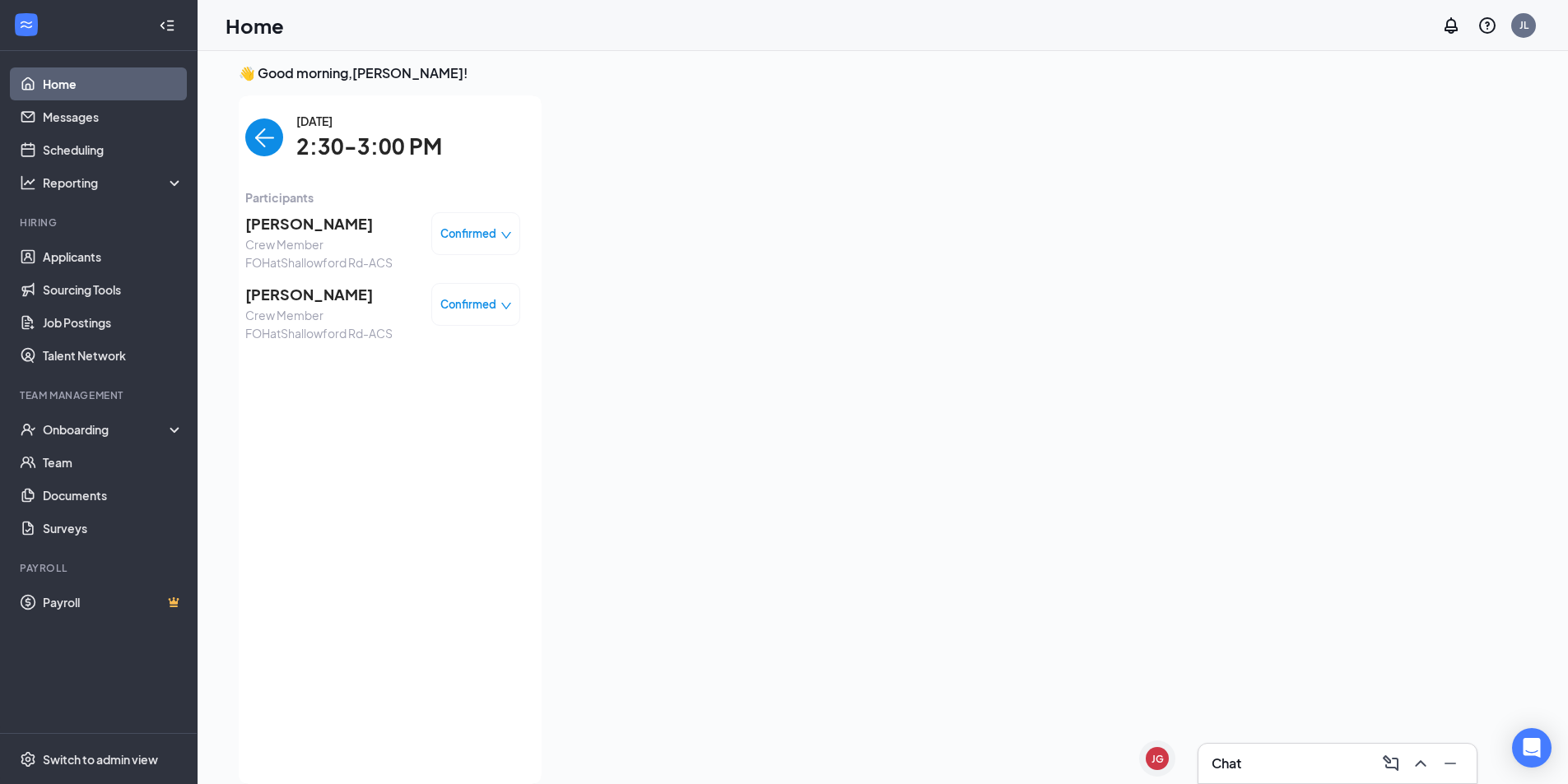
click at [245, 130] on img "back-button" at bounding box center [264, 138] width 38 height 38
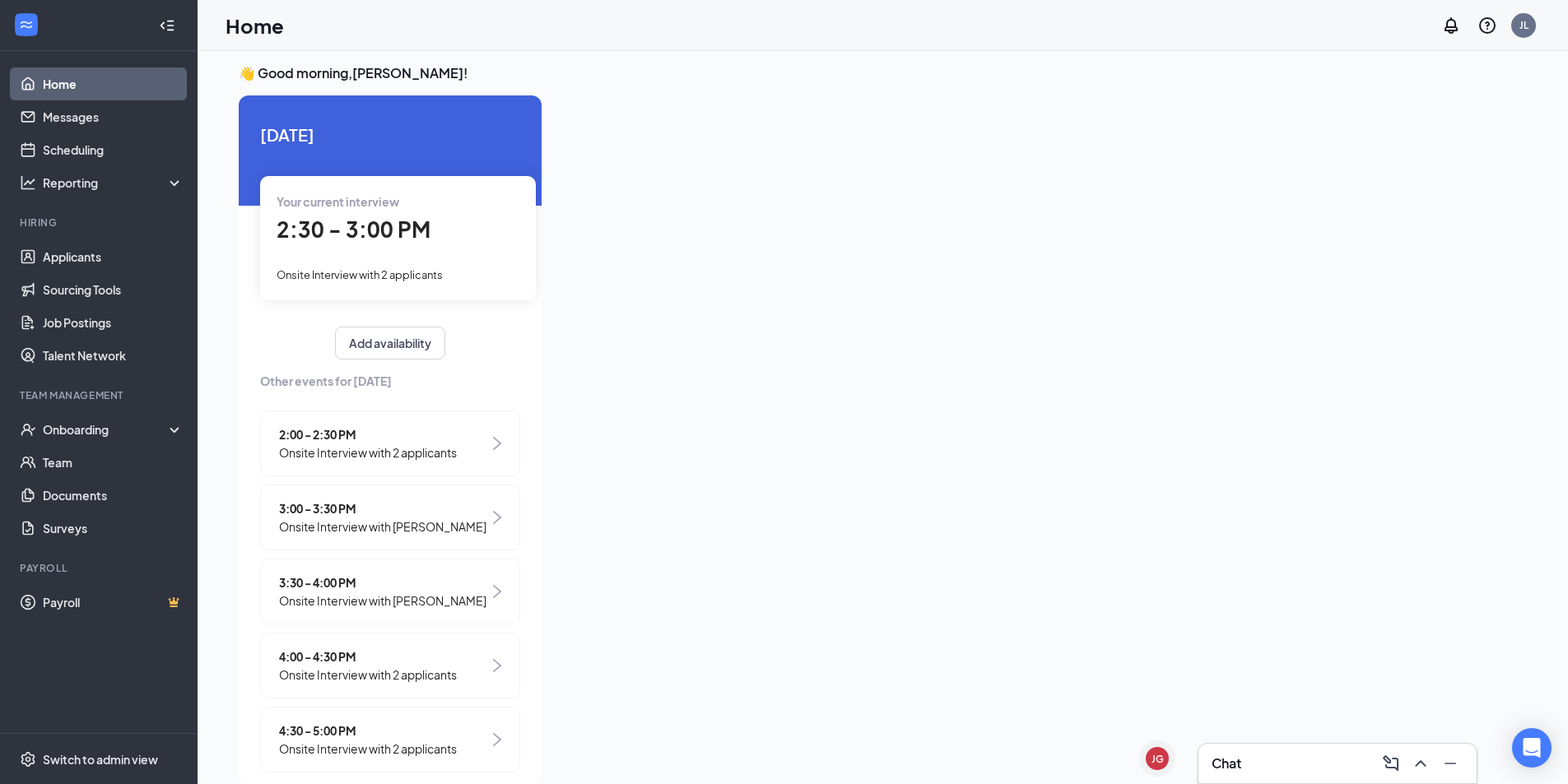
click at [339, 436] on span "2:00 - 2:30 PM" at bounding box center [368, 435] width 178 height 18
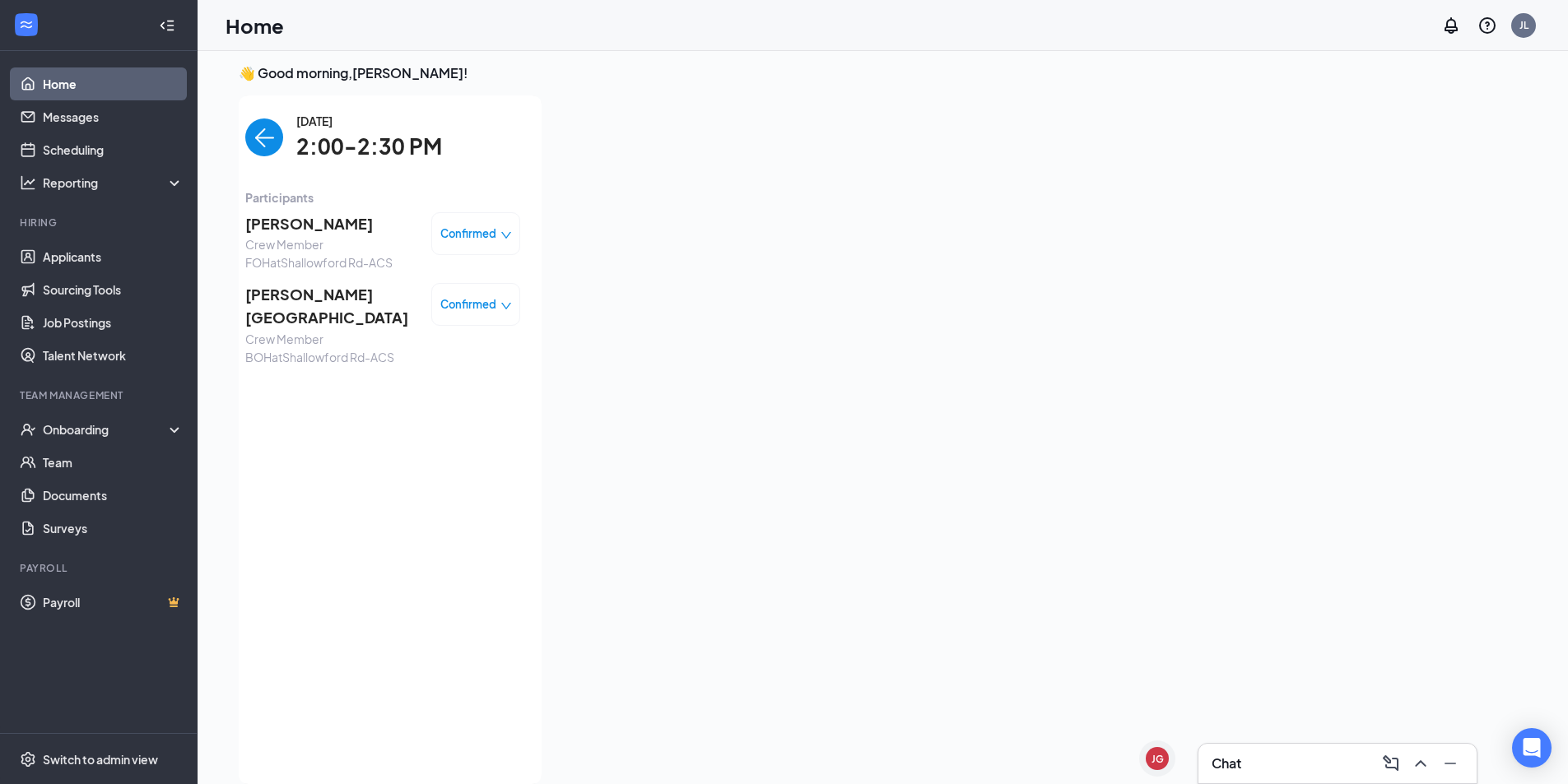
click at [245, 145] on img "back-button" at bounding box center [264, 138] width 38 height 38
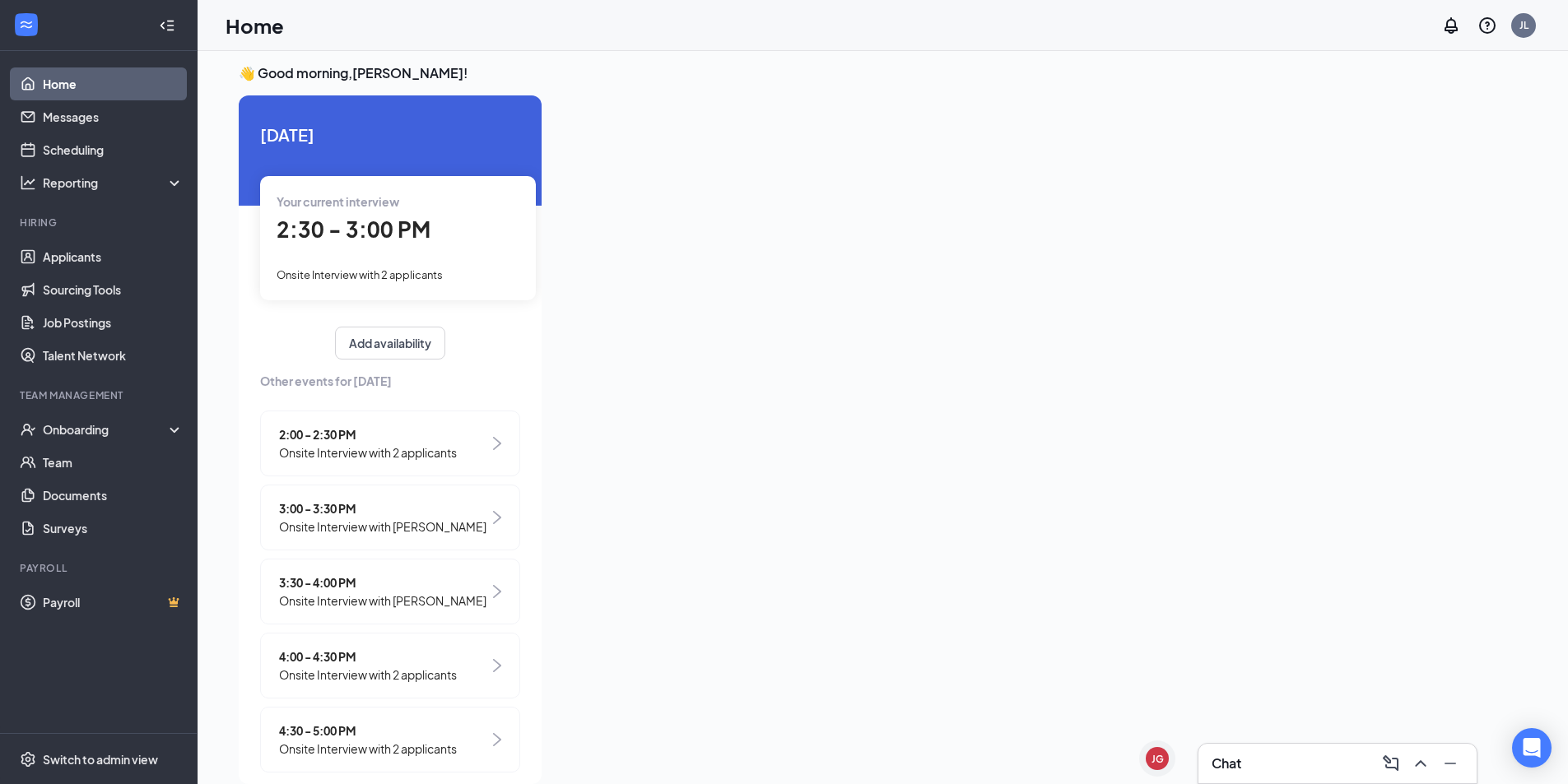
click at [371, 453] on span "Onsite Interview with 2 applicants" at bounding box center [368, 453] width 178 height 18
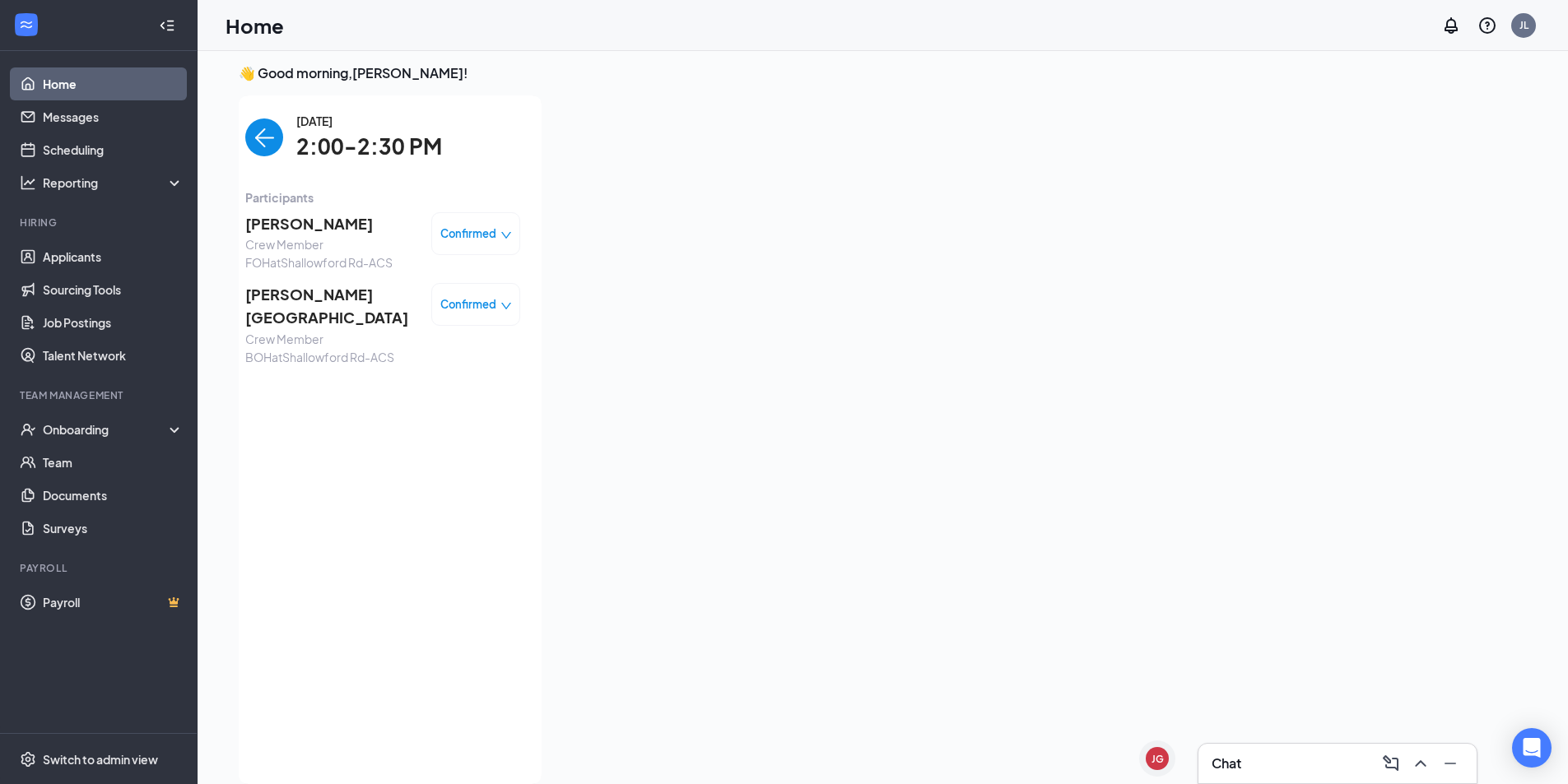
click at [245, 144] on img "back-button" at bounding box center [264, 138] width 38 height 38
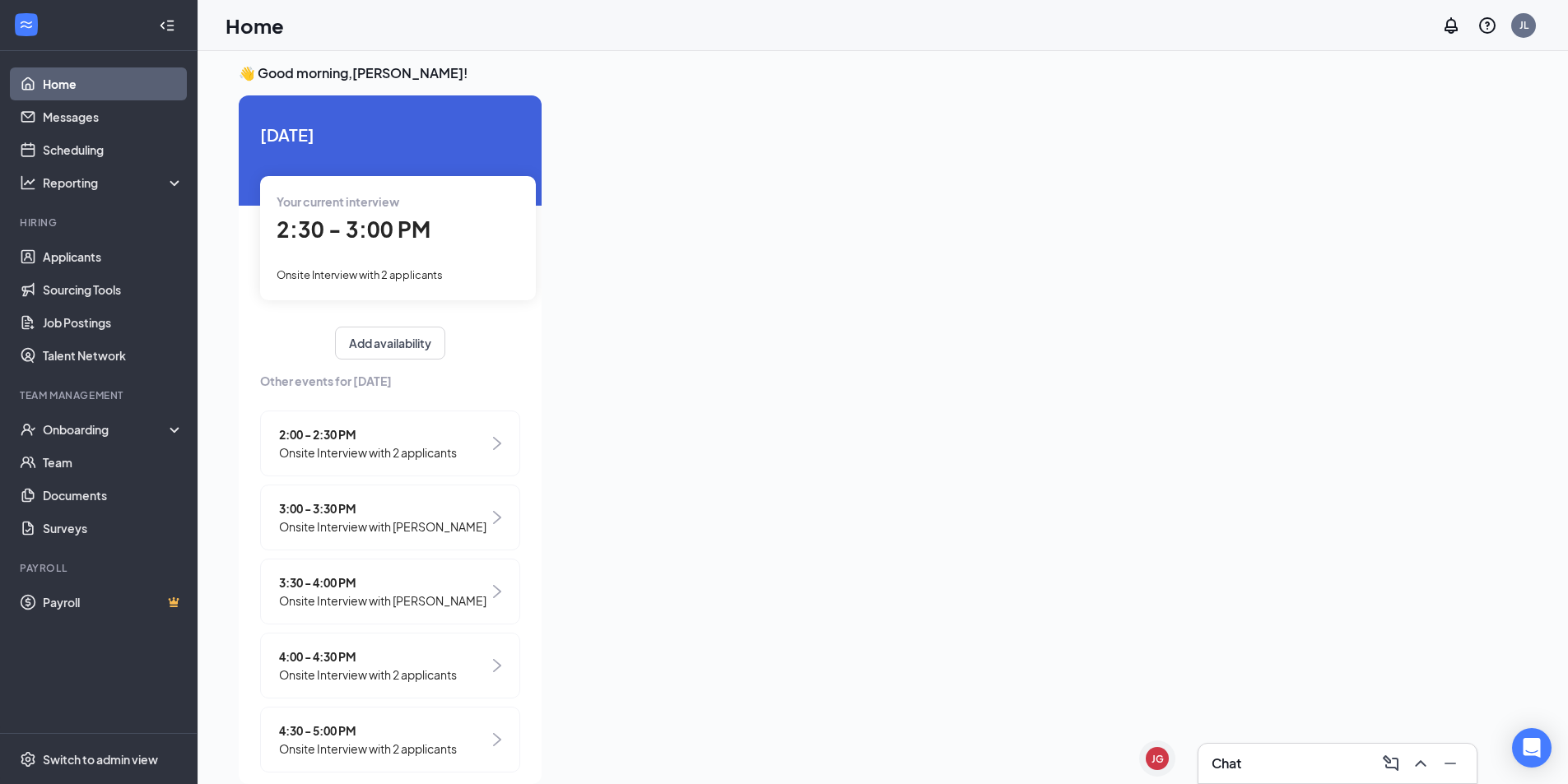
click at [390, 524] on span "Onsite Interview with [PERSON_NAME]" at bounding box center [382, 526] width 207 height 18
